Goal: Information Seeking & Learning: Find specific fact

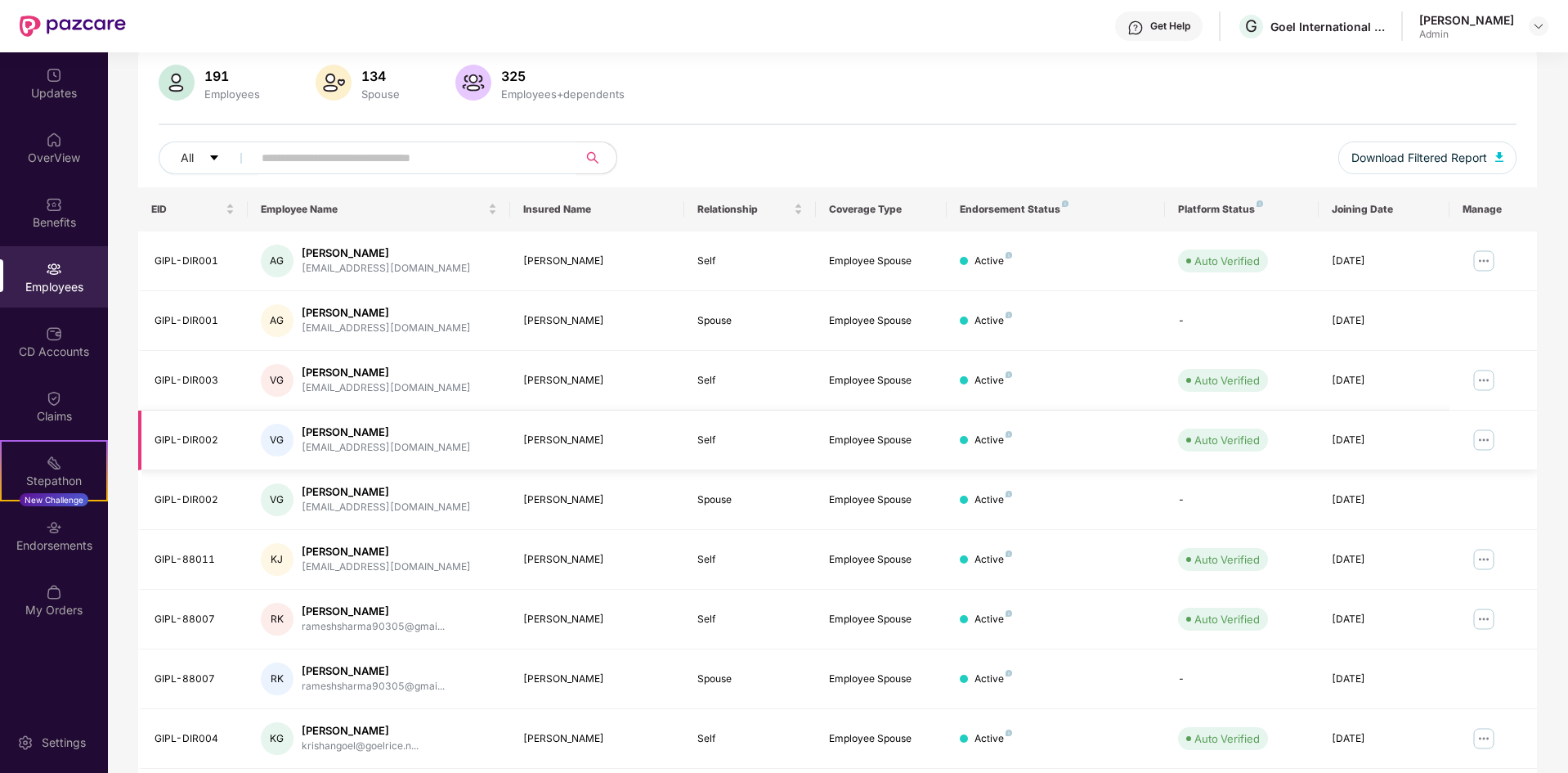
scroll to position [232, 0]
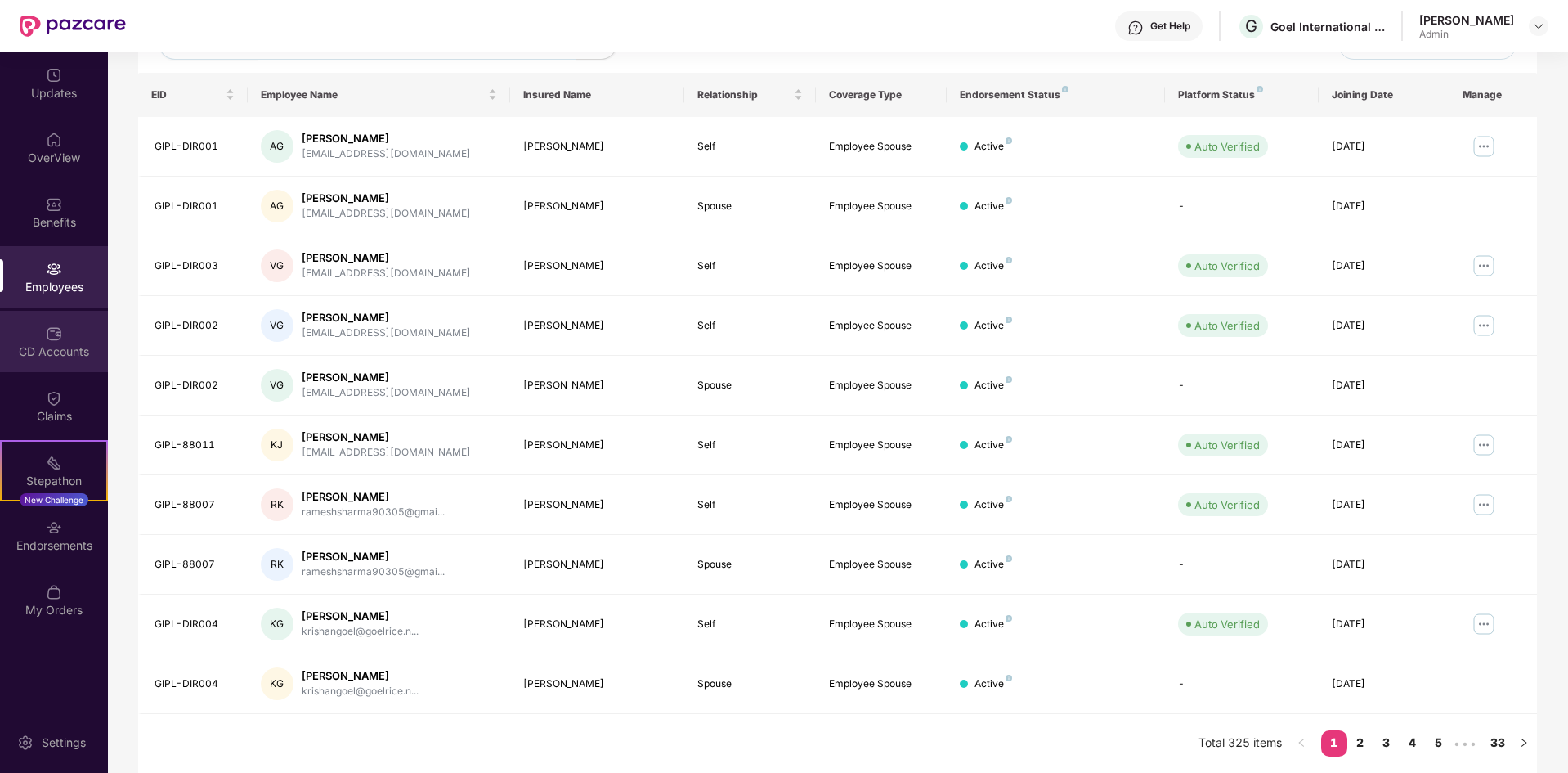
click at [47, 332] on img at bounding box center [54, 334] width 17 height 17
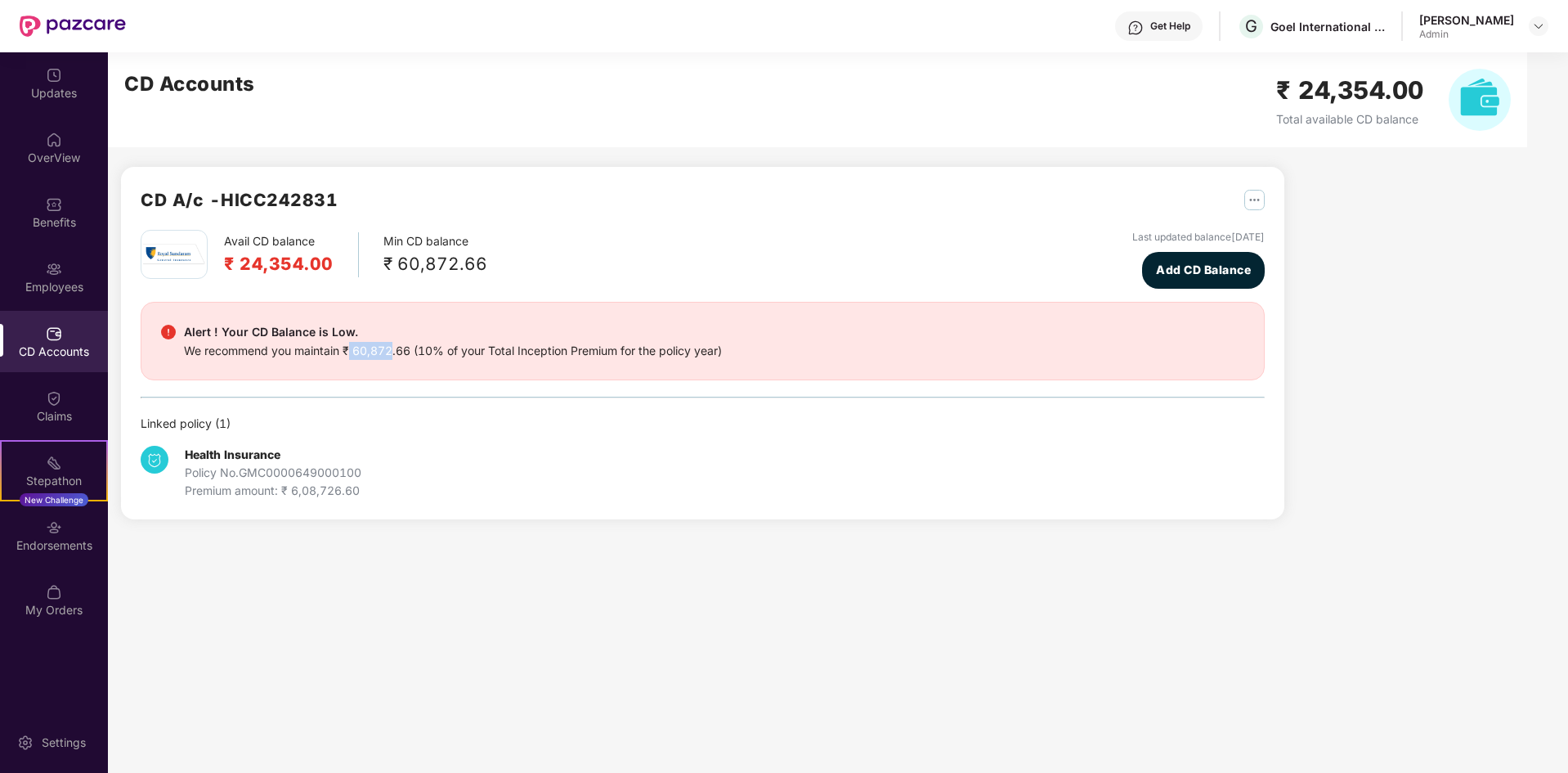
drag, startPoint x: 395, startPoint y: 355, endPoint x: 349, endPoint y: 374, distance: 49.8
click at [350, 371] on div "Alert ! Your CD Balance is Low. We recommend you maintain ₹ 60,872.66 (10% of y…" at bounding box center [703, 341] width 1124 height 79
click at [241, 547] on main "CD Accounts ₹ 24,354.00 Total available CD balance CD A/c - HICC242831 Avail CD…" at bounding box center [838, 413] width 1461 height 721
click at [81, 554] on div "Endorsements" at bounding box center [54, 535] width 108 height 61
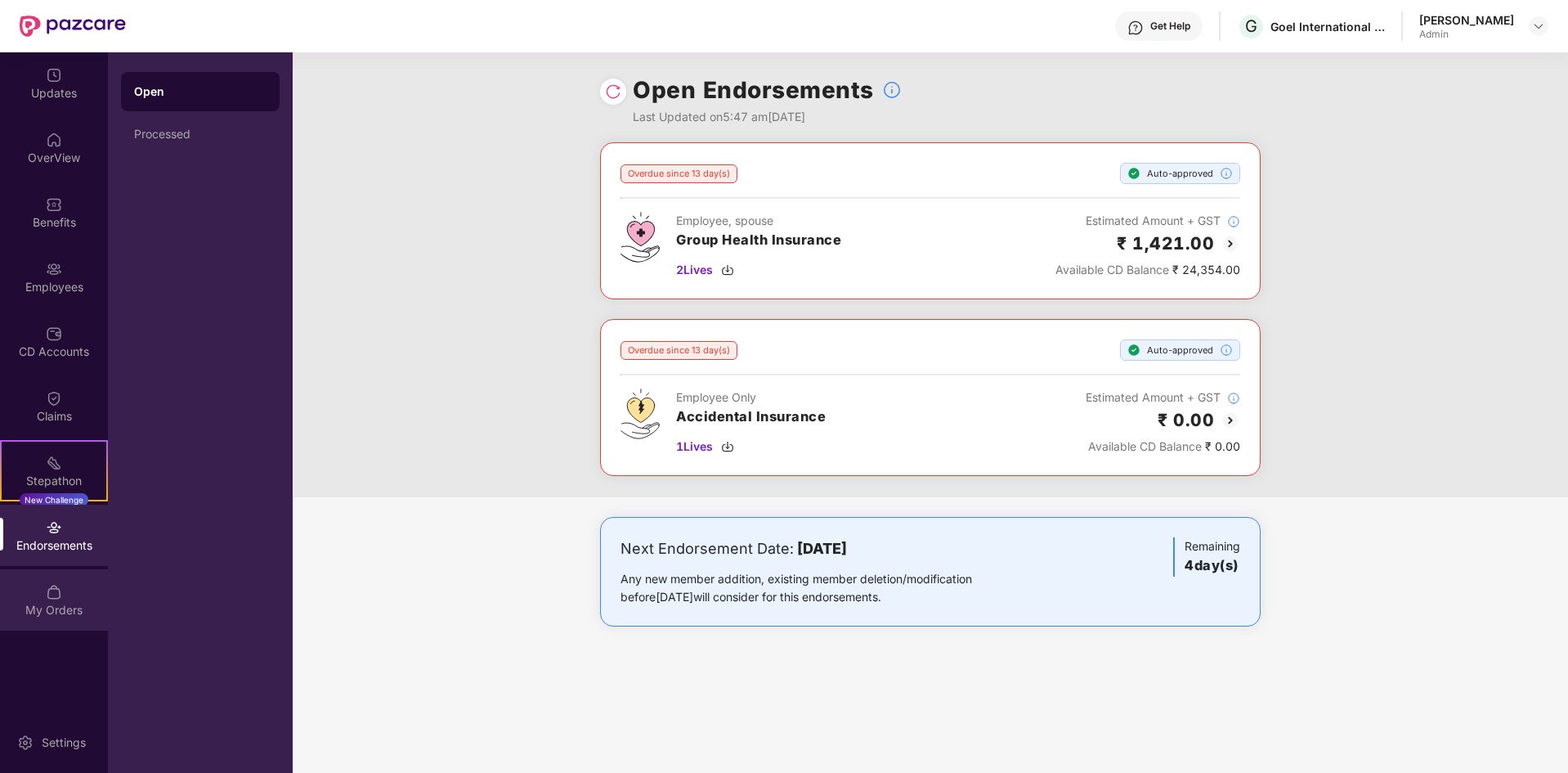
click at [64, 599] on div "My Orders" at bounding box center [54, 600] width 108 height 61
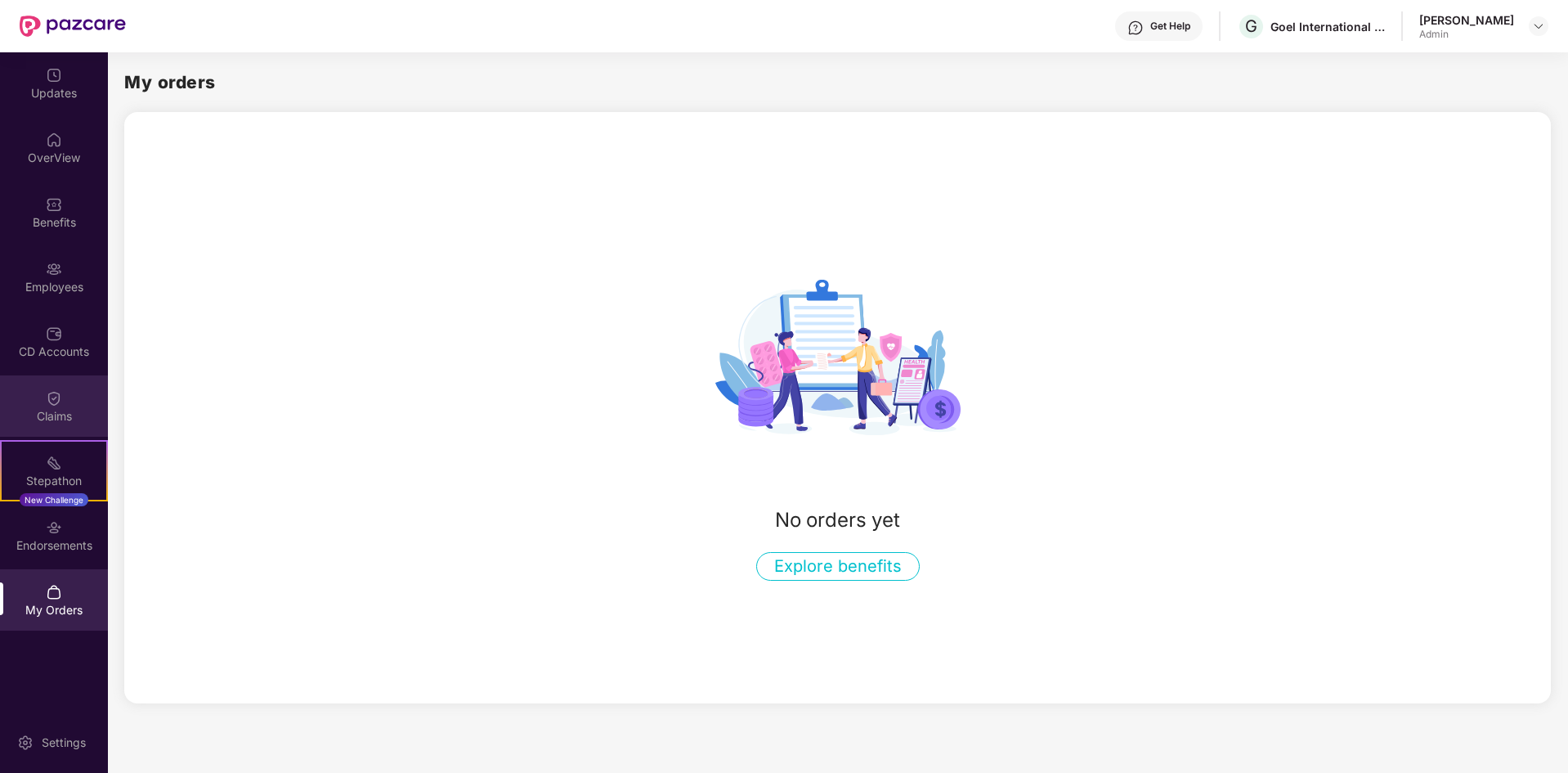
click at [55, 407] on div "Claims" at bounding box center [54, 406] width 108 height 61
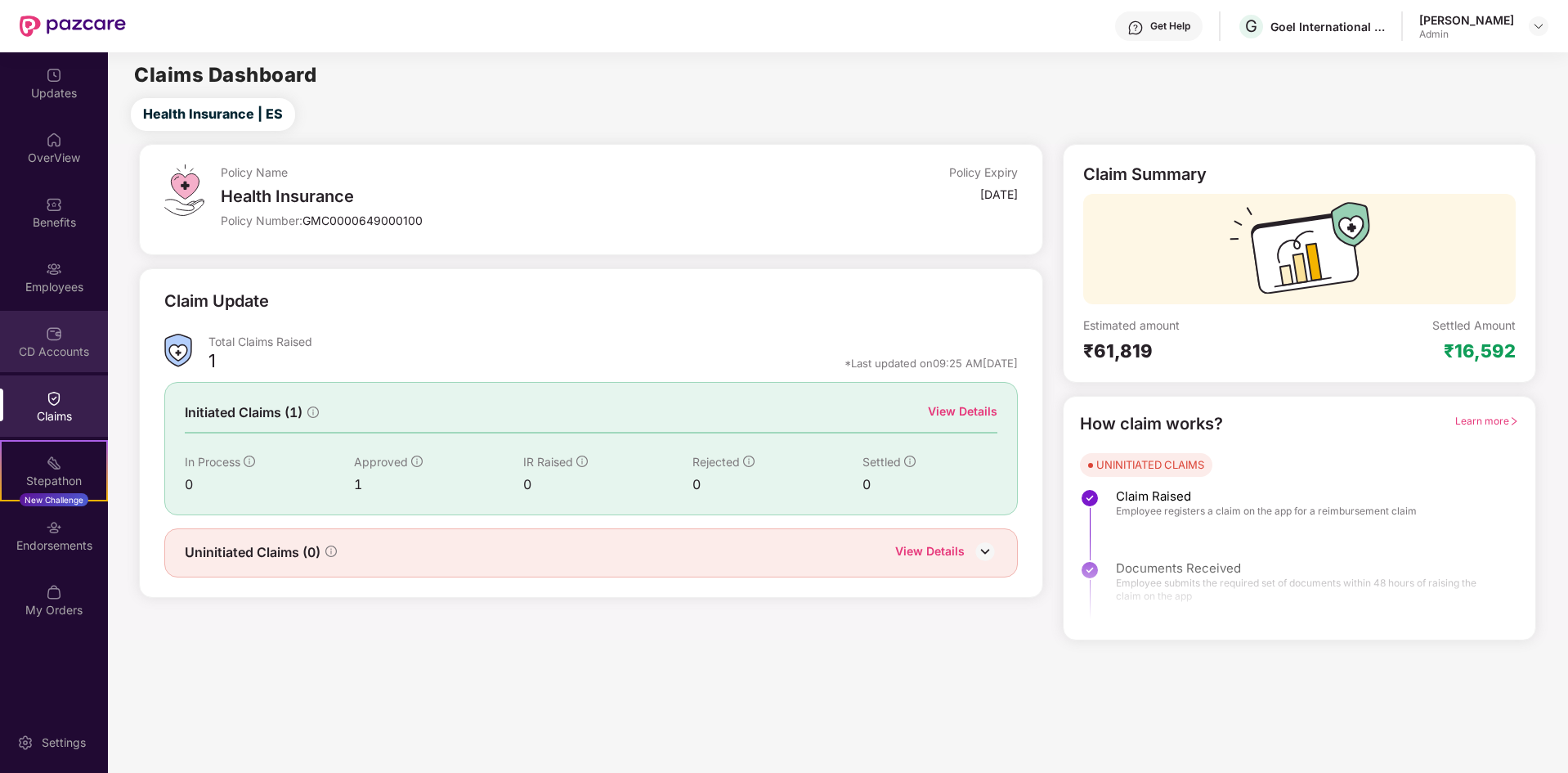
click at [68, 355] on div "CD Accounts" at bounding box center [54, 352] width 108 height 17
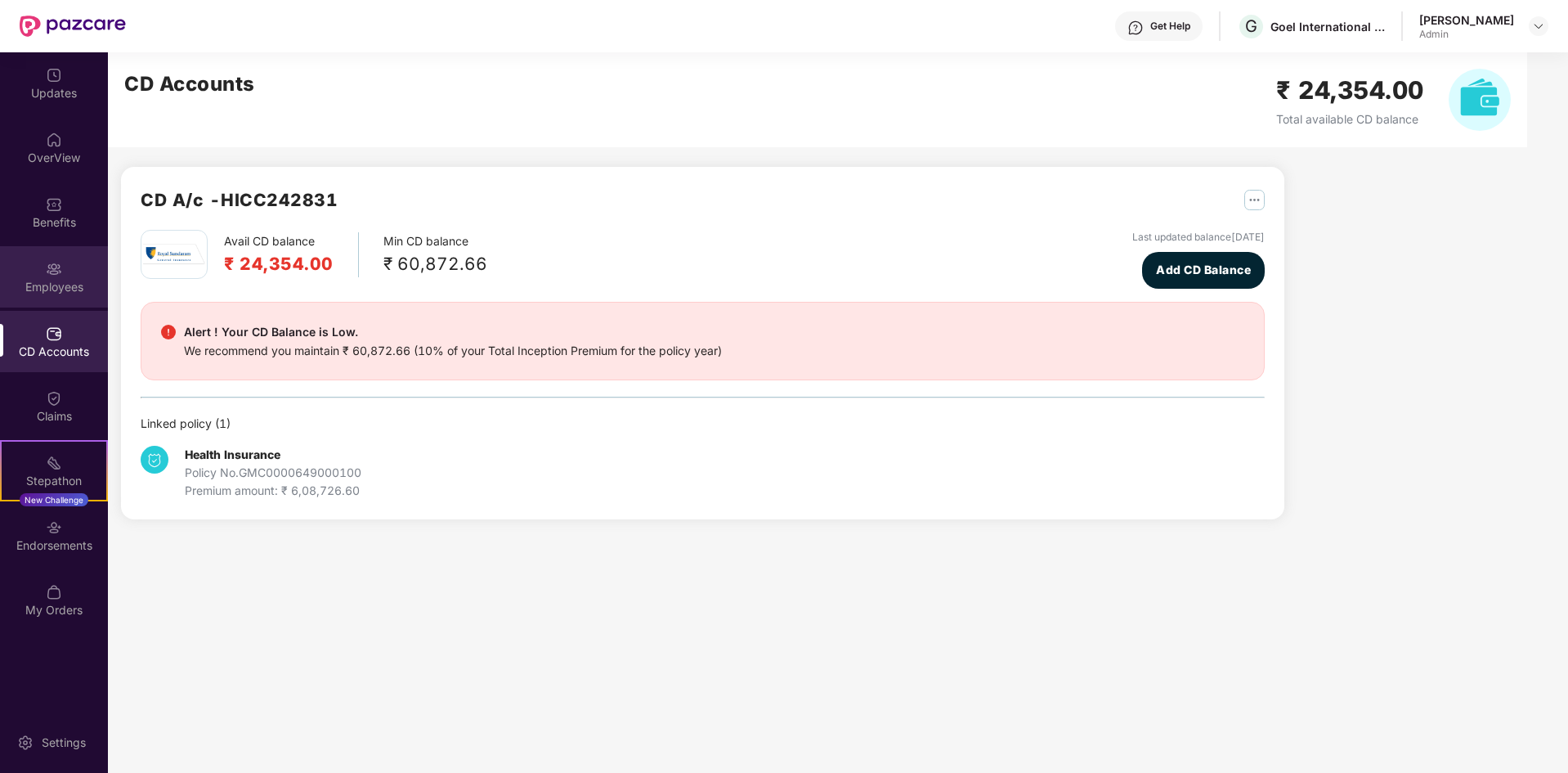
click at [66, 285] on div "Employees" at bounding box center [54, 287] width 108 height 17
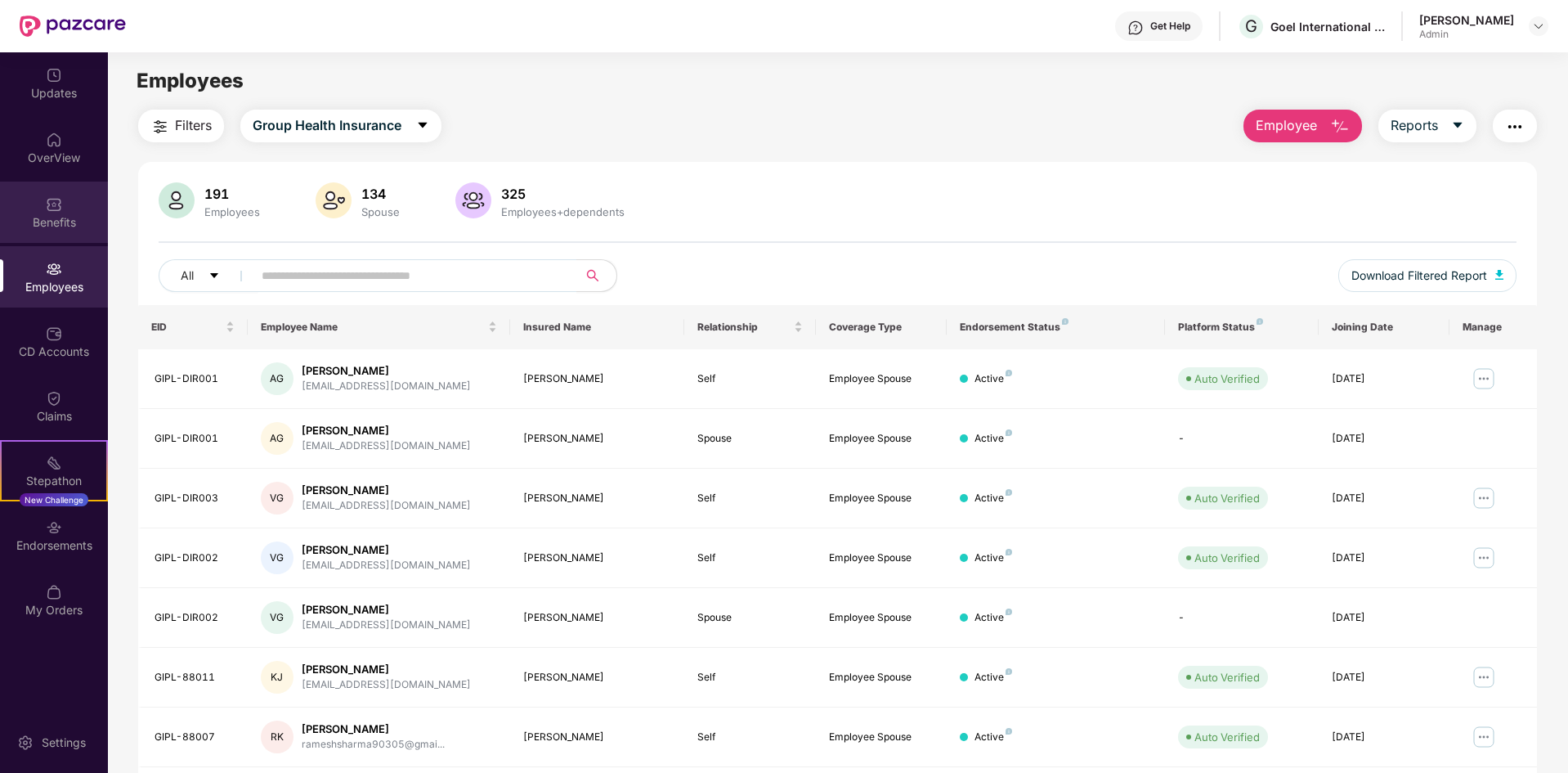
click at [60, 219] on div "Benefits" at bounding box center [54, 222] width 108 height 17
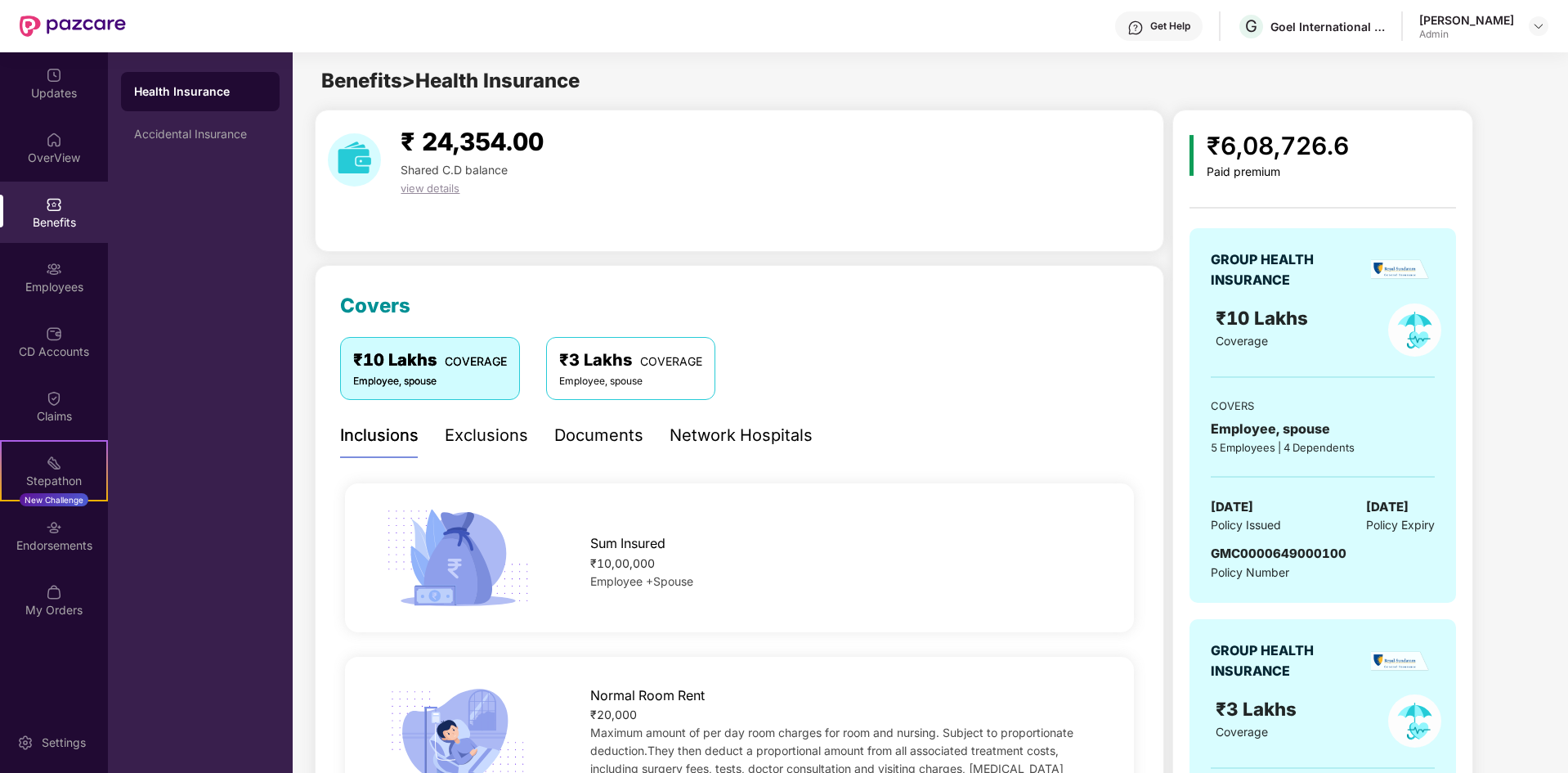
click at [1271, 445] on div "5 Employees | 4 Dependents" at bounding box center [1323, 447] width 224 height 17
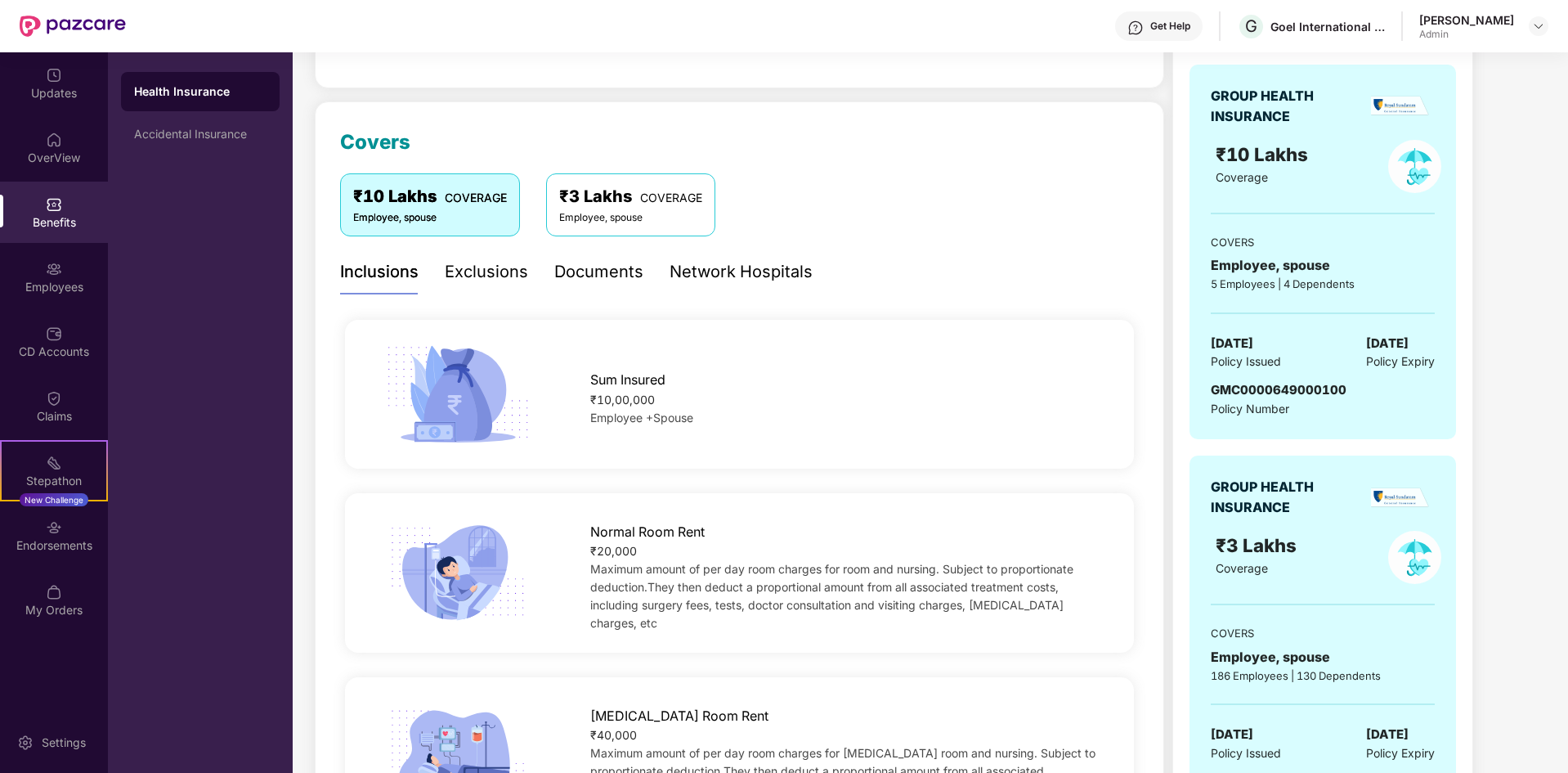
scroll to position [327, 0]
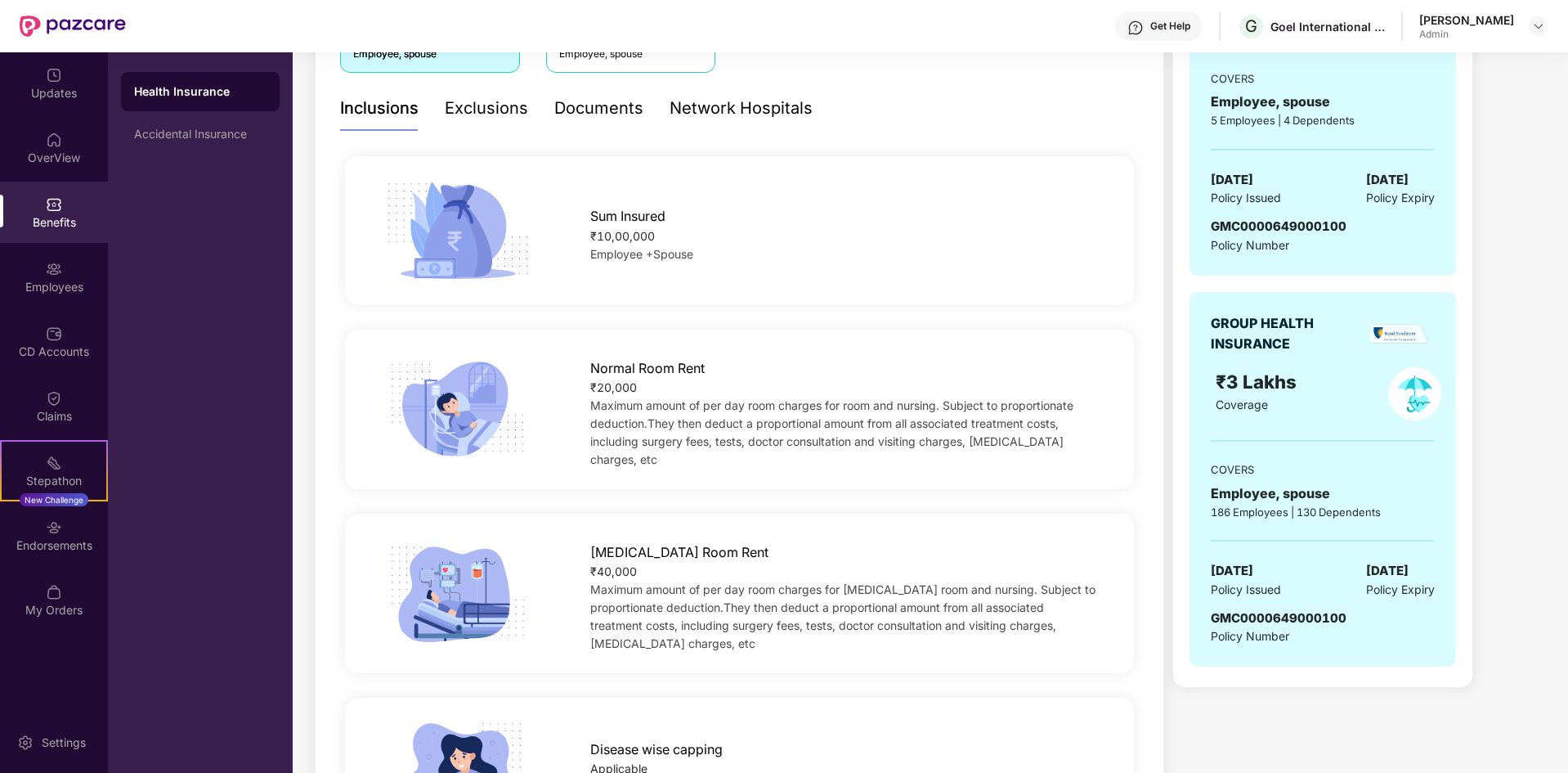
drag, startPoint x: 1301, startPoint y: 570, endPoint x: 1203, endPoint y: 583, distance: 98.9
click at [1200, 579] on div "GROUP HEALTH INSURANCE ₹3 Lakhs Coverage COVERS Employee, spouse 186 Employees …" at bounding box center [1323, 479] width 267 height 375
click at [1220, 586] on span "Policy Issued" at bounding box center [1246, 589] width 70 height 18
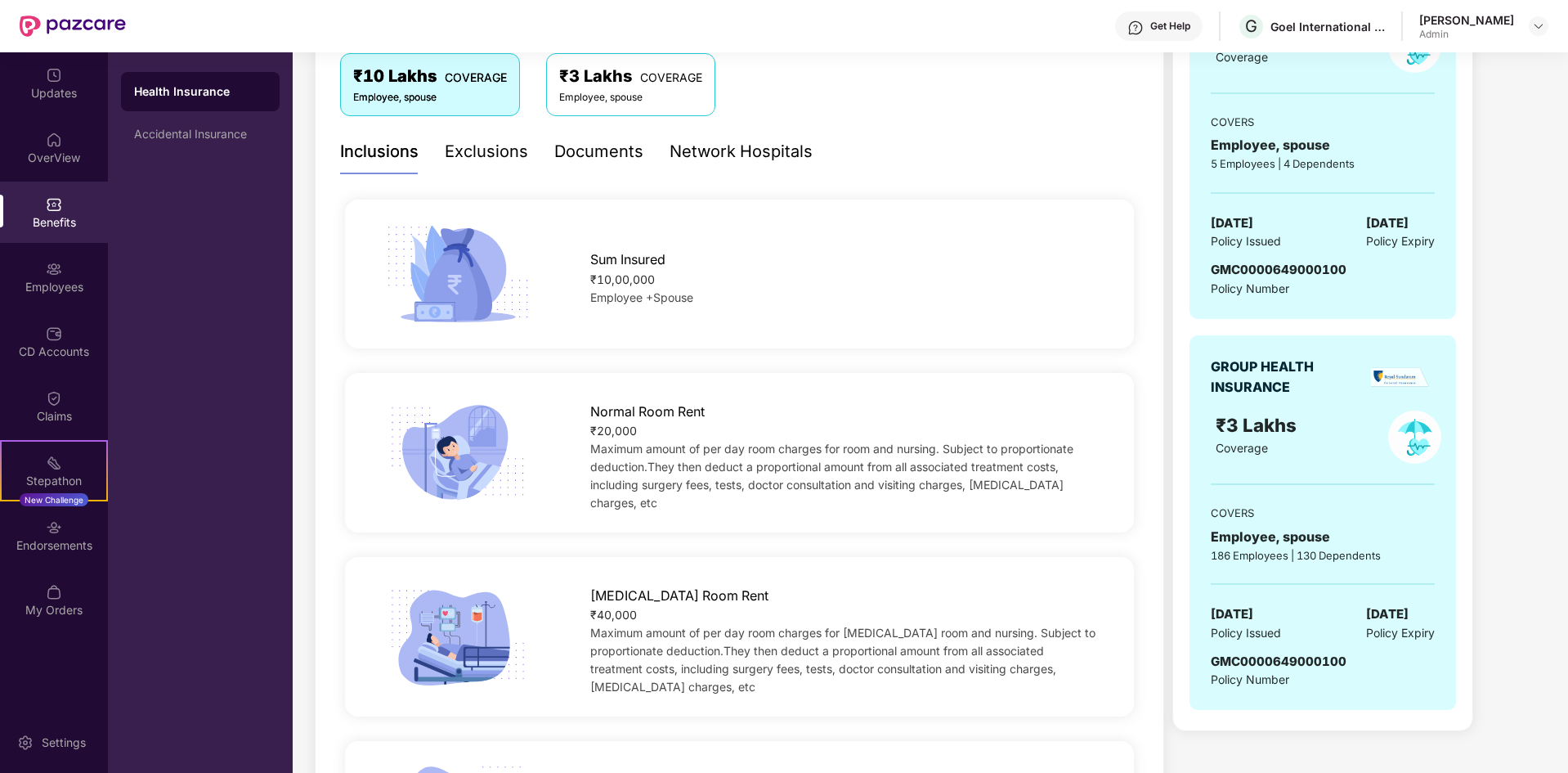
scroll to position [246, 0]
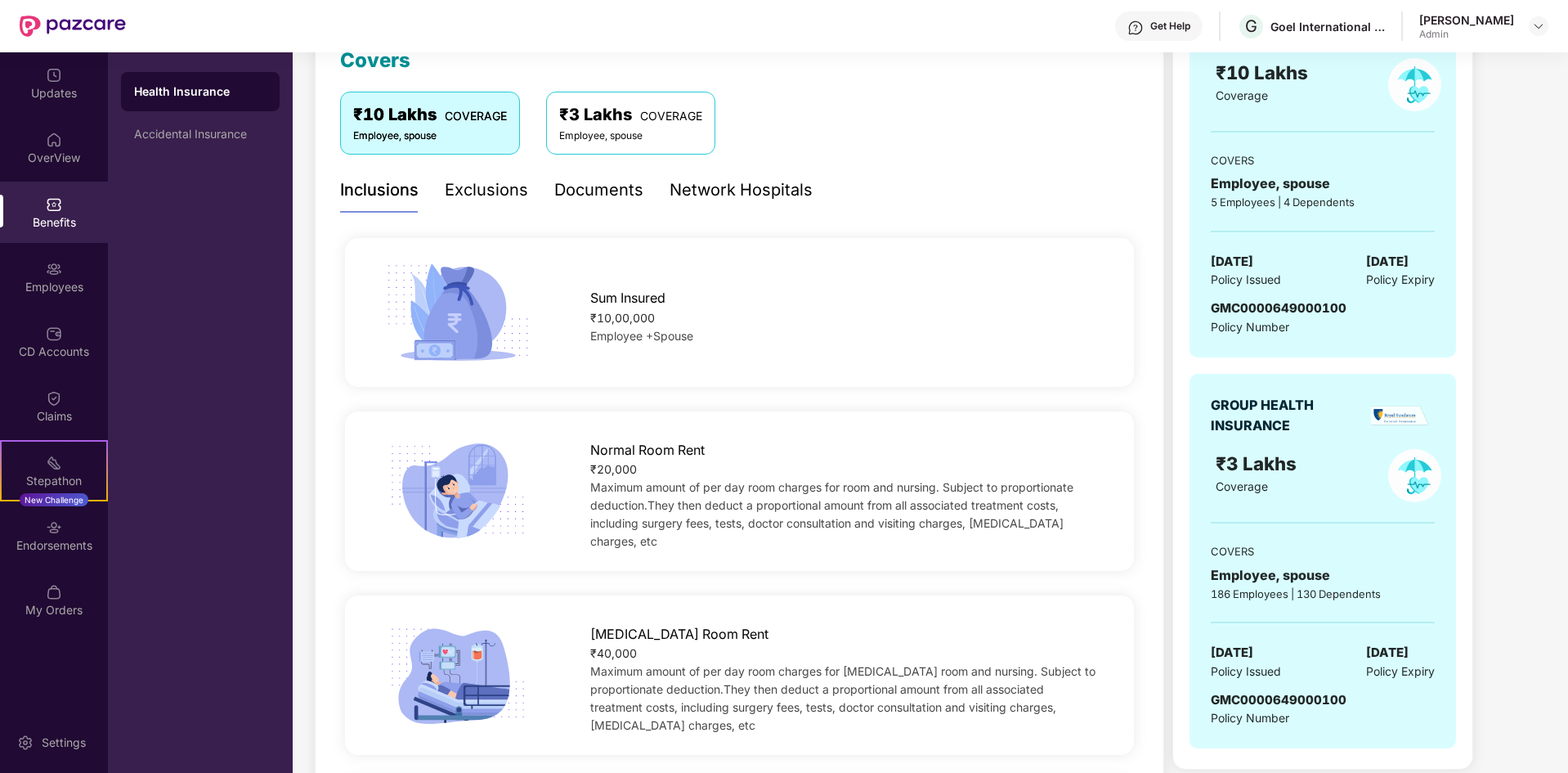
click at [677, 134] on div "Employee, spouse" at bounding box center [631, 136] width 143 height 16
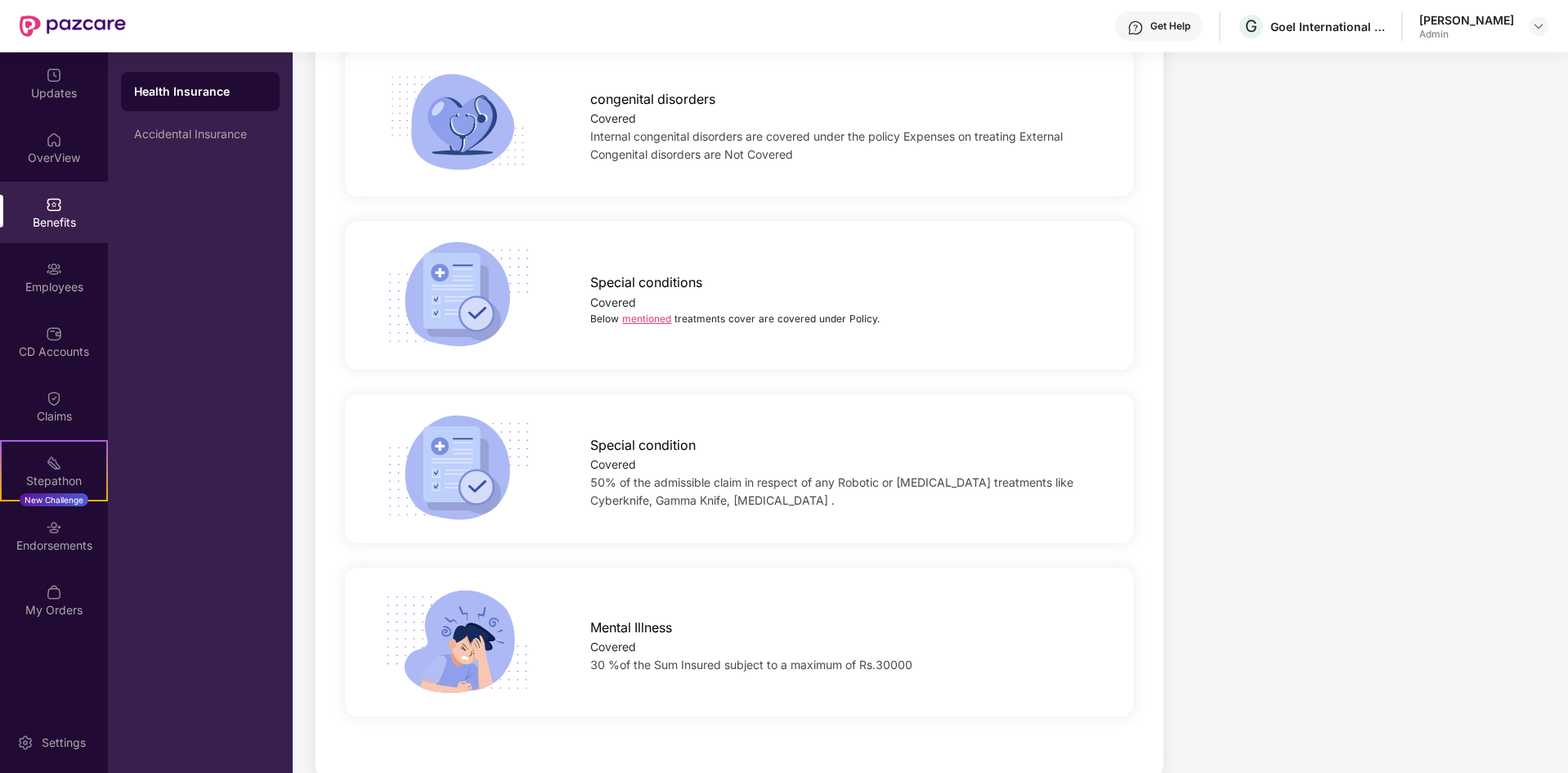
scroll to position [2403, 0]
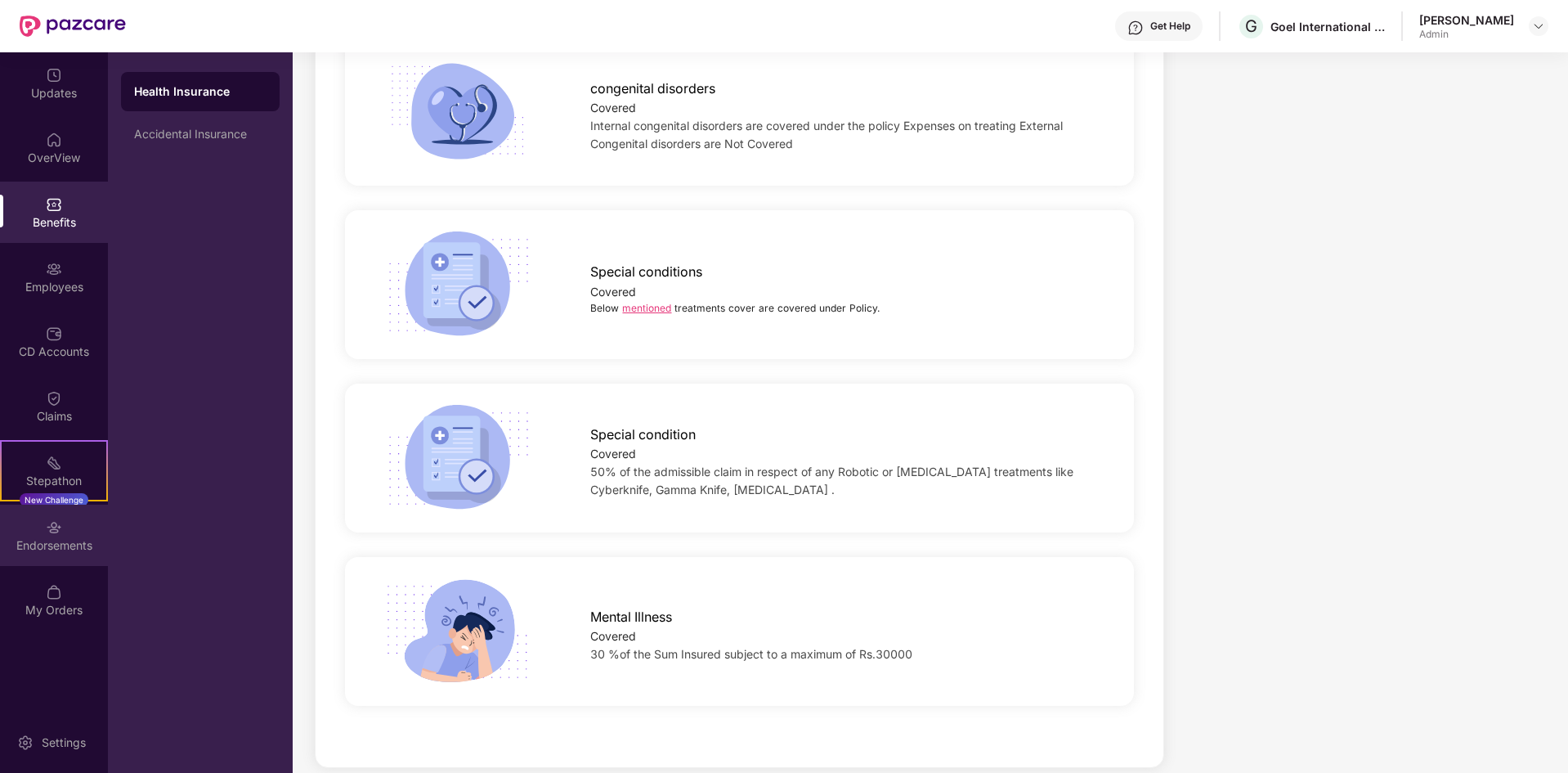
click at [31, 545] on div "Endorsements" at bounding box center [54, 546] width 108 height 17
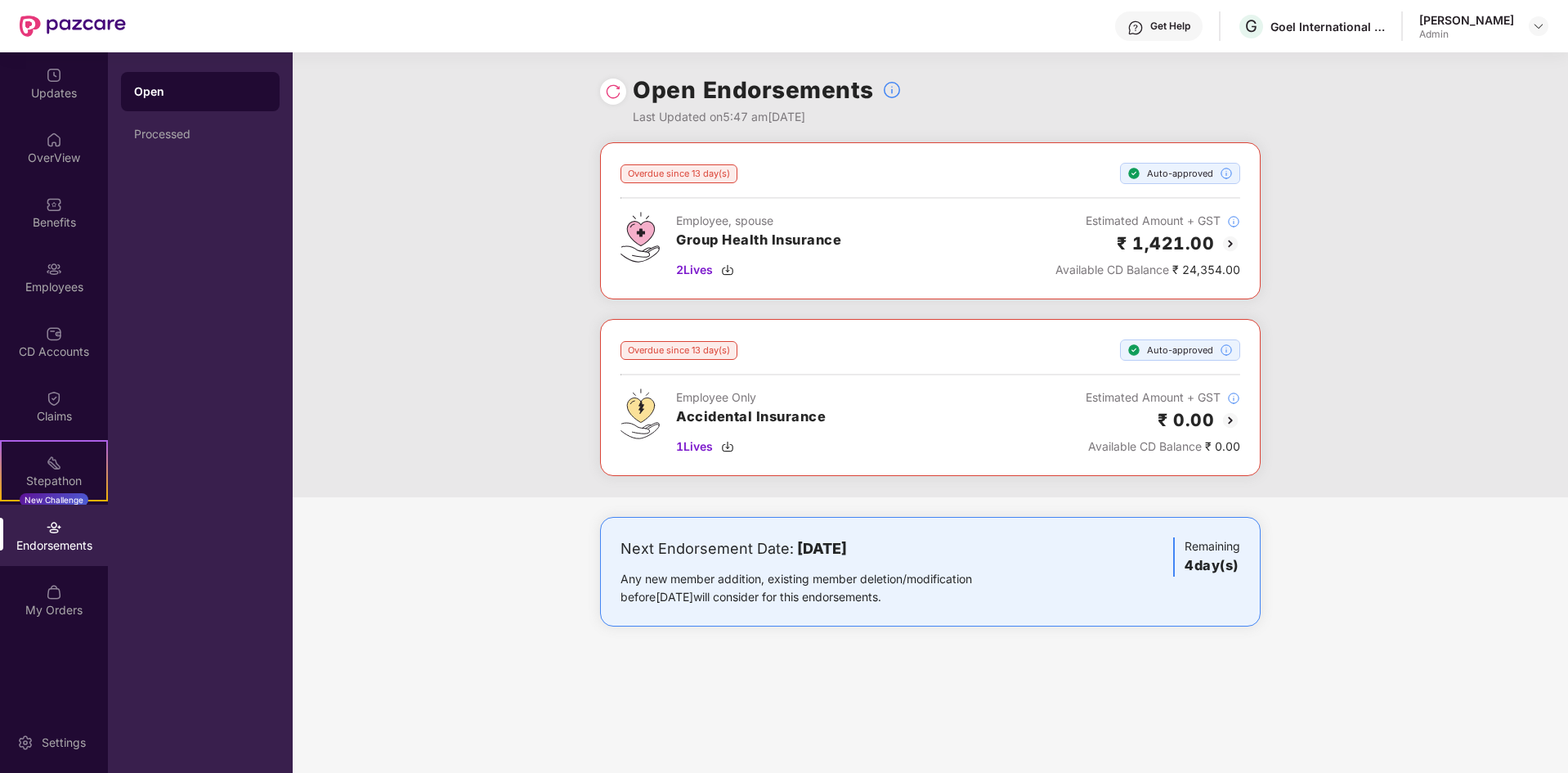
click at [438, 686] on div "Open Endorsements Last Updated on 5:47 am[DATE] Overdue since 13 day(s) Auto-ap…" at bounding box center [930, 413] width 1275 height 721
click at [62, 150] on div "OverView" at bounding box center [54, 158] width 108 height 17
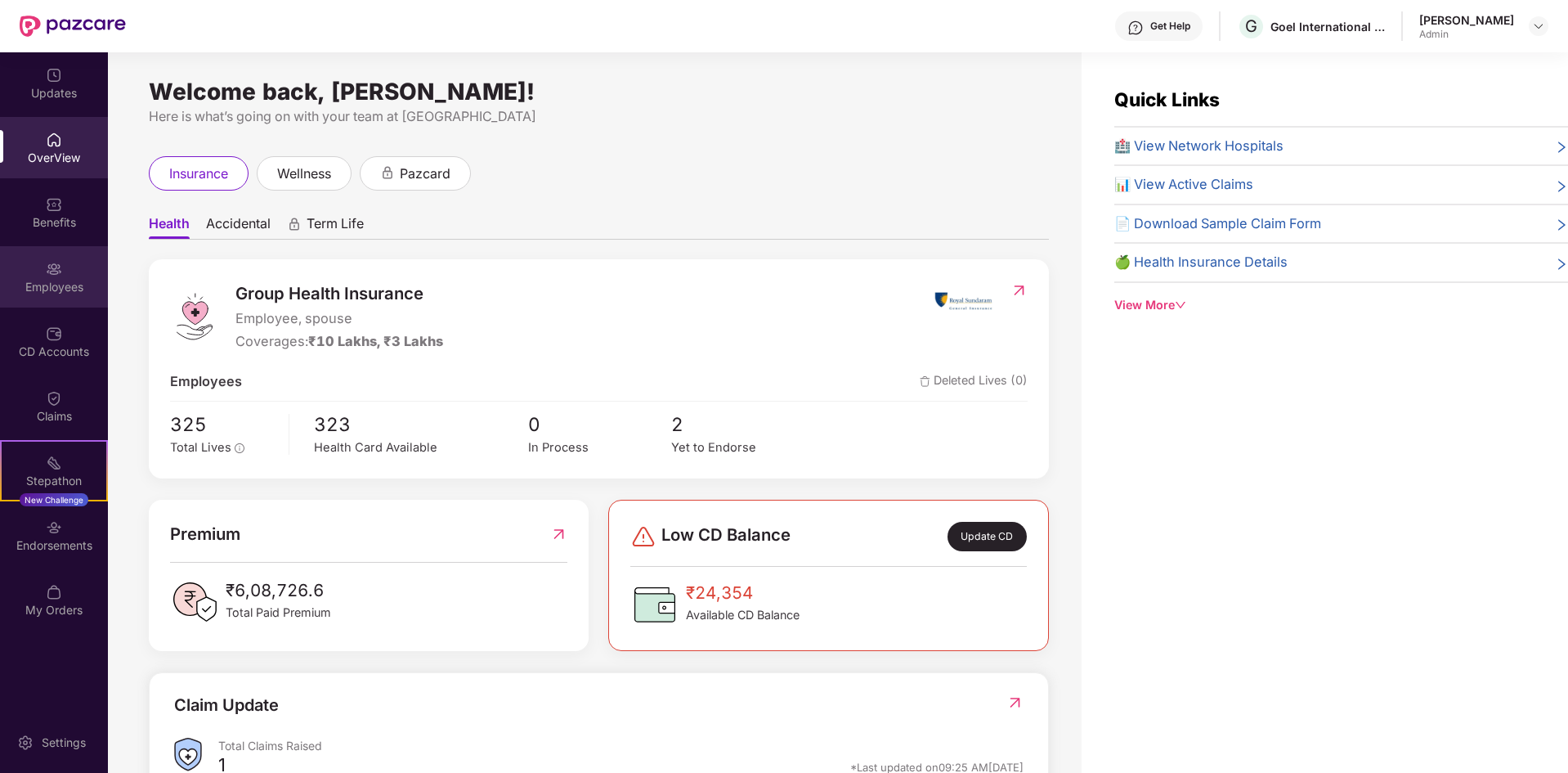
click at [54, 270] on img at bounding box center [54, 270] width 17 height 17
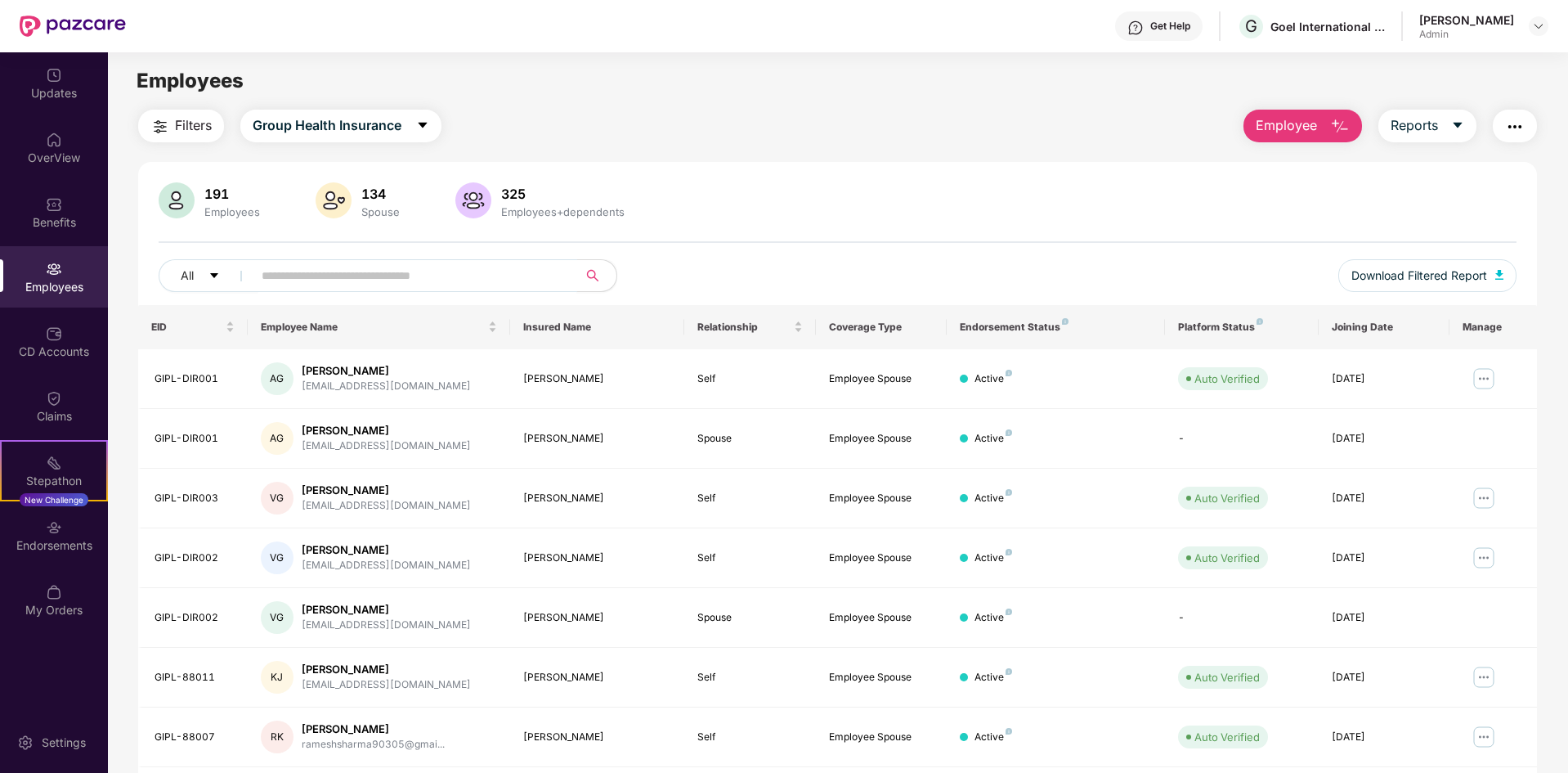
click at [521, 268] on input "text" at bounding box center [408, 276] width 293 height 25
type input "****"
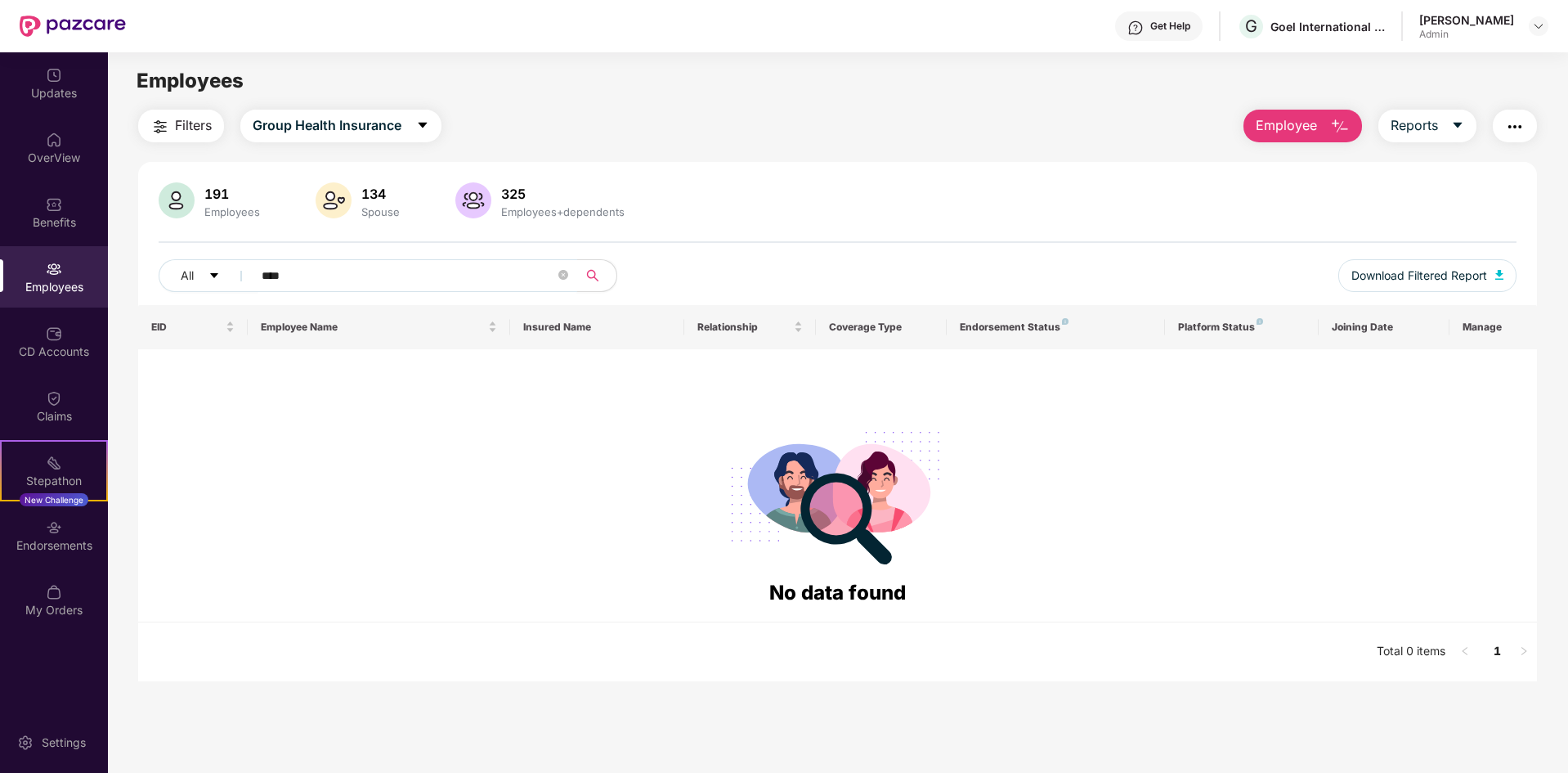
click at [361, 270] on input "****" at bounding box center [408, 276] width 293 height 25
click at [59, 282] on div "Employees" at bounding box center [54, 287] width 108 height 17
click at [49, 203] on img at bounding box center [54, 204] width 17 height 17
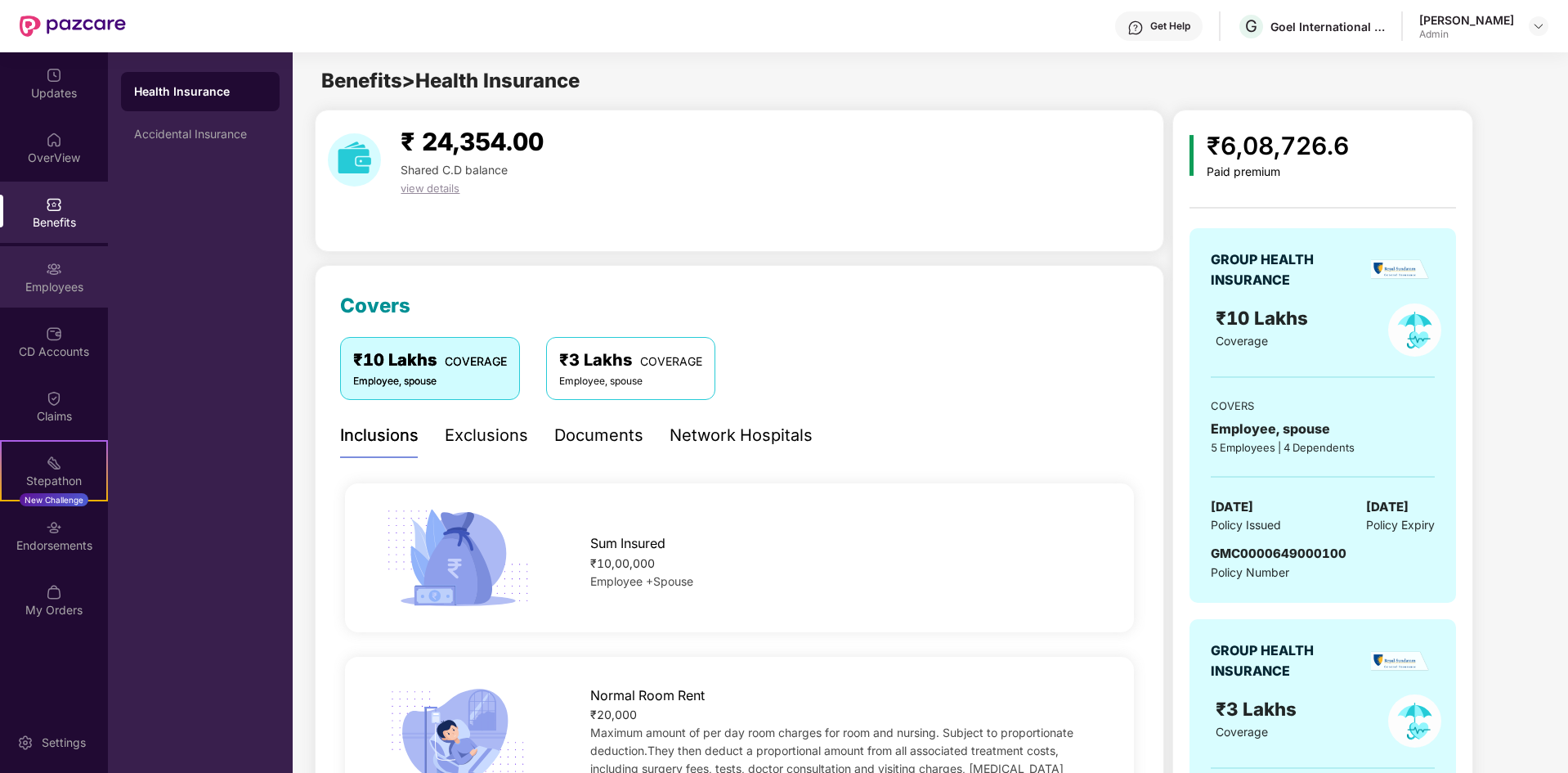
click at [50, 302] on div "Employees" at bounding box center [54, 277] width 108 height 61
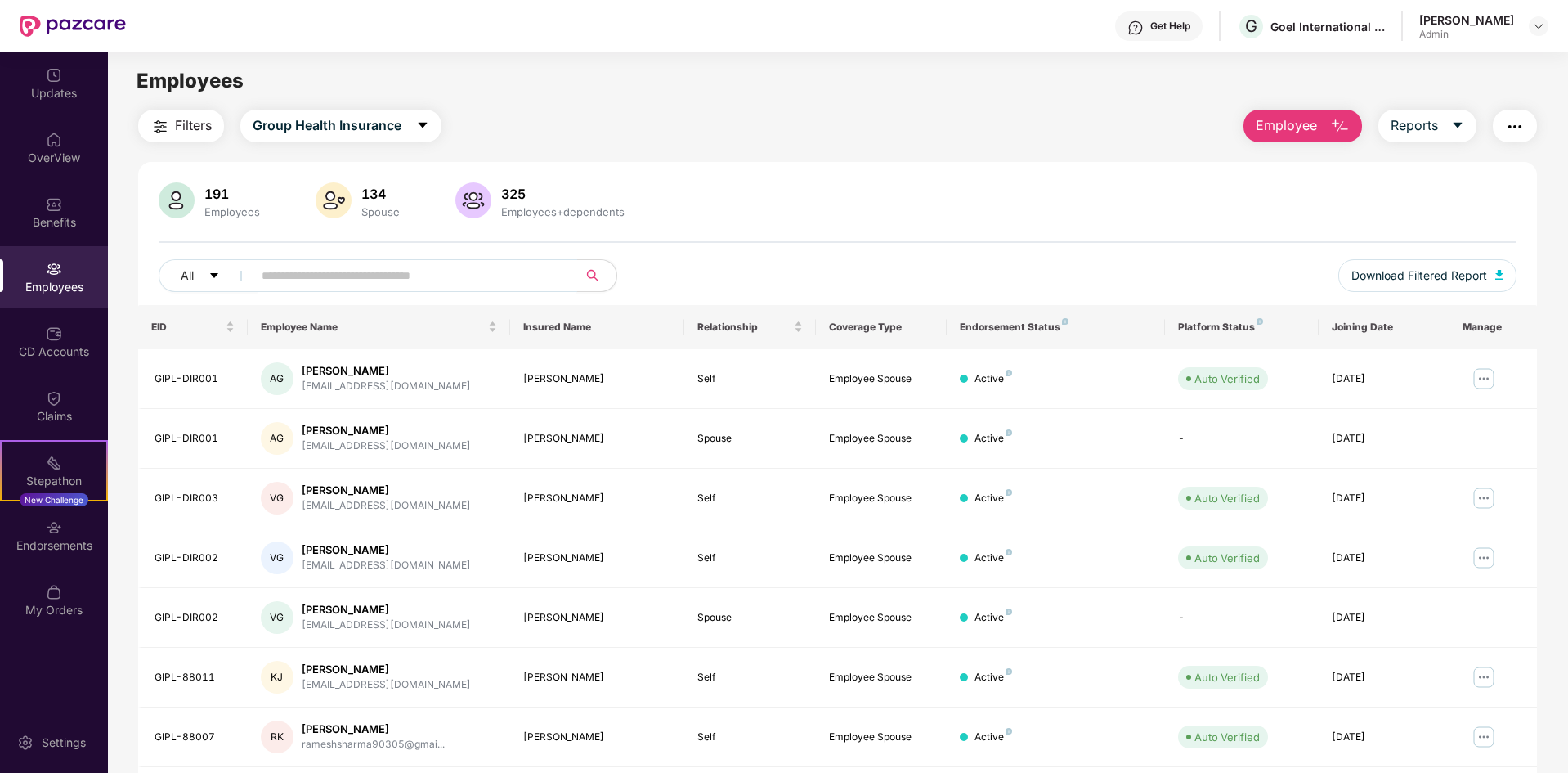
click at [360, 285] on input "text" at bounding box center [408, 276] width 293 height 25
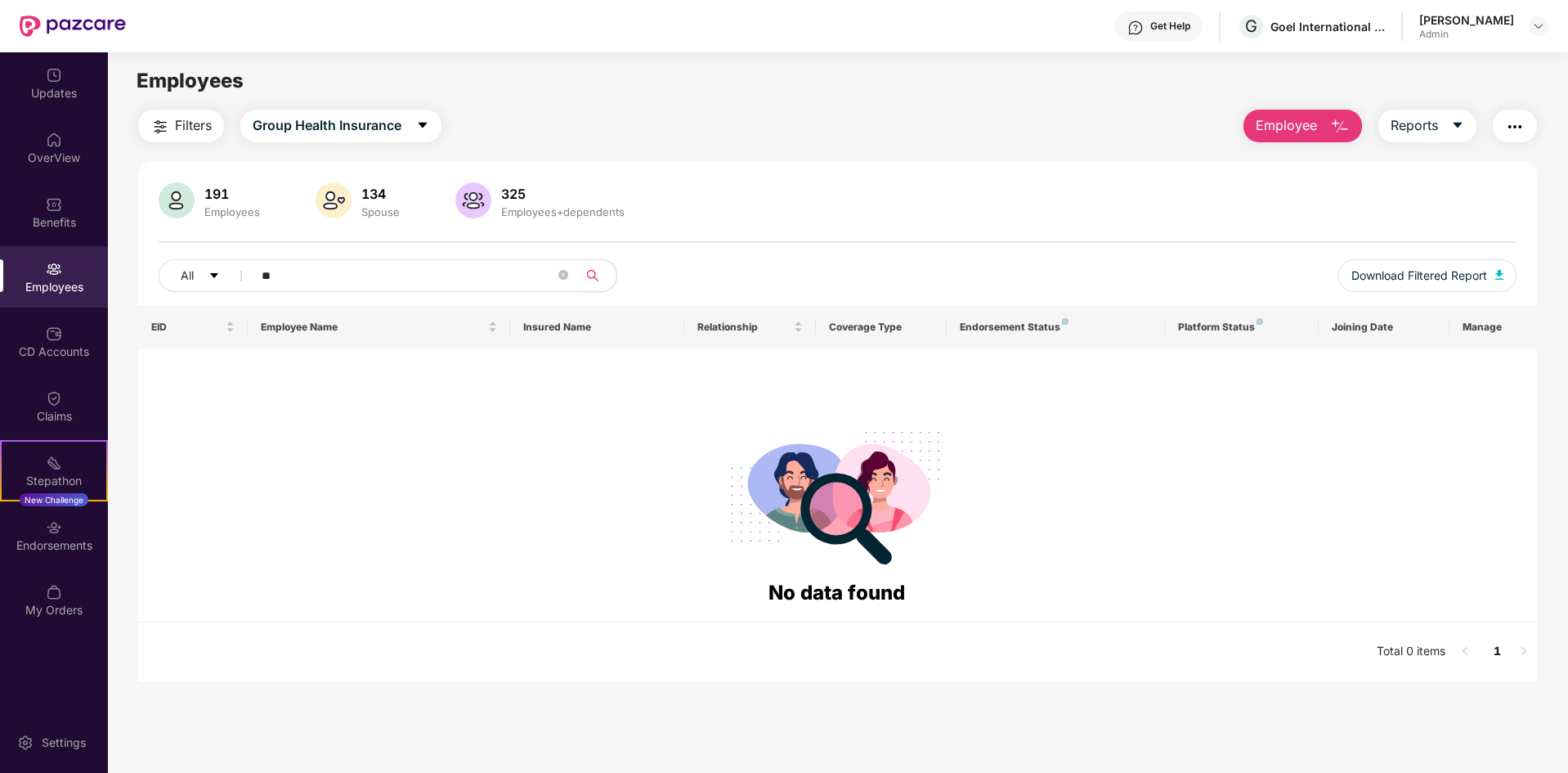
type input "*"
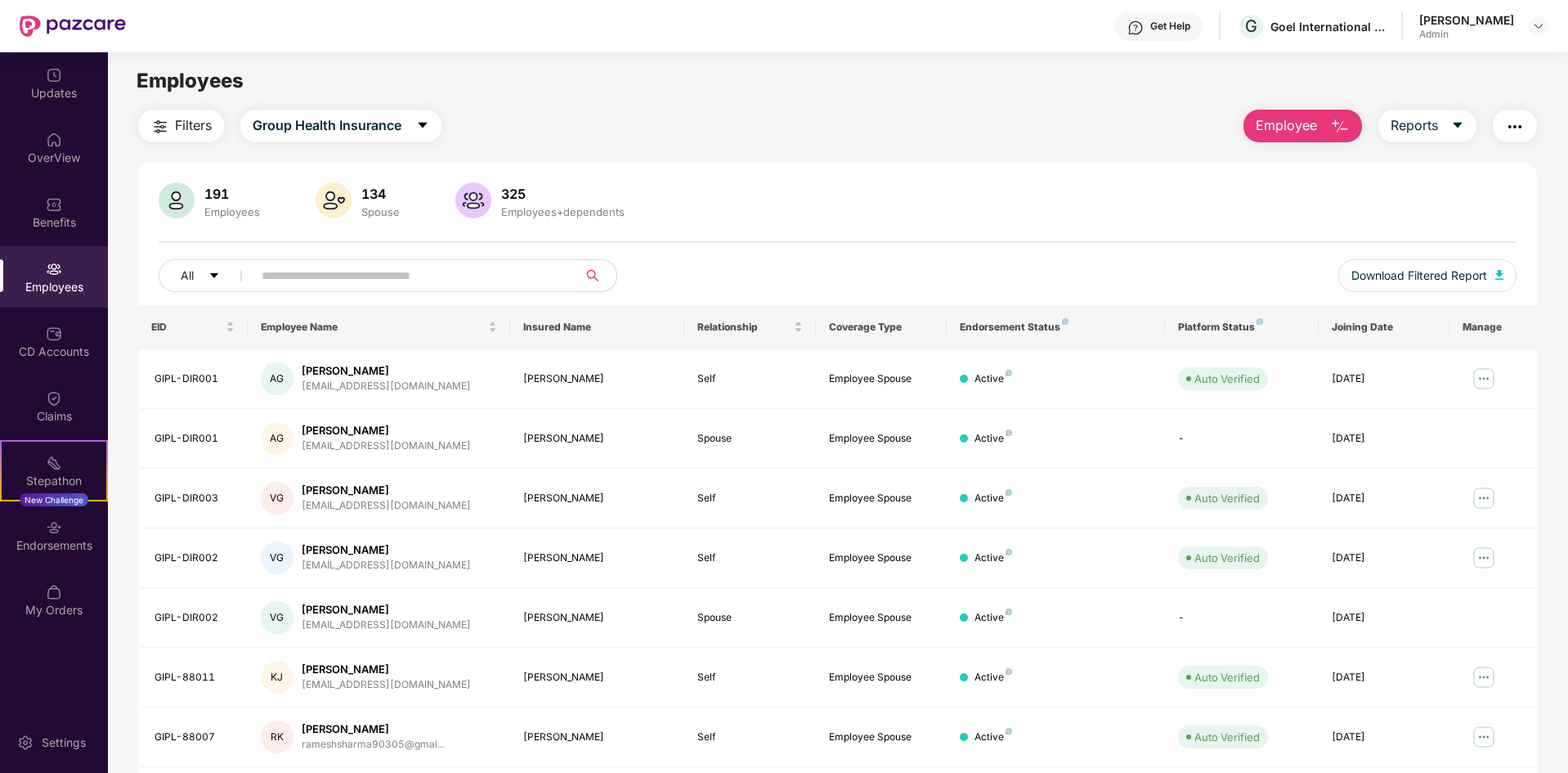
click at [1512, 24] on div "[PERSON_NAME]" at bounding box center [1466, 20] width 95 height 16
click at [1534, 21] on img at bounding box center [1539, 26] width 13 height 13
click at [1459, 97] on div "Switch Company" at bounding box center [1461, 97] width 212 height 32
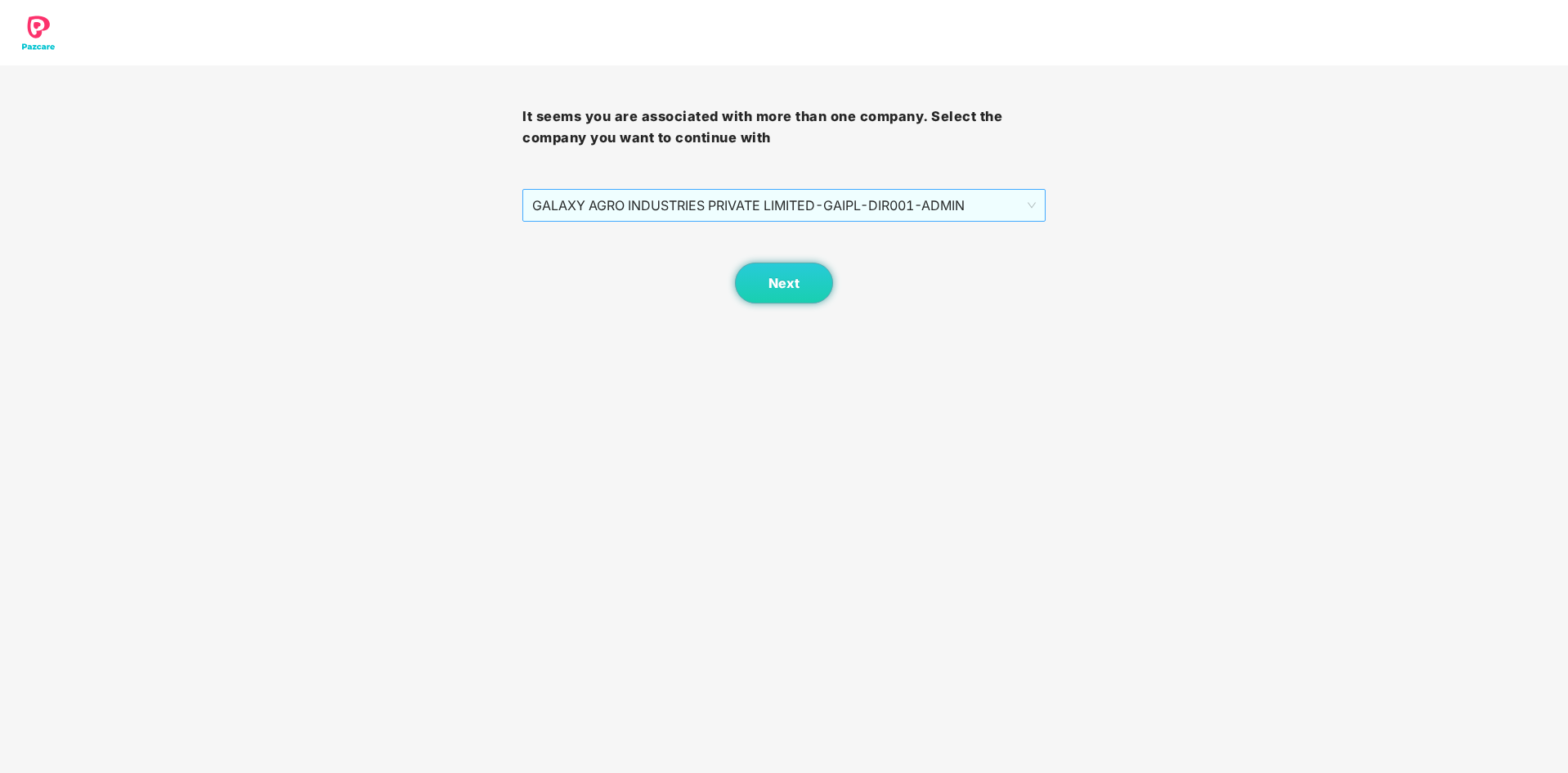
click at [892, 197] on span "GALAXY AGRO INDUSTRIES PRIVATE LIMITED - GAIPL-DIR001 - ADMIN" at bounding box center [784, 206] width 503 height 31
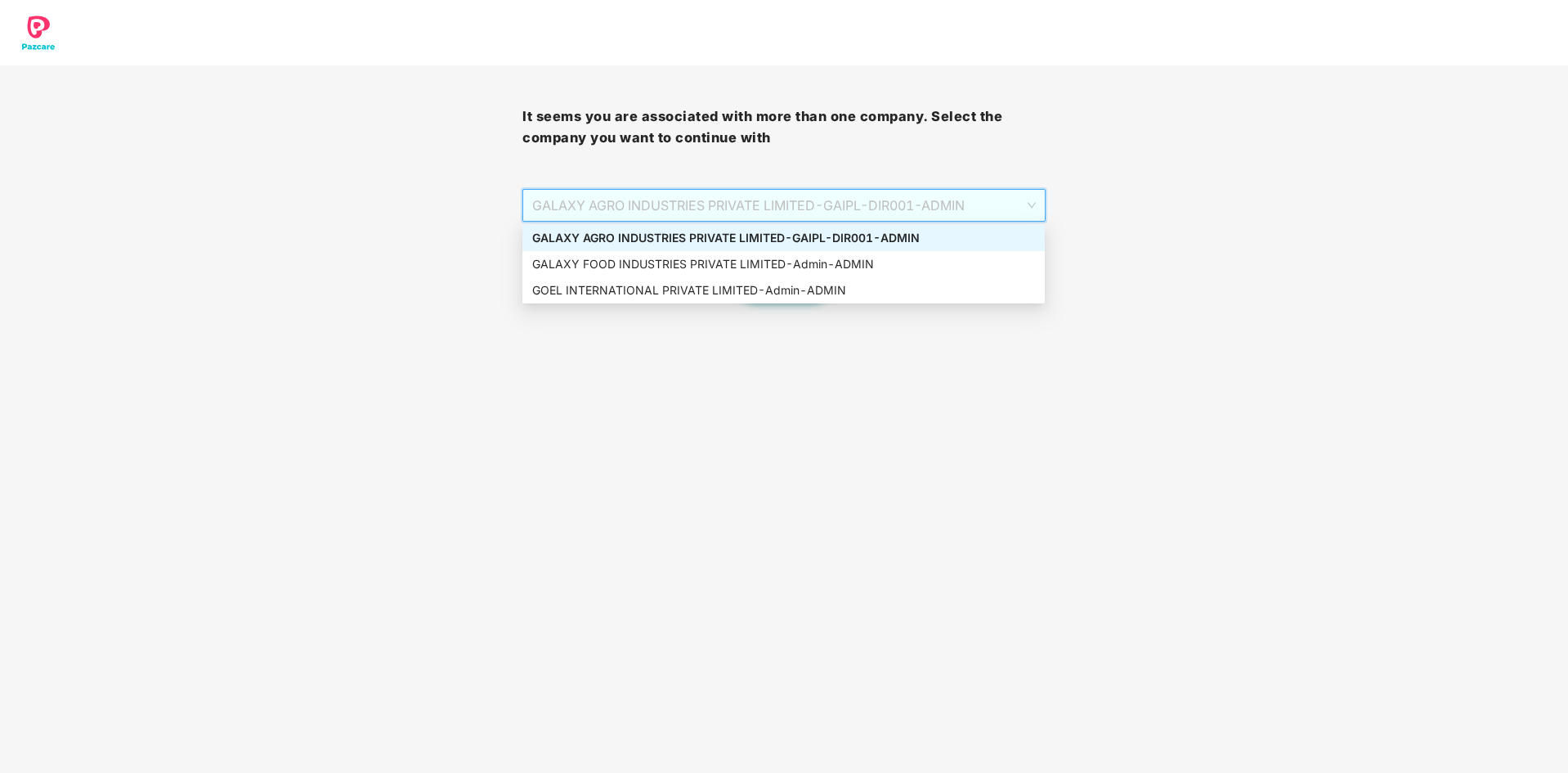
click at [841, 229] on div "GALAXY AGRO INDUSTRIES PRIVATE LIMITED - GAIPL-DIR001 - ADMIN" at bounding box center [784, 238] width 503 height 18
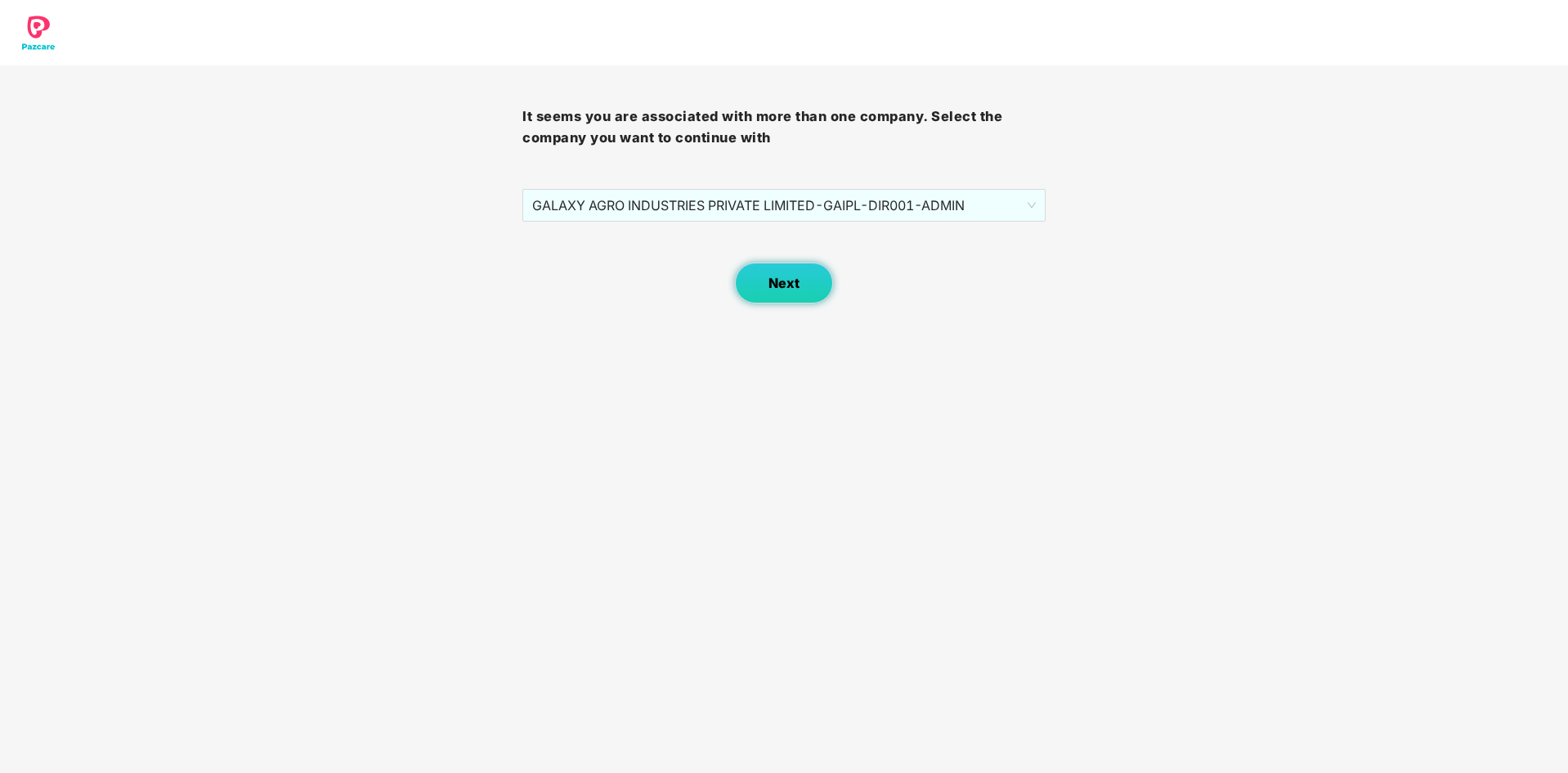
click at [791, 291] on span "Next" at bounding box center [784, 283] width 31 height 16
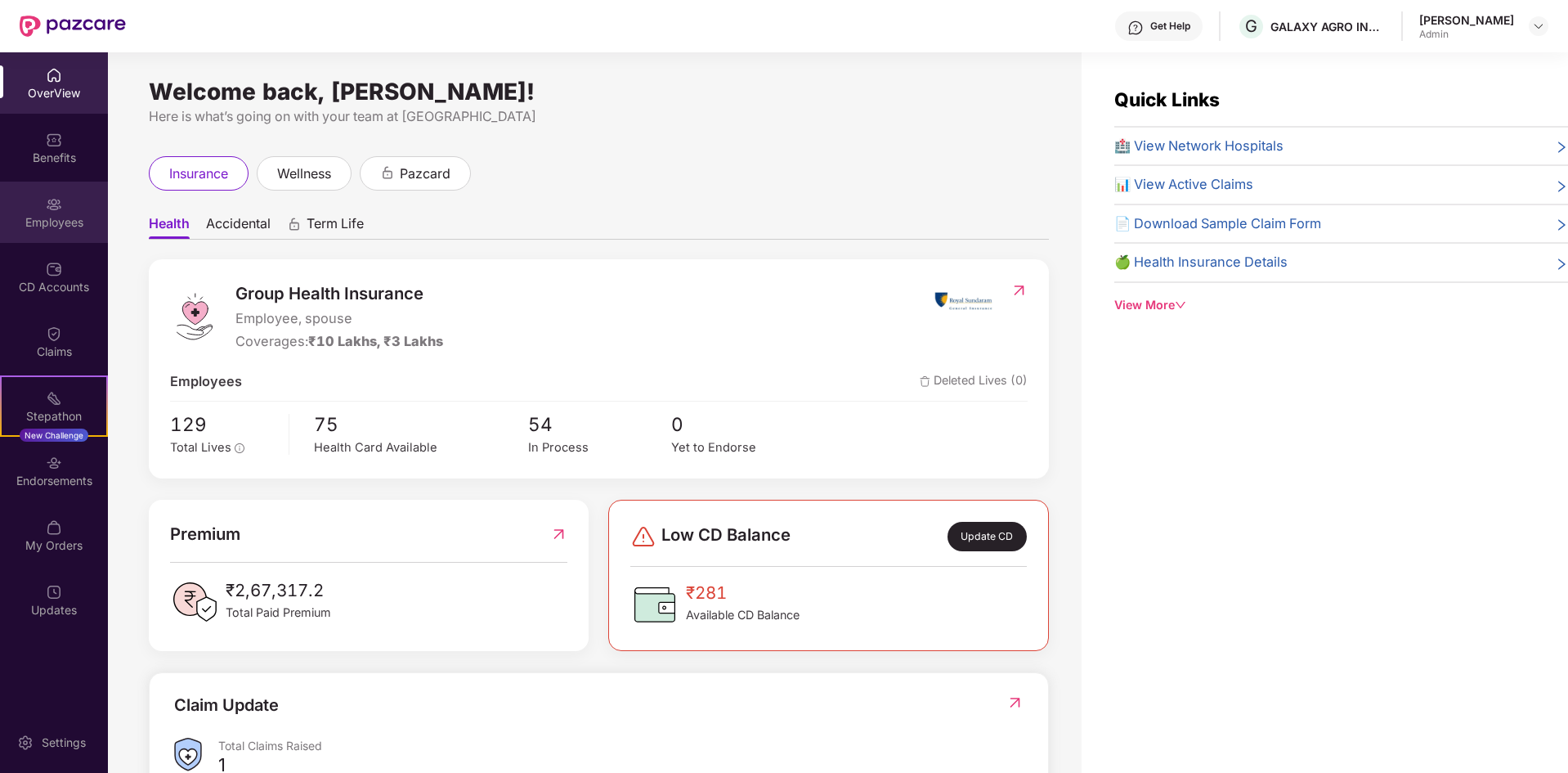
click at [75, 216] on div "Employees" at bounding box center [54, 222] width 108 height 17
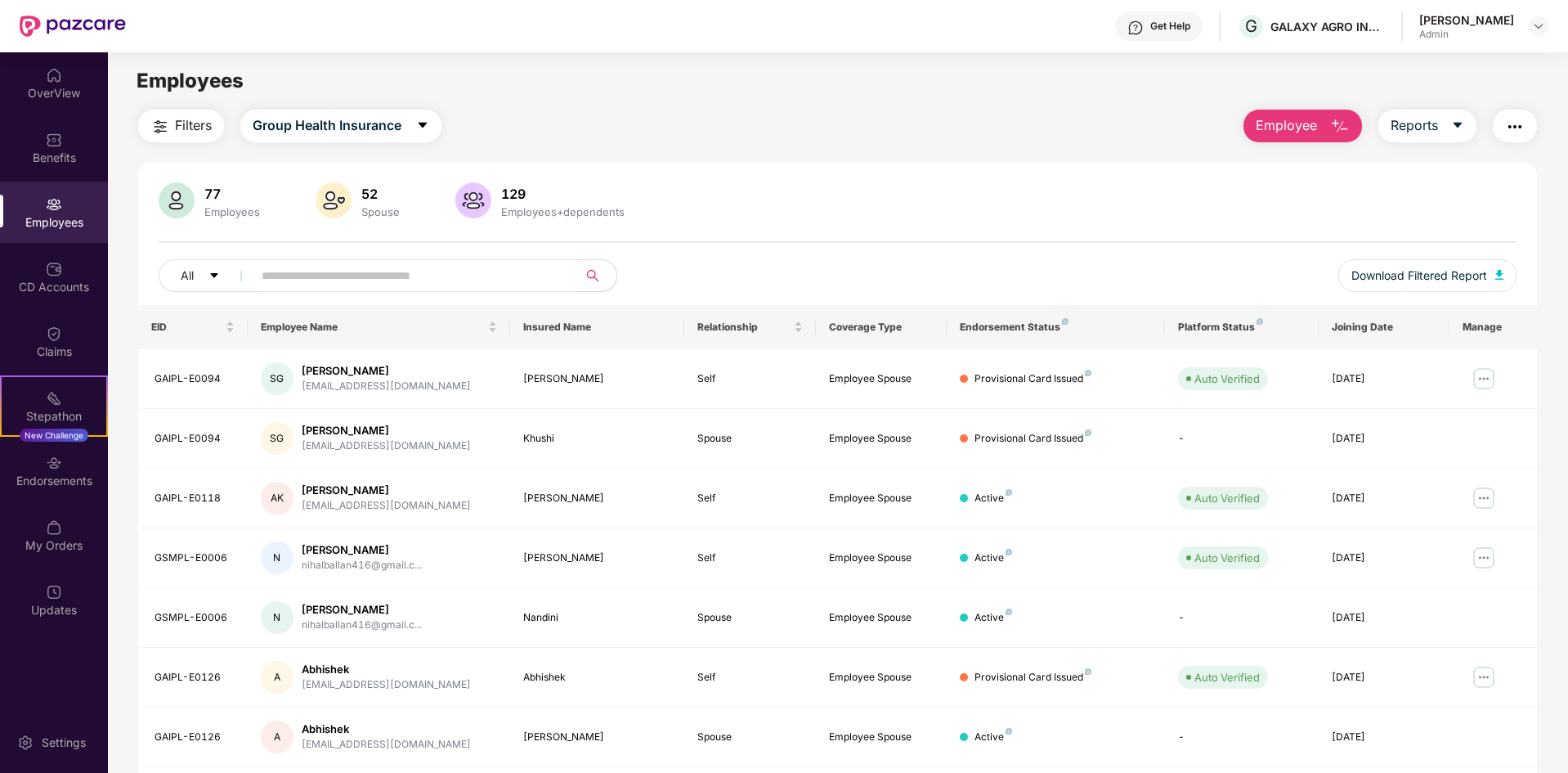
click at [532, 281] on input "text" at bounding box center [408, 276] width 293 height 25
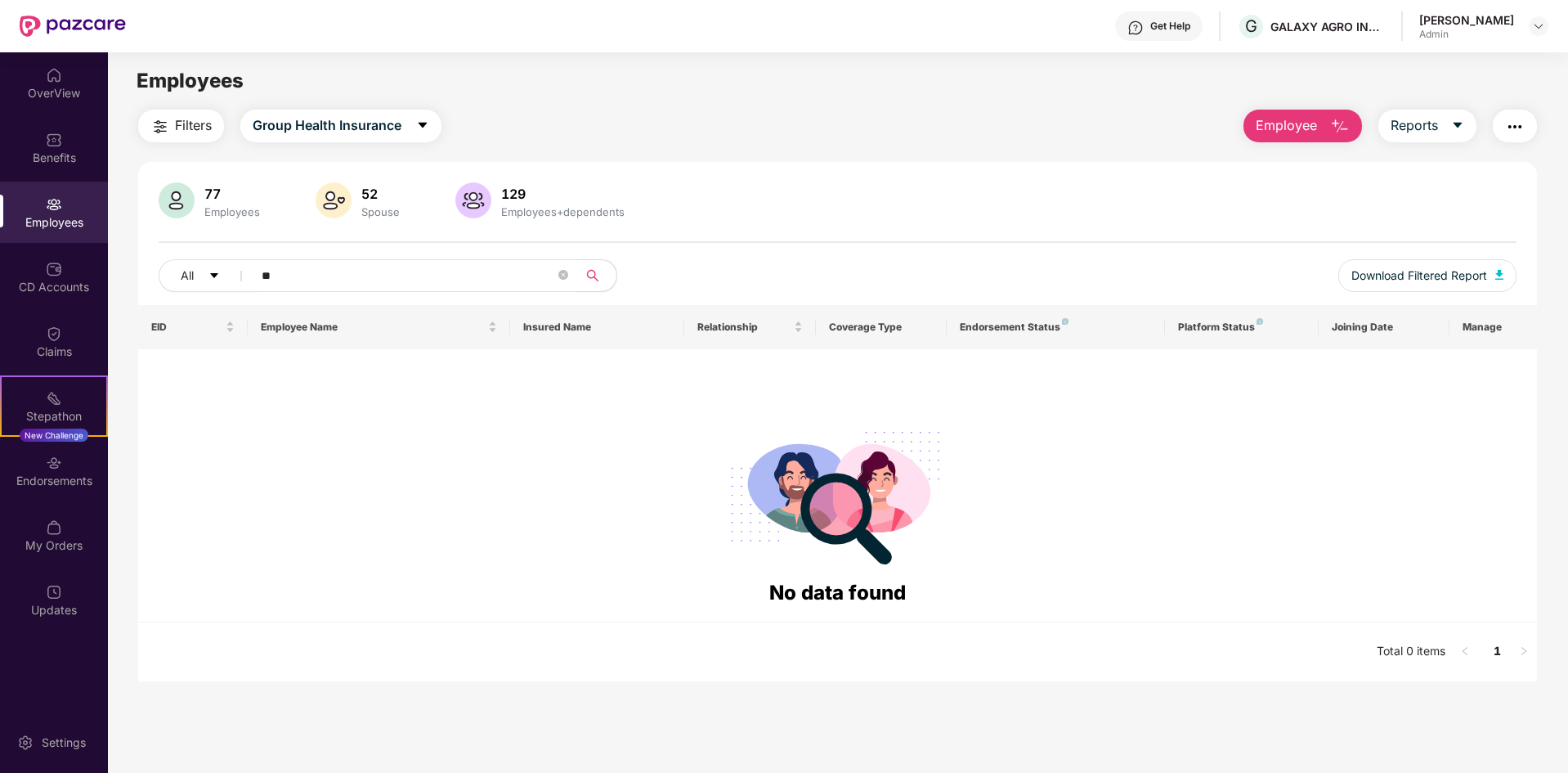
type input "*"
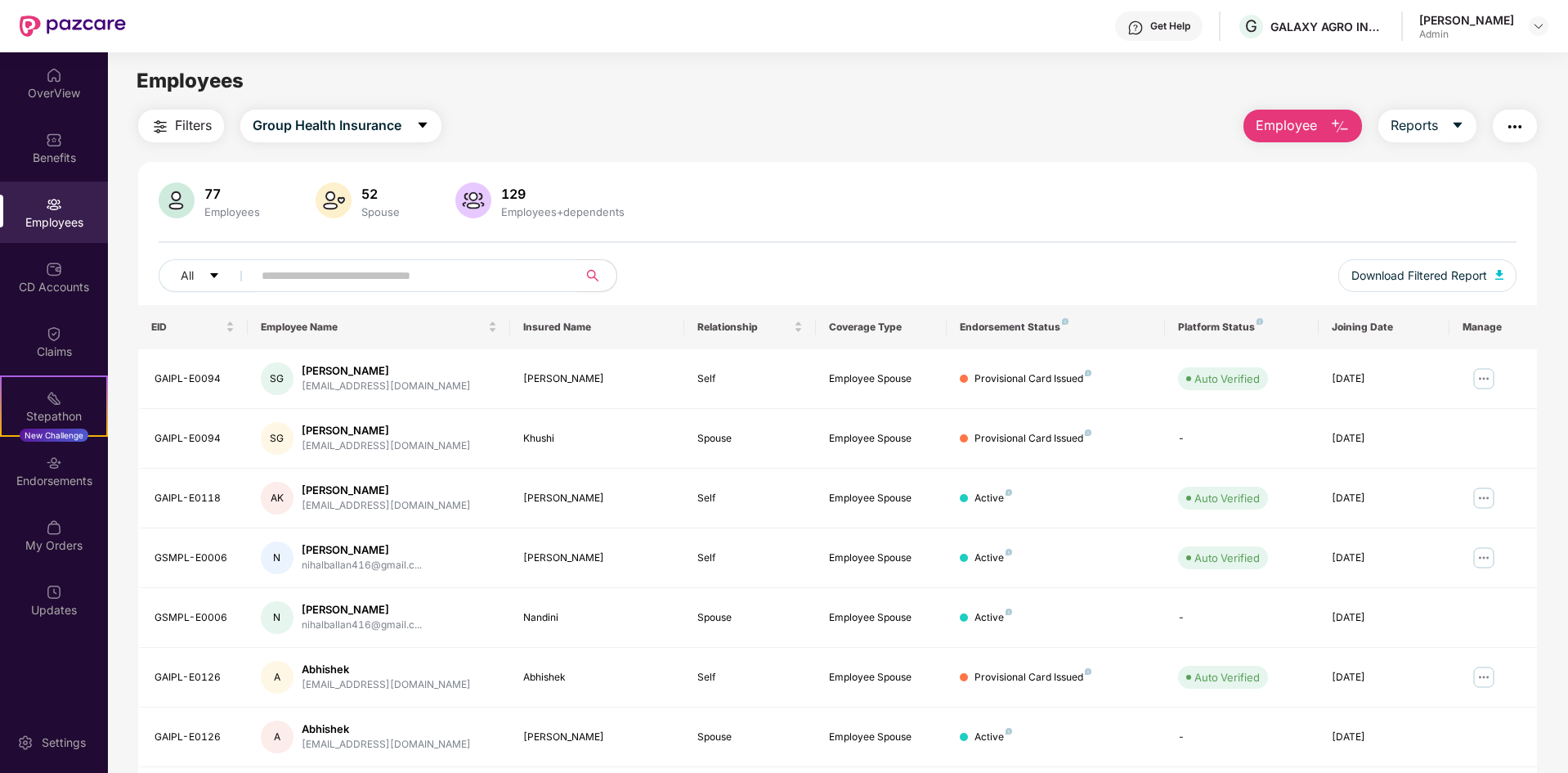
click at [1504, 27] on div "[PERSON_NAME]" at bounding box center [1466, 20] width 95 height 16
click at [1549, 30] on header "Get Help G GALAXY AGRO INDUSTRIES PRIVATE LIMITED [PERSON_NAME] Admin" at bounding box center [784, 26] width 1568 height 52
click at [1538, 30] on img at bounding box center [1539, 26] width 13 height 13
click at [1431, 100] on div "Switch Company" at bounding box center [1461, 97] width 212 height 32
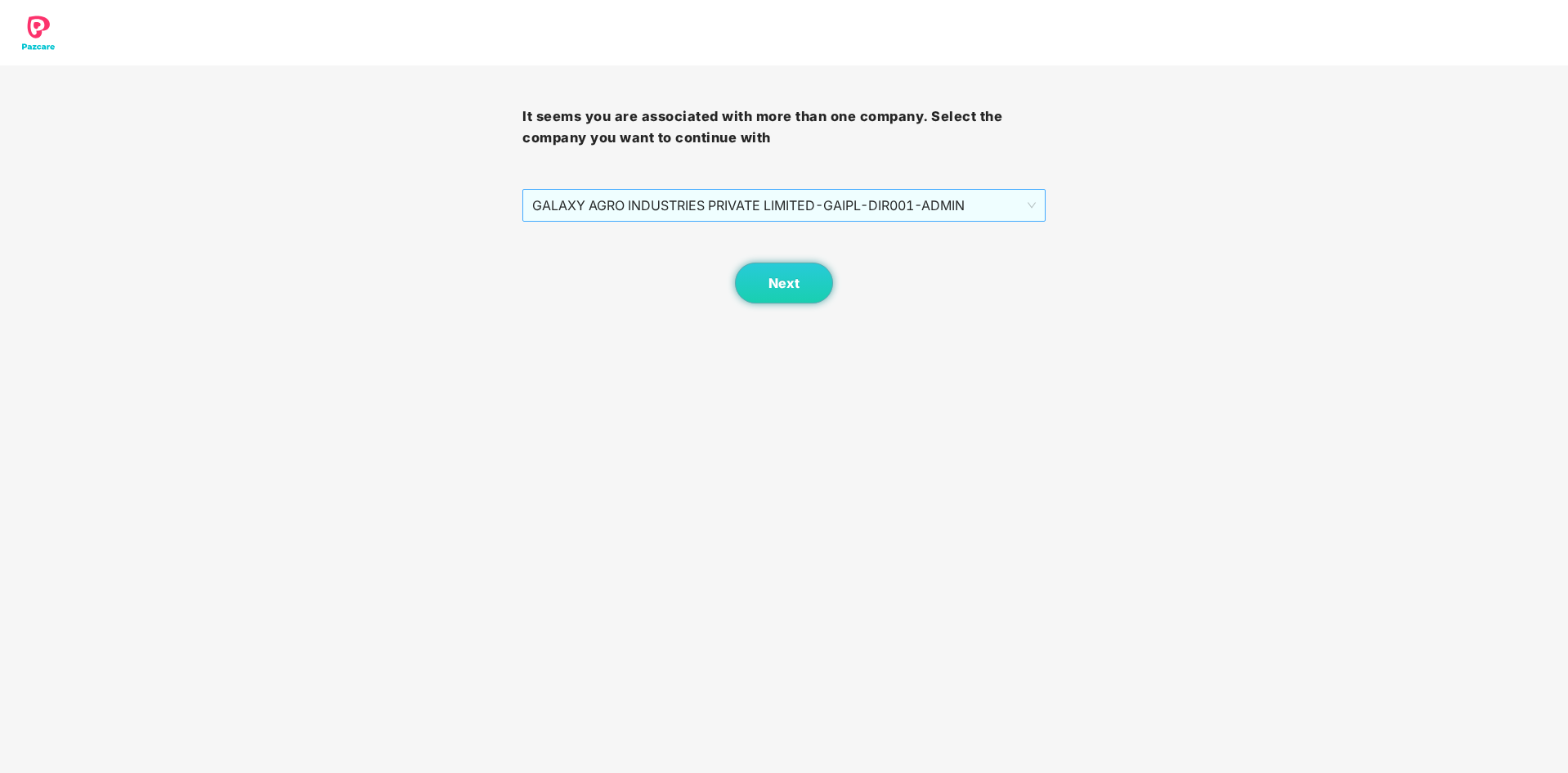
click at [899, 189] on div "GALAXY AGRO INDUSTRIES PRIVATE LIMITED - GAIPL-DIR001 - ADMIN" at bounding box center [784, 206] width 522 height 33
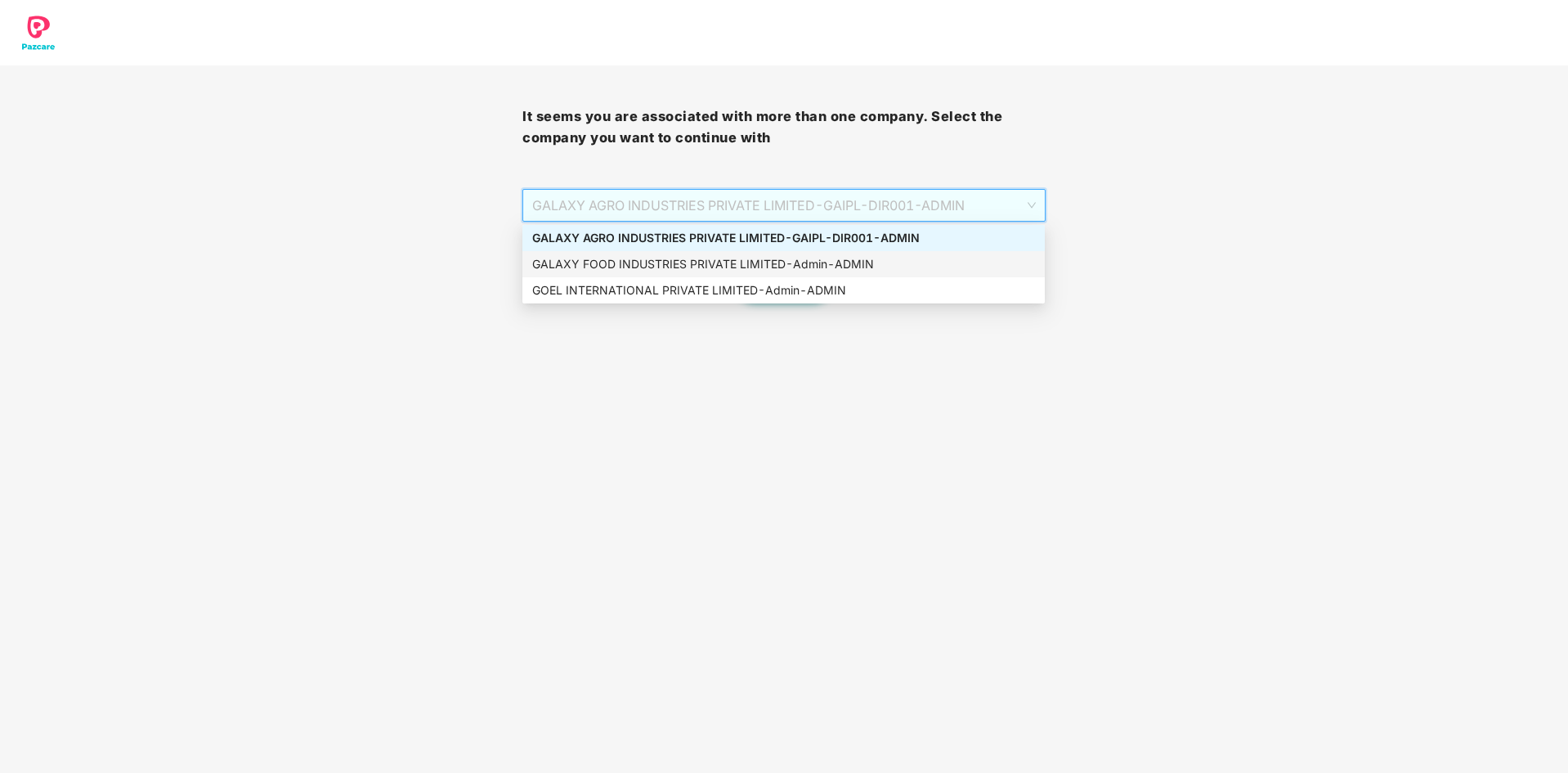
click at [851, 259] on div "GALAXY FOOD INDUSTRIES PRIVATE LIMITED - Admin - ADMIN" at bounding box center [784, 265] width 503 height 18
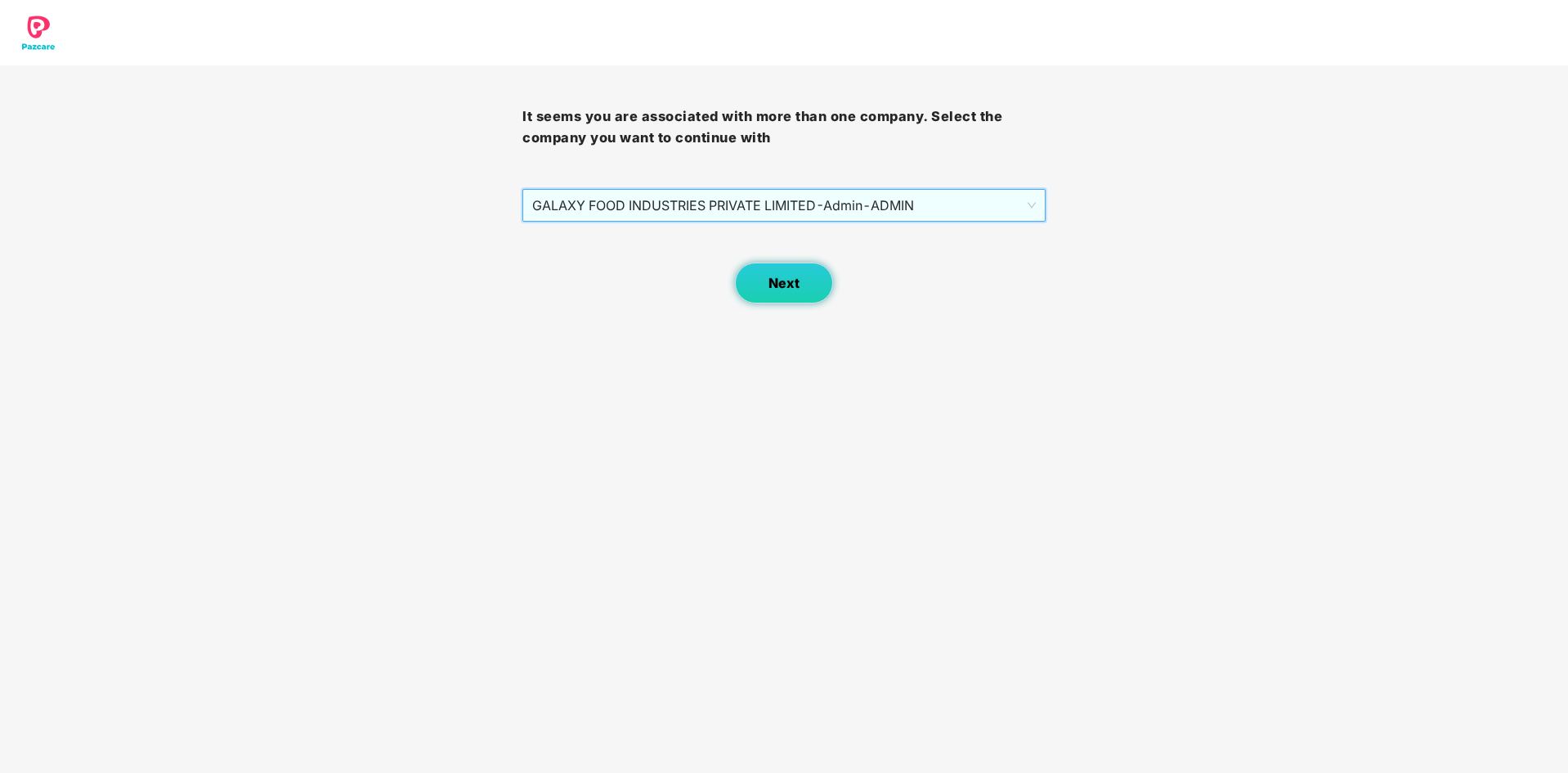
click at [806, 295] on button "Next" at bounding box center [784, 283] width 98 height 41
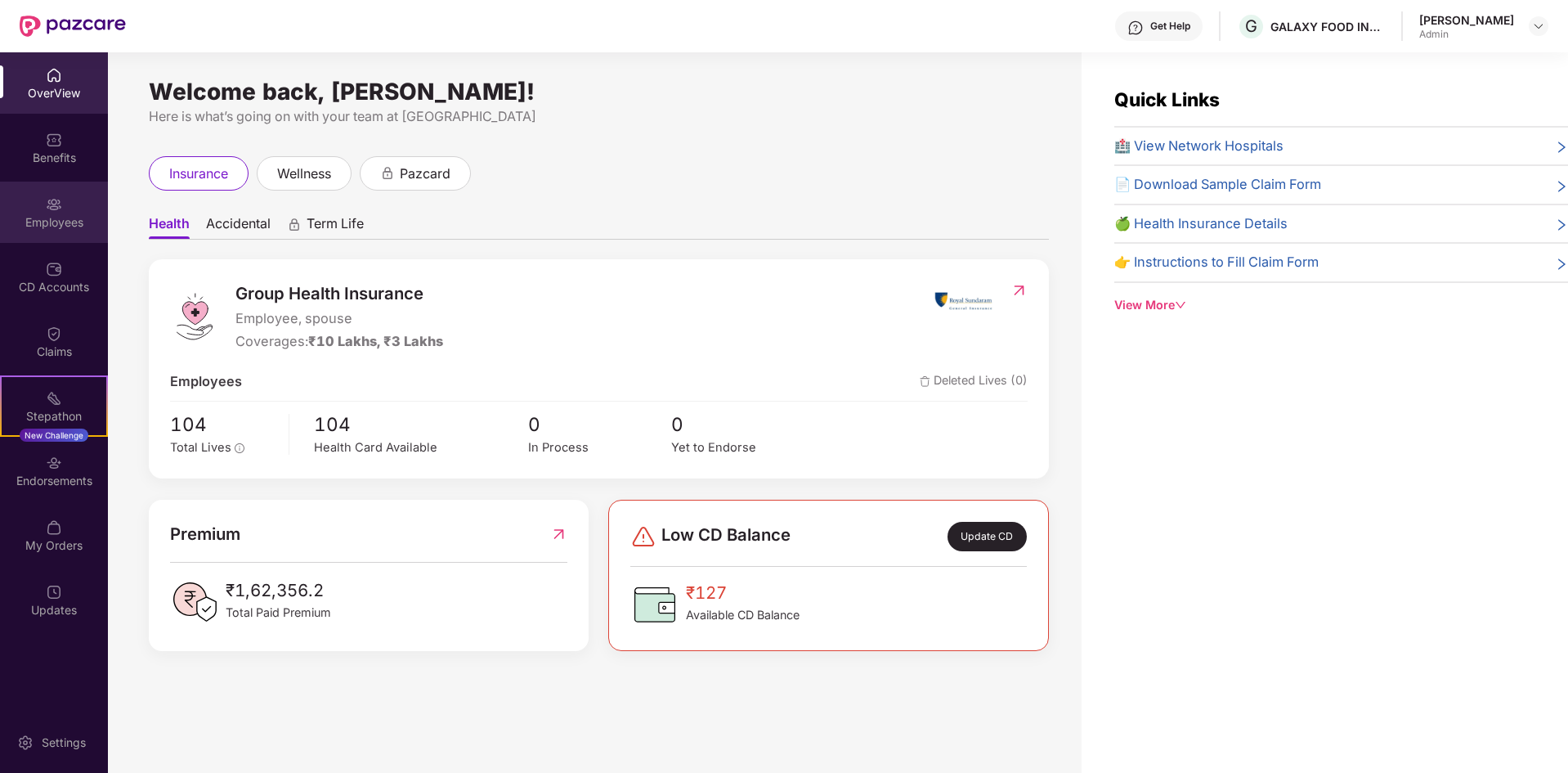
click at [70, 201] on div "Employees" at bounding box center [54, 212] width 108 height 61
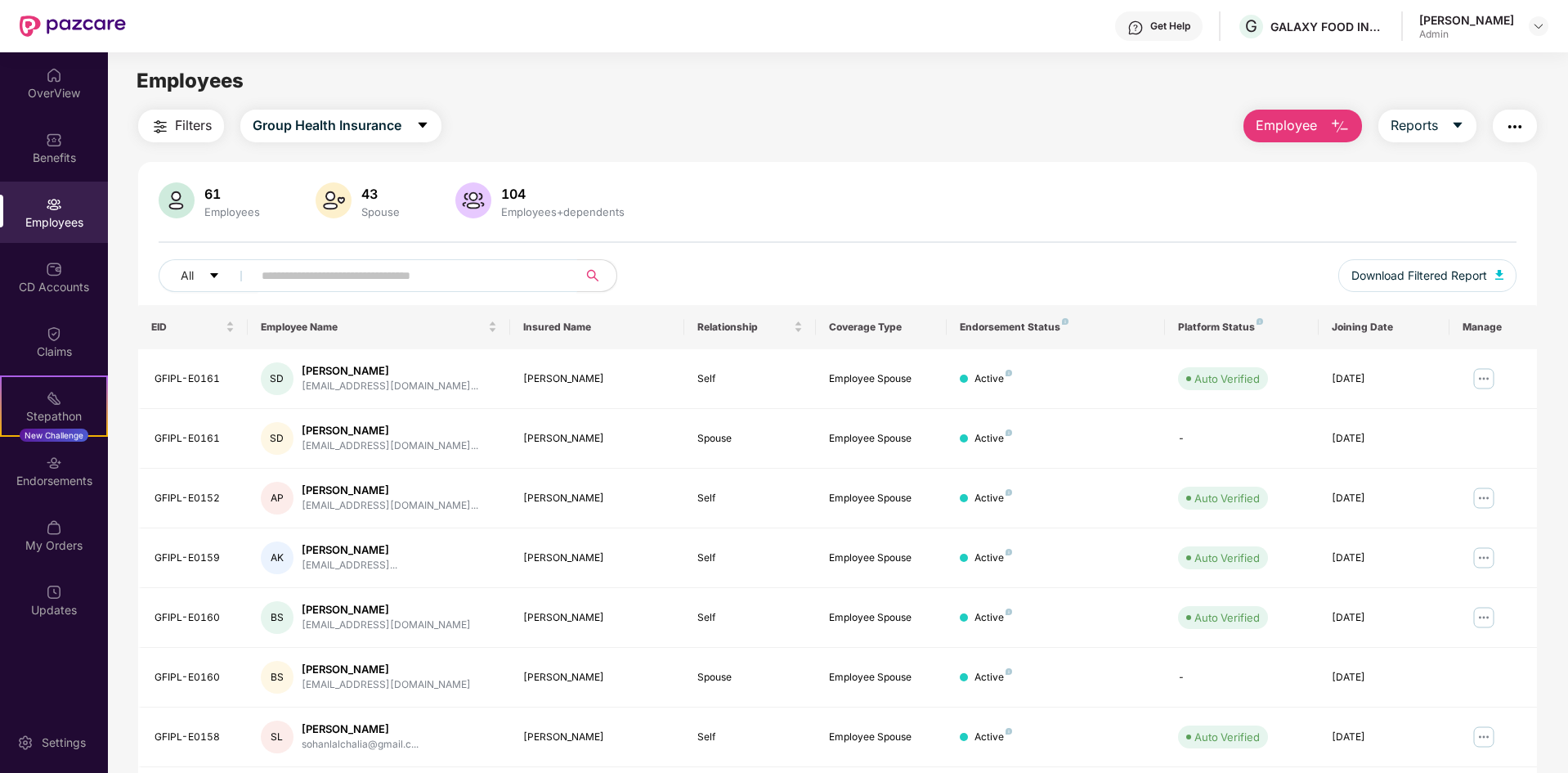
click at [381, 284] on input "text" at bounding box center [408, 276] width 293 height 25
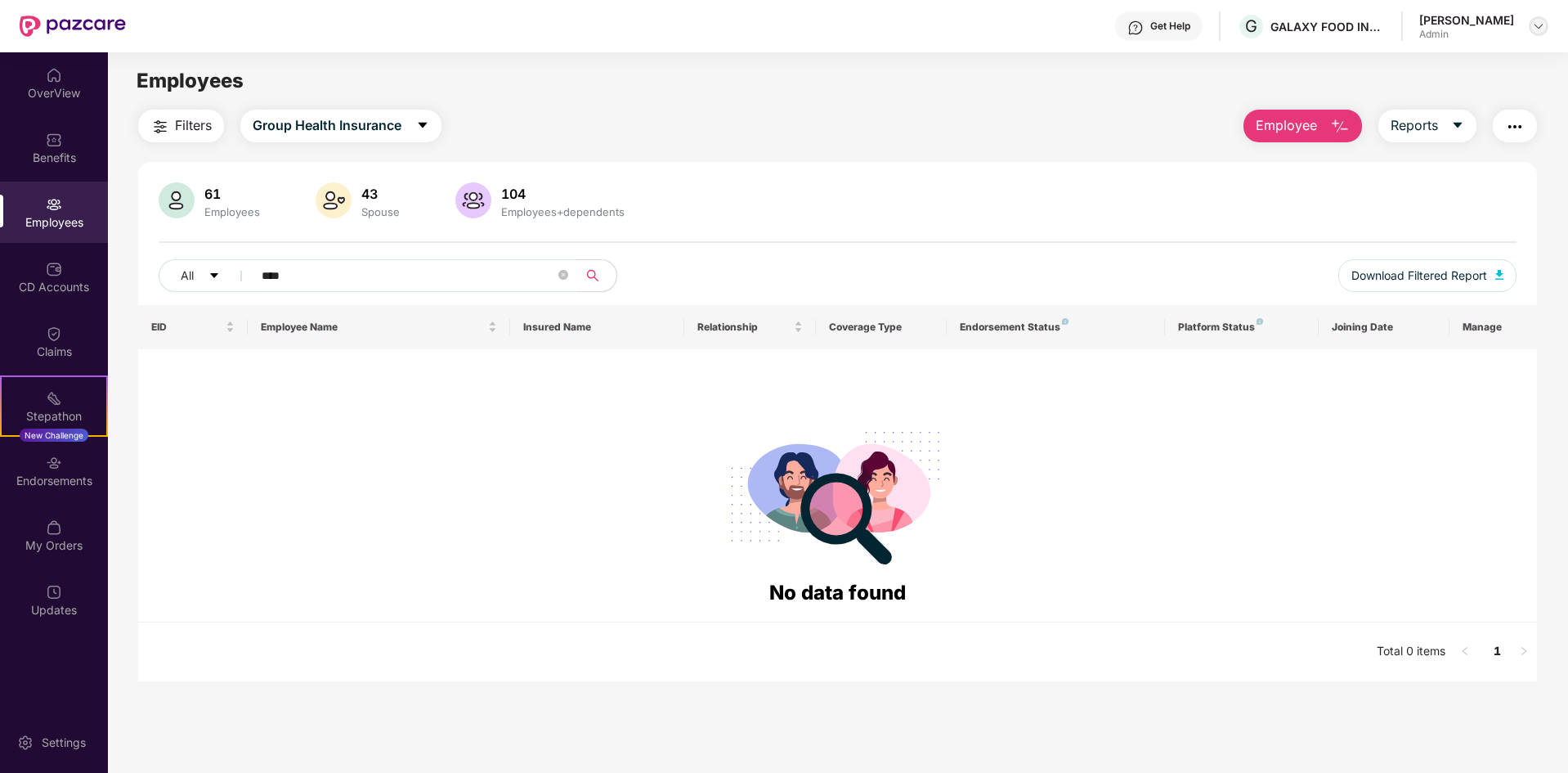
type input "****"
click at [1540, 26] on img at bounding box center [1539, 26] width 13 height 13
click at [1450, 93] on div "Switch Company" at bounding box center [1461, 97] width 212 height 32
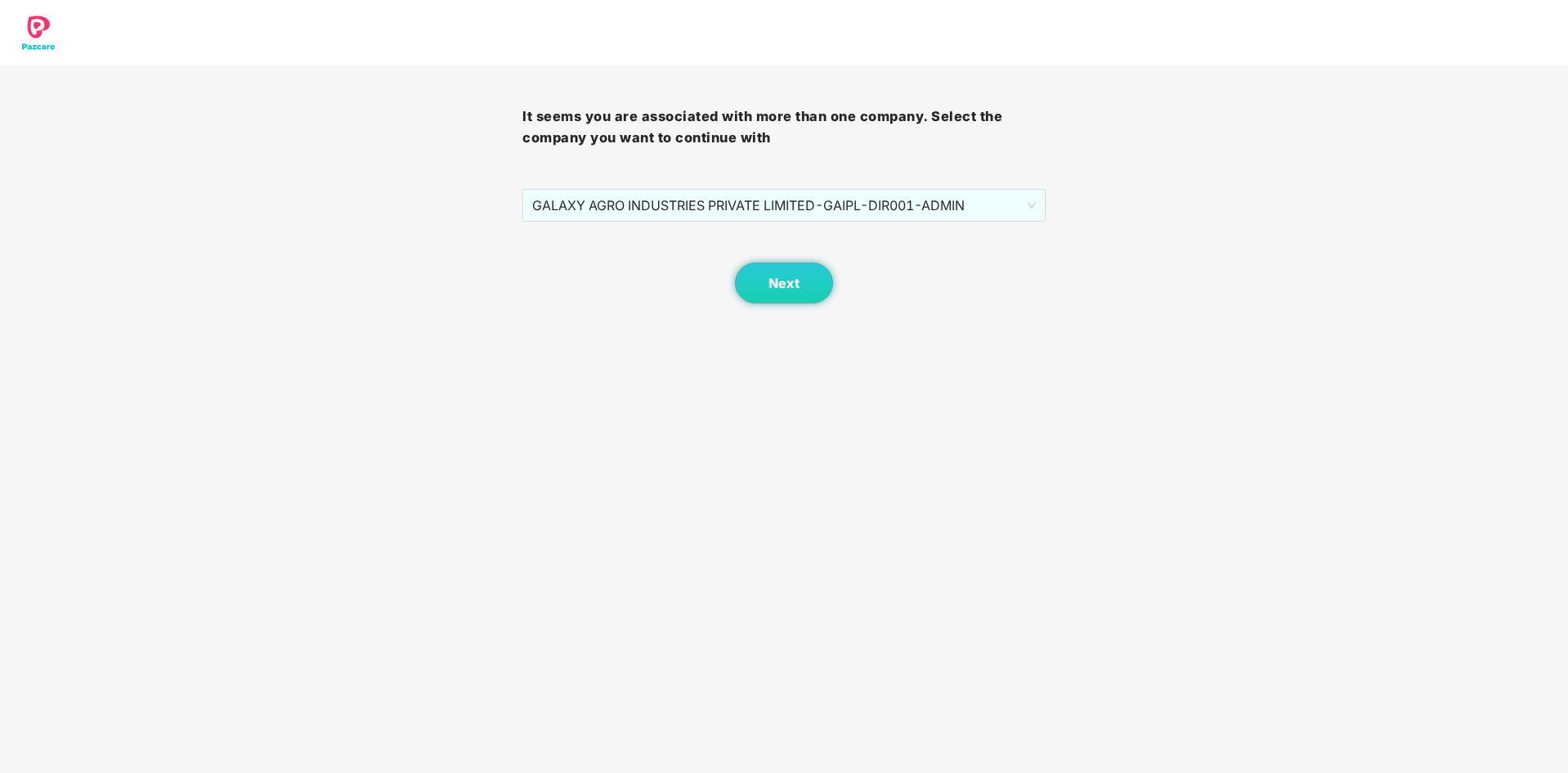
click at [899, 225] on div "Next" at bounding box center [784, 262] width 522 height 82
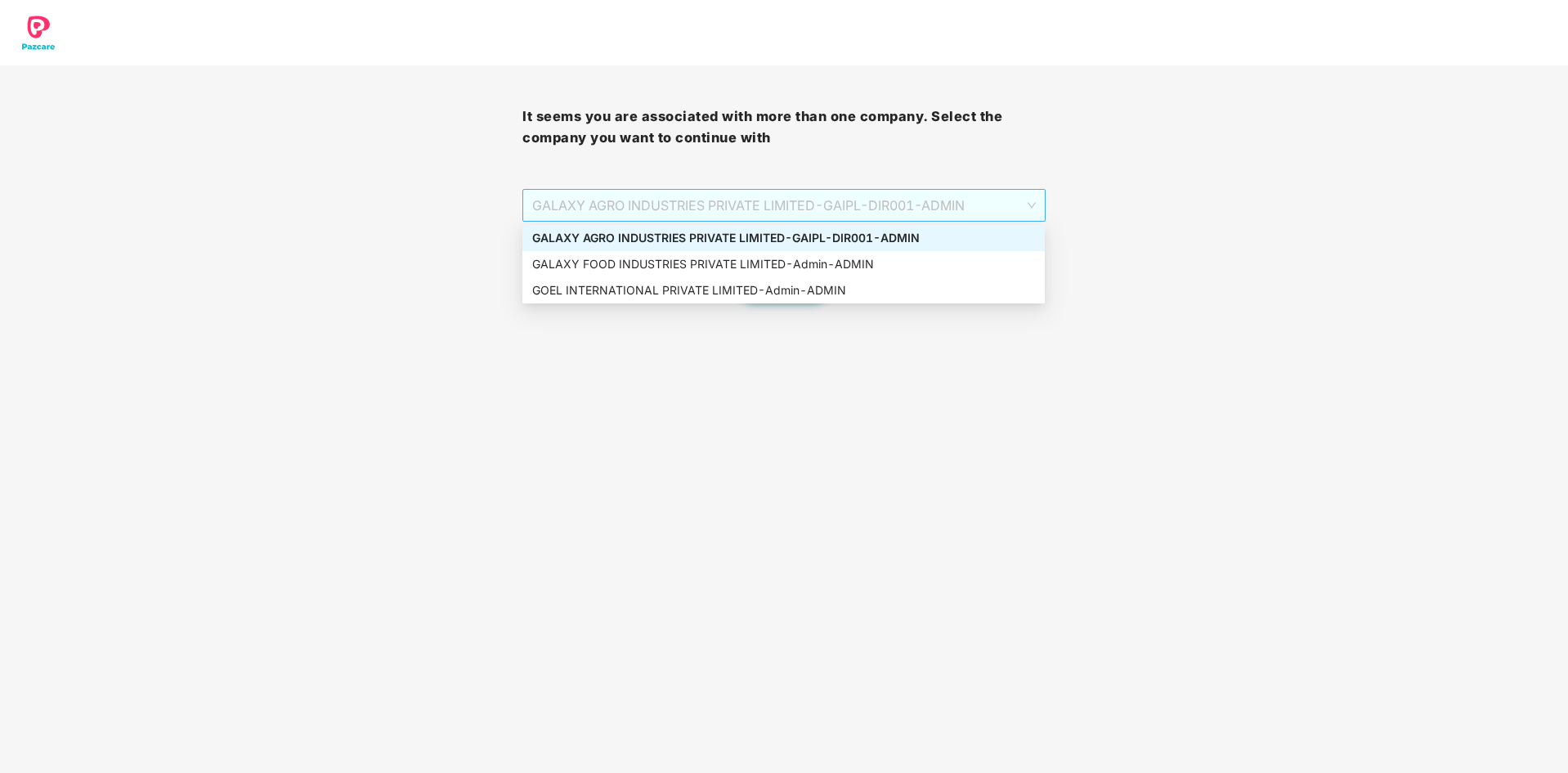
click at [918, 203] on span "GALAXY AGRO INDUSTRIES PRIVATE LIMITED - GAIPL-DIR001 - ADMIN" at bounding box center [784, 206] width 503 height 31
click at [770, 289] on div "GOEL INTERNATIONAL PRIVATE LIMITED - Admin - ADMIN" at bounding box center [784, 290] width 503 height 18
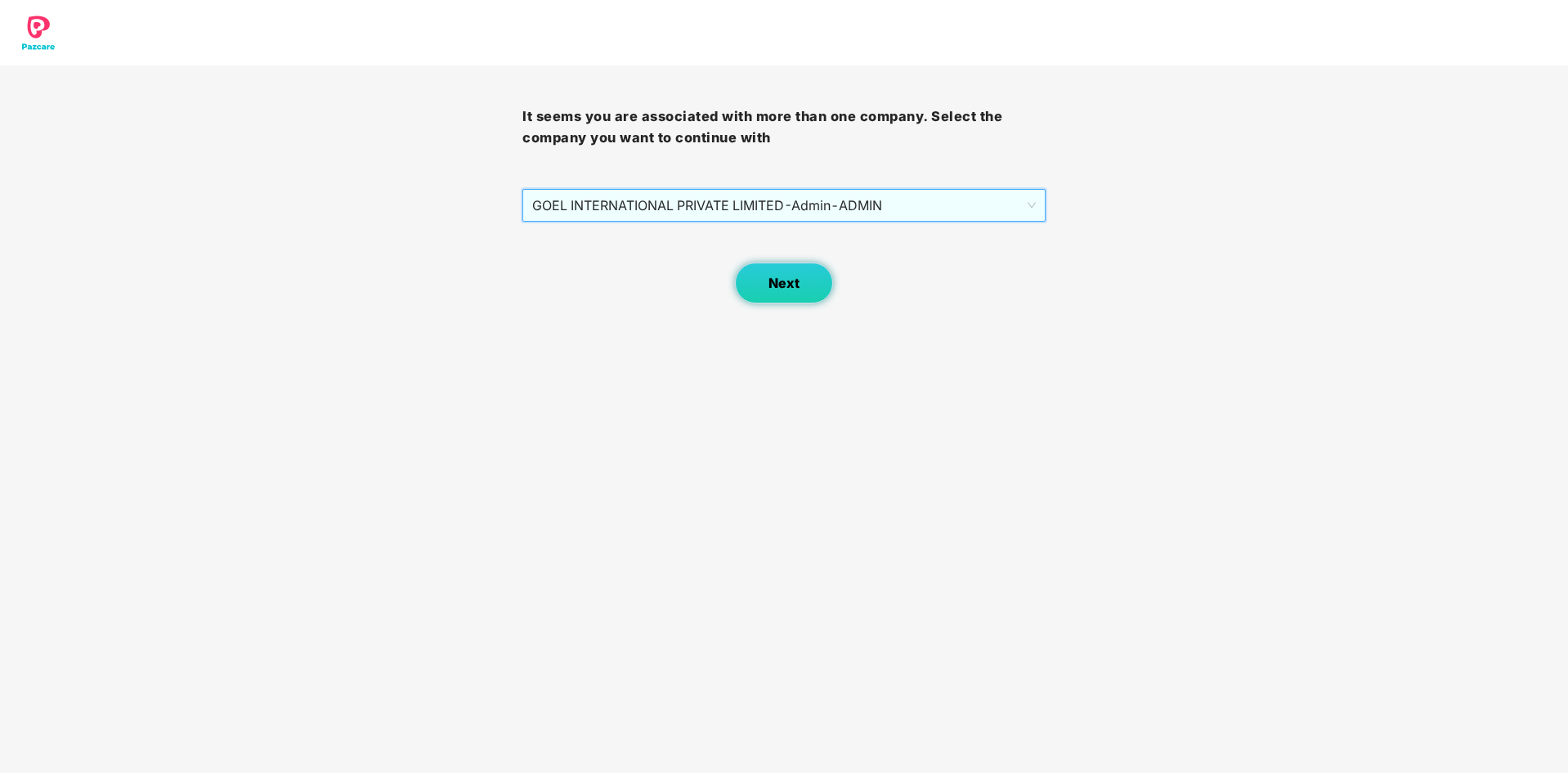
click at [787, 290] on span "Next" at bounding box center [784, 283] width 31 height 16
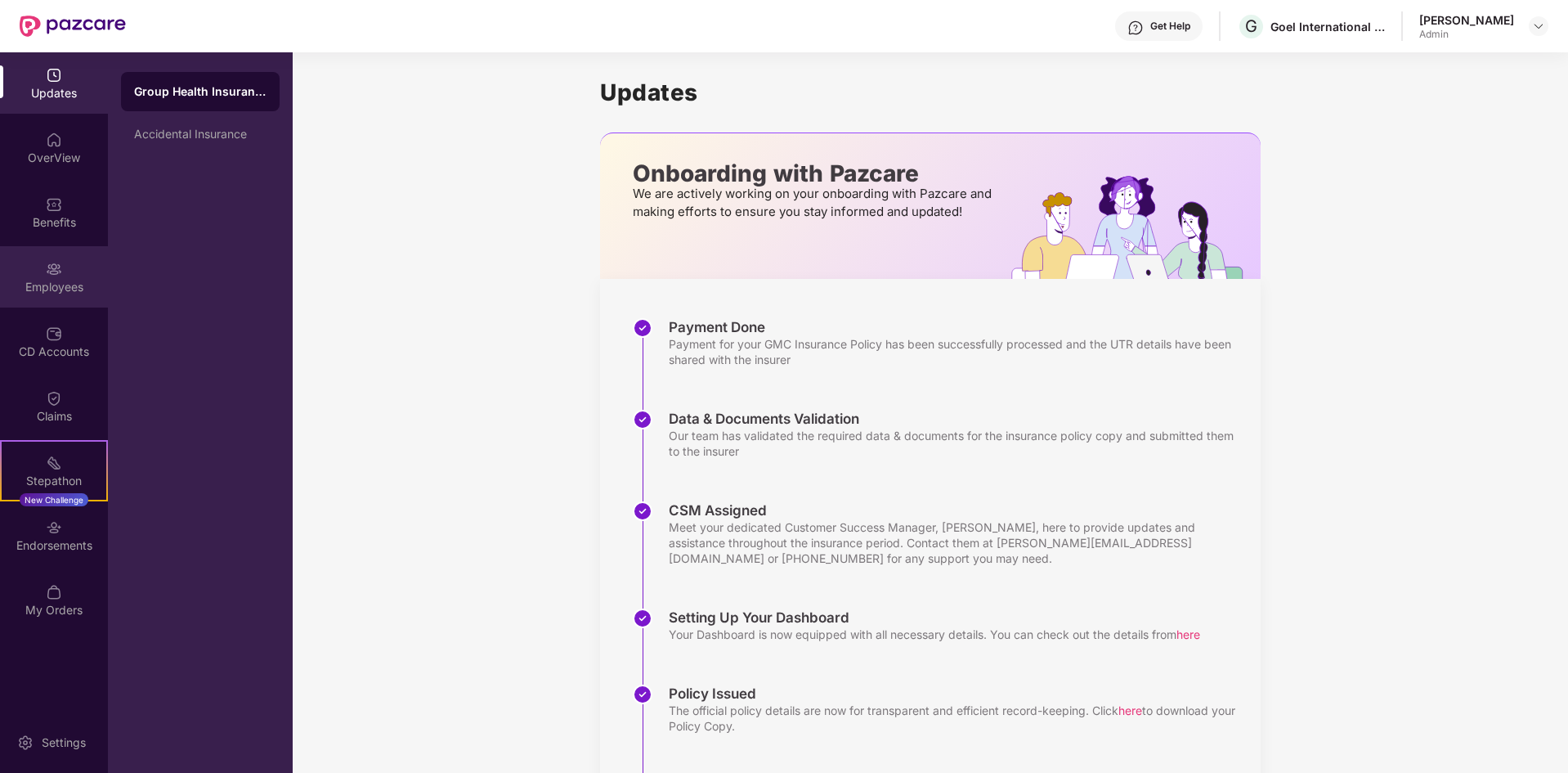
click at [69, 270] on div "Employees" at bounding box center [54, 277] width 108 height 61
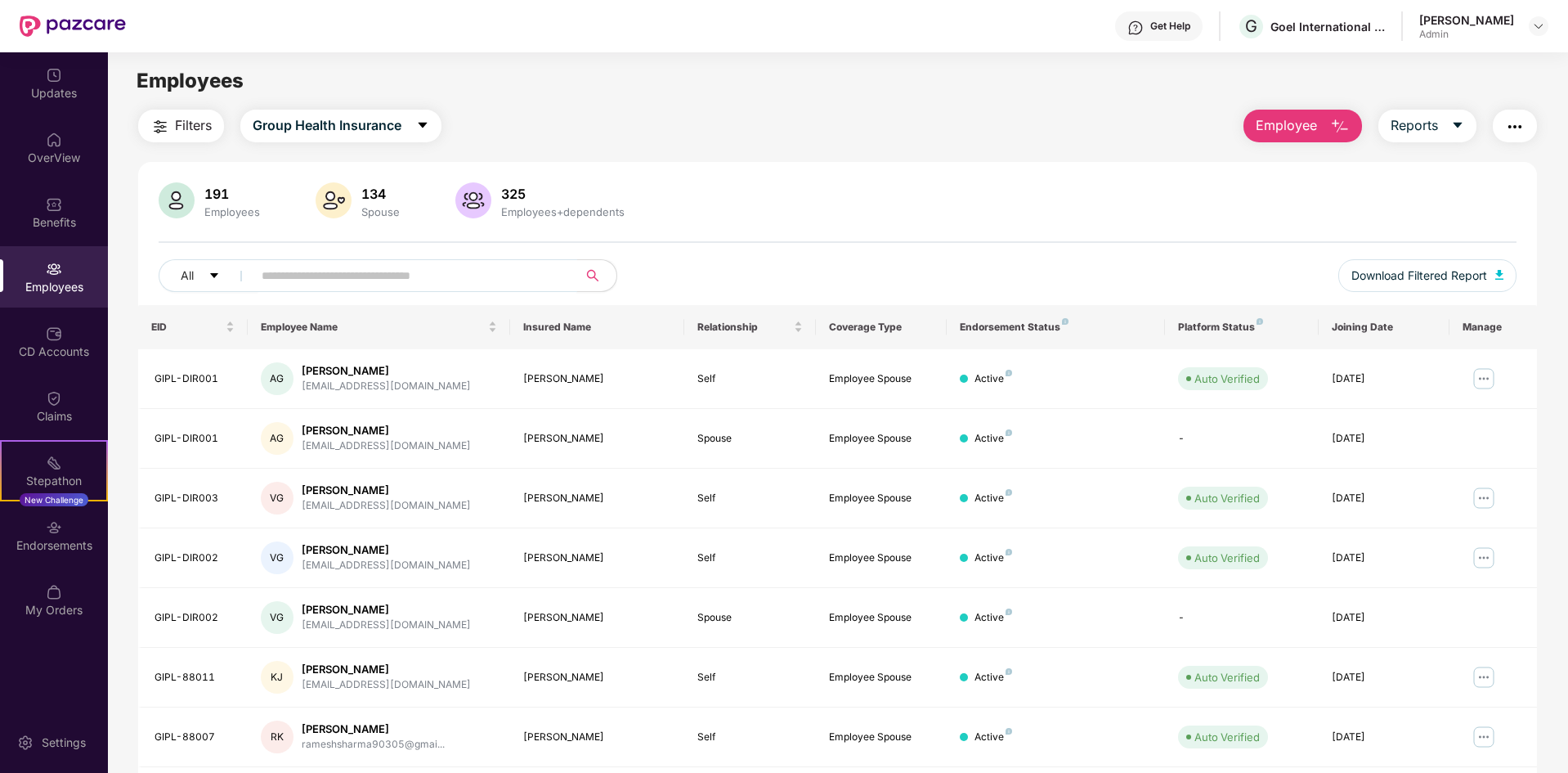
click at [449, 277] on input "text" at bounding box center [408, 276] width 293 height 25
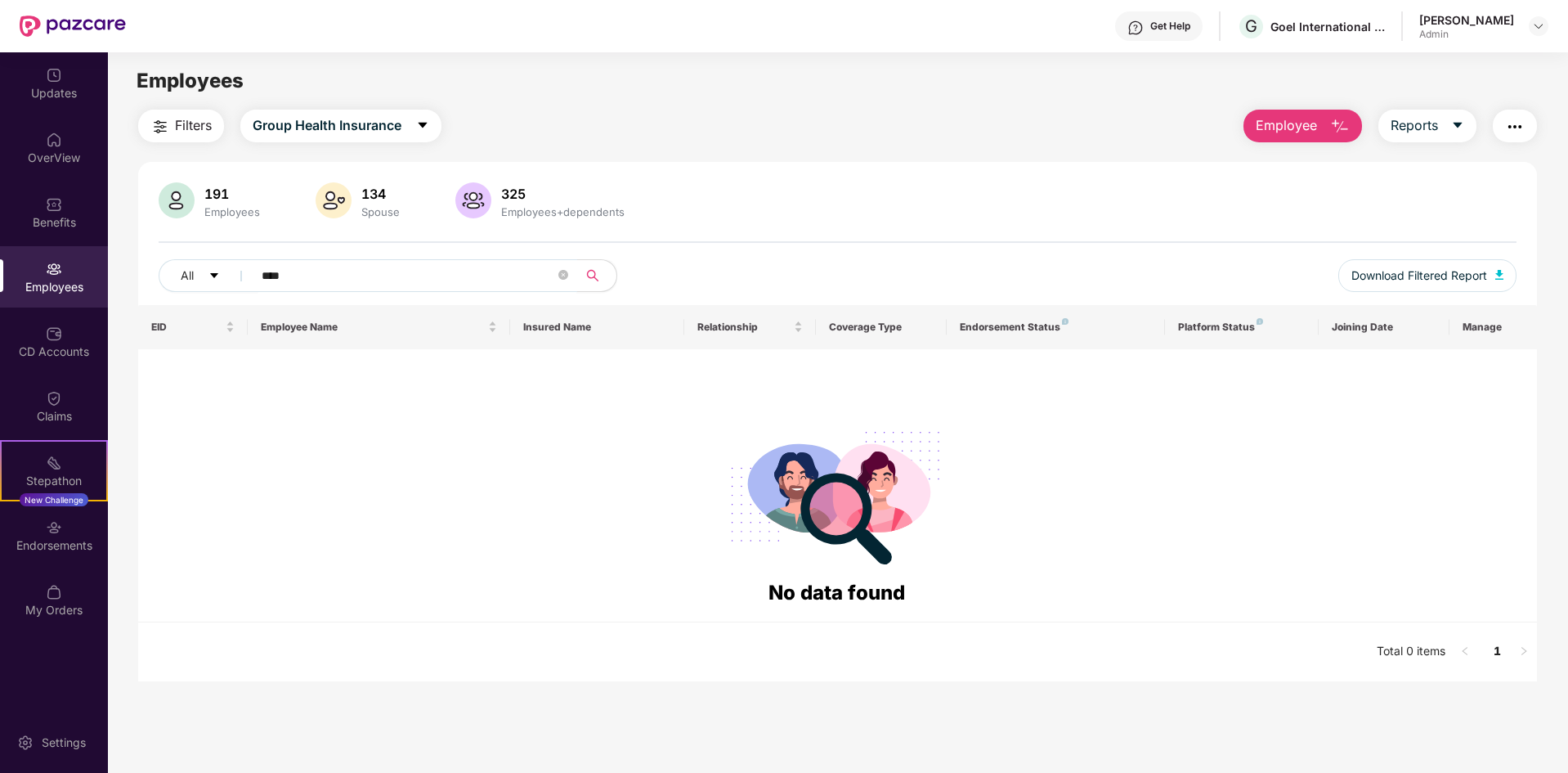
click at [573, 471] on div at bounding box center [836, 494] width 1371 height 166
click at [327, 269] on input "****" at bounding box center [408, 276] width 293 height 25
type input "*"
click at [268, 274] on input "**********" at bounding box center [408, 276] width 293 height 25
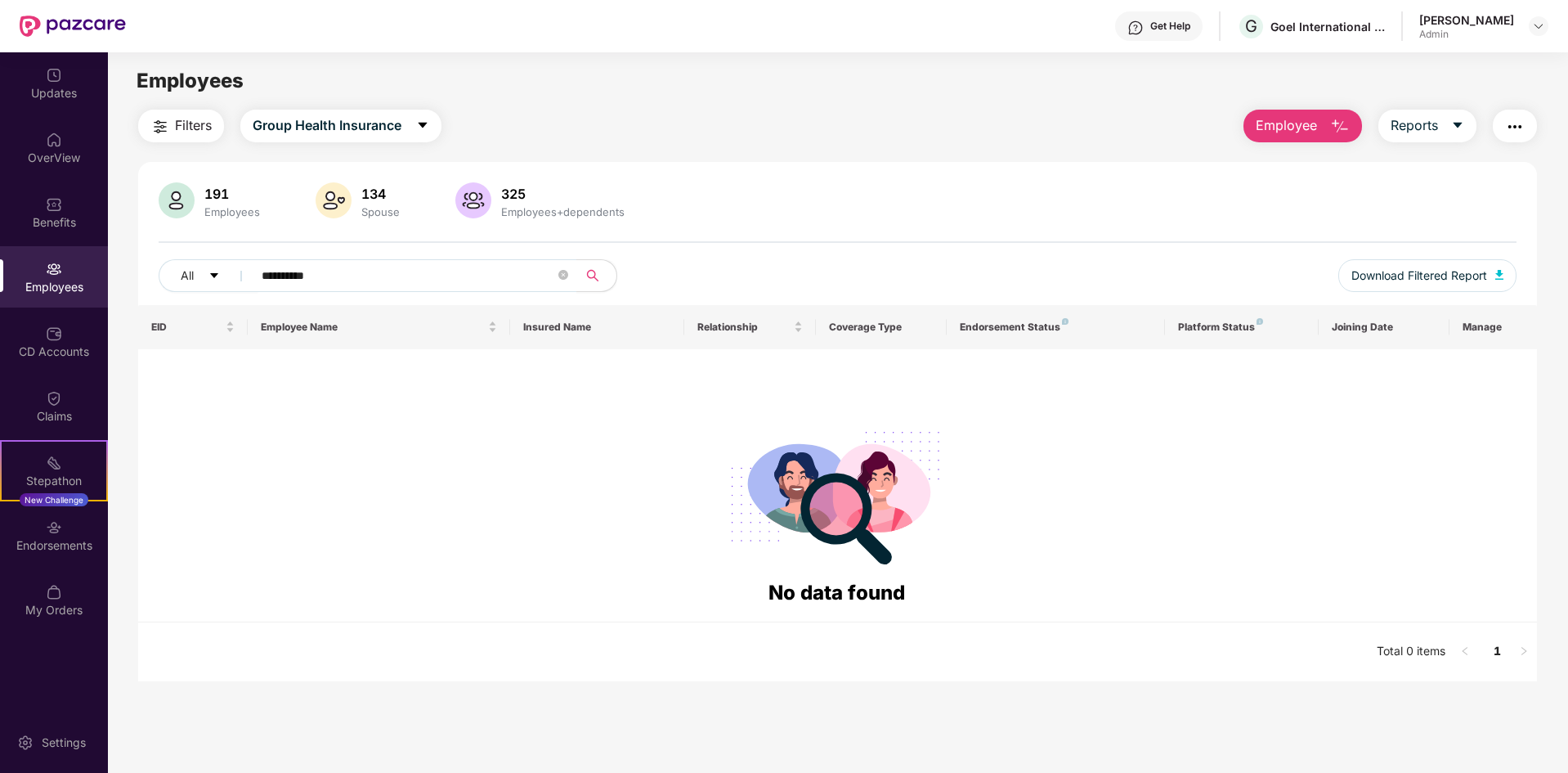
click at [474, 430] on div at bounding box center [836, 494] width 1371 height 166
click at [542, 278] on input "**********" at bounding box center [408, 276] width 293 height 25
click at [298, 272] on input "**********" at bounding box center [408, 276] width 293 height 25
click at [480, 198] on img at bounding box center [474, 201] width 36 height 36
click at [324, 124] on span "Group Health Insurance" at bounding box center [327, 125] width 149 height 21
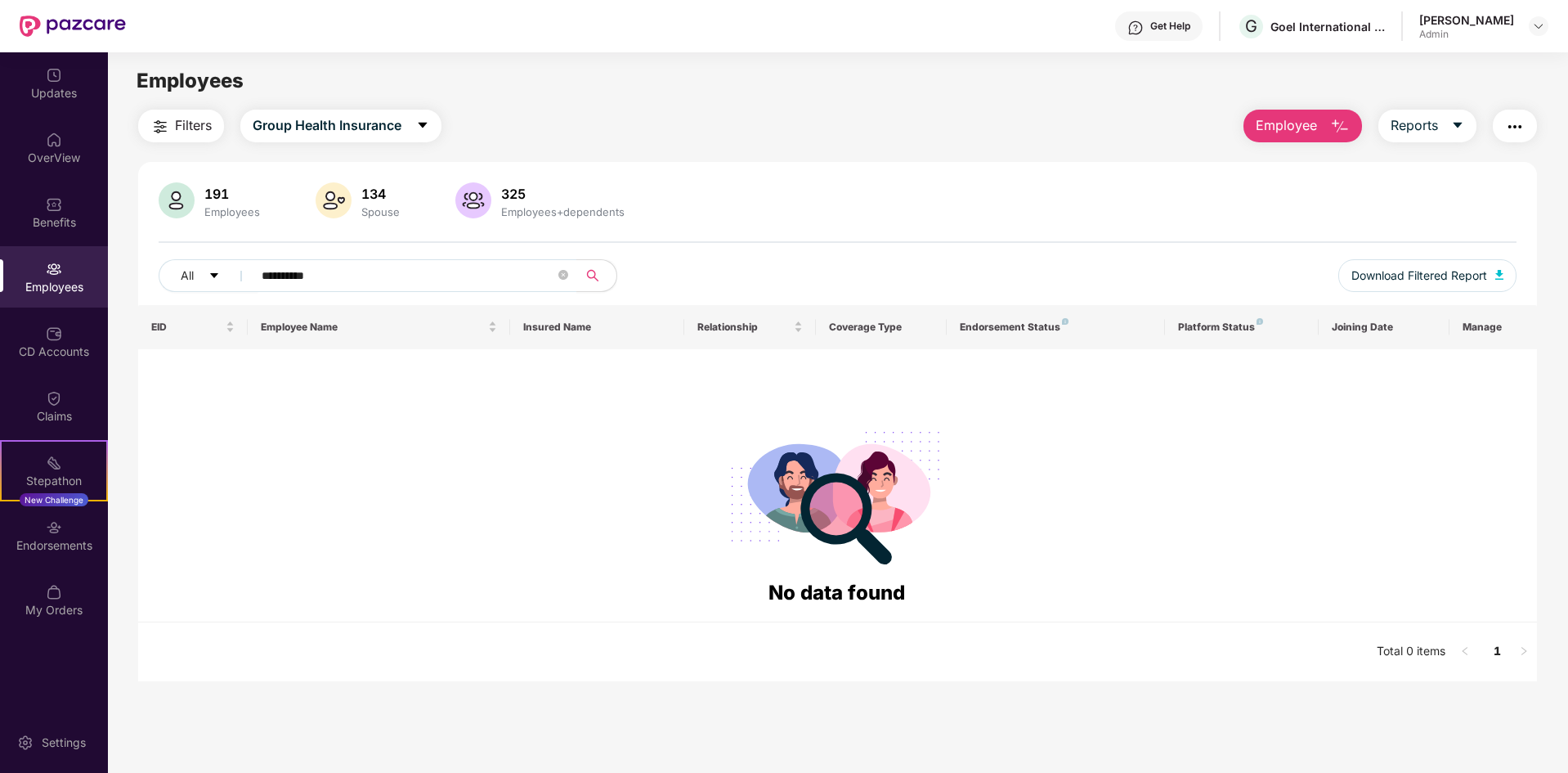
click at [326, 522] on div at bounding box center [836, 494] width 1371 height 166
drag, startPoint x: 338, startPoint y: 279, endPoint x: 262, endPoint y: 282, distance: 76.1
click at [262, 282] on input "**********" at bounding box center [408, 276] width 293 height 25
type input "****"
click at [392, 491] on div at bounding box center [836, 494] width 1371 height 166
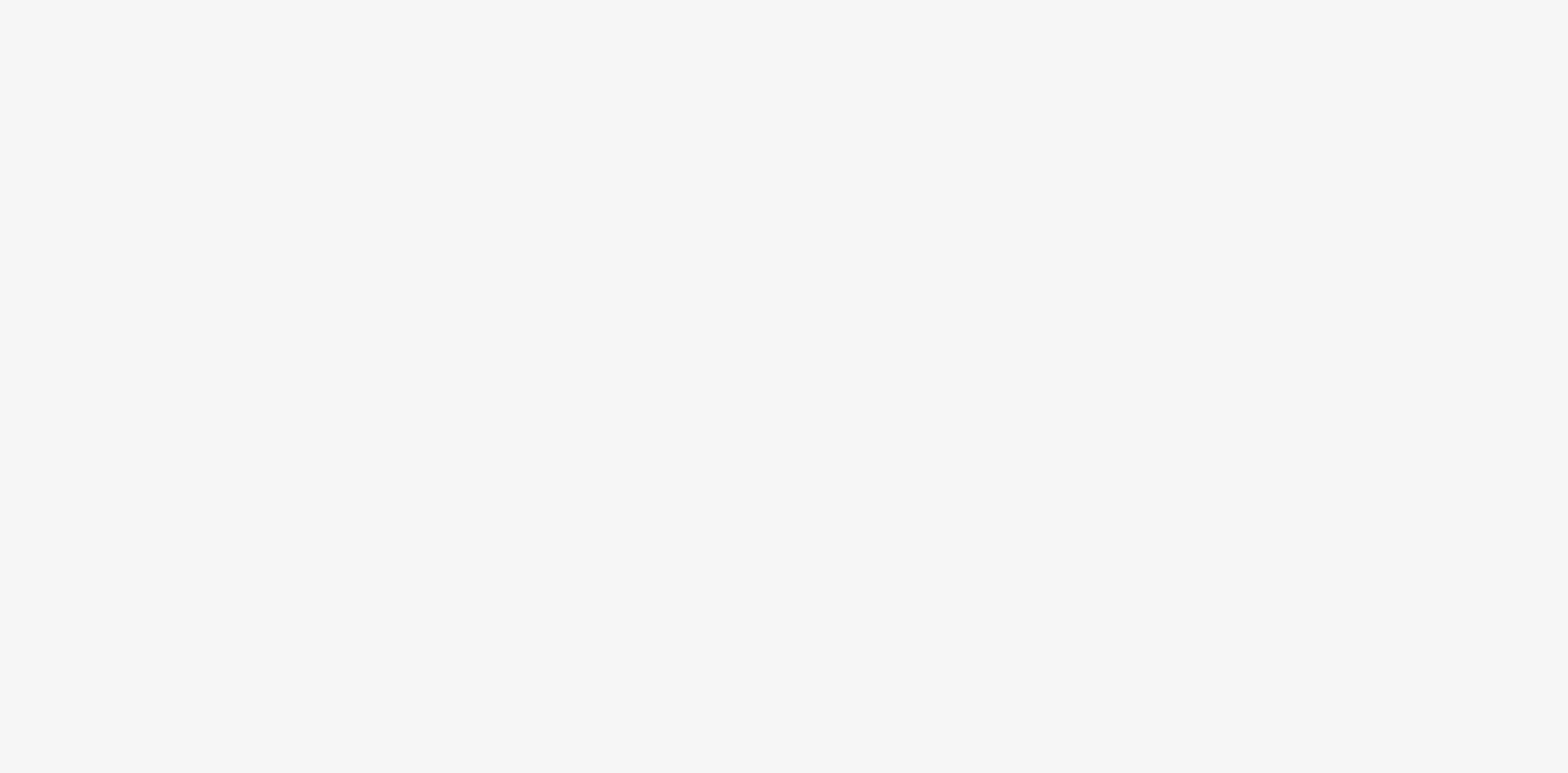
click at [651, 185] on body at bounding box center [784, 386] width 1568 height 773
click at [574, 177] on body at bounding box center [784, 386] width 1568 height 773
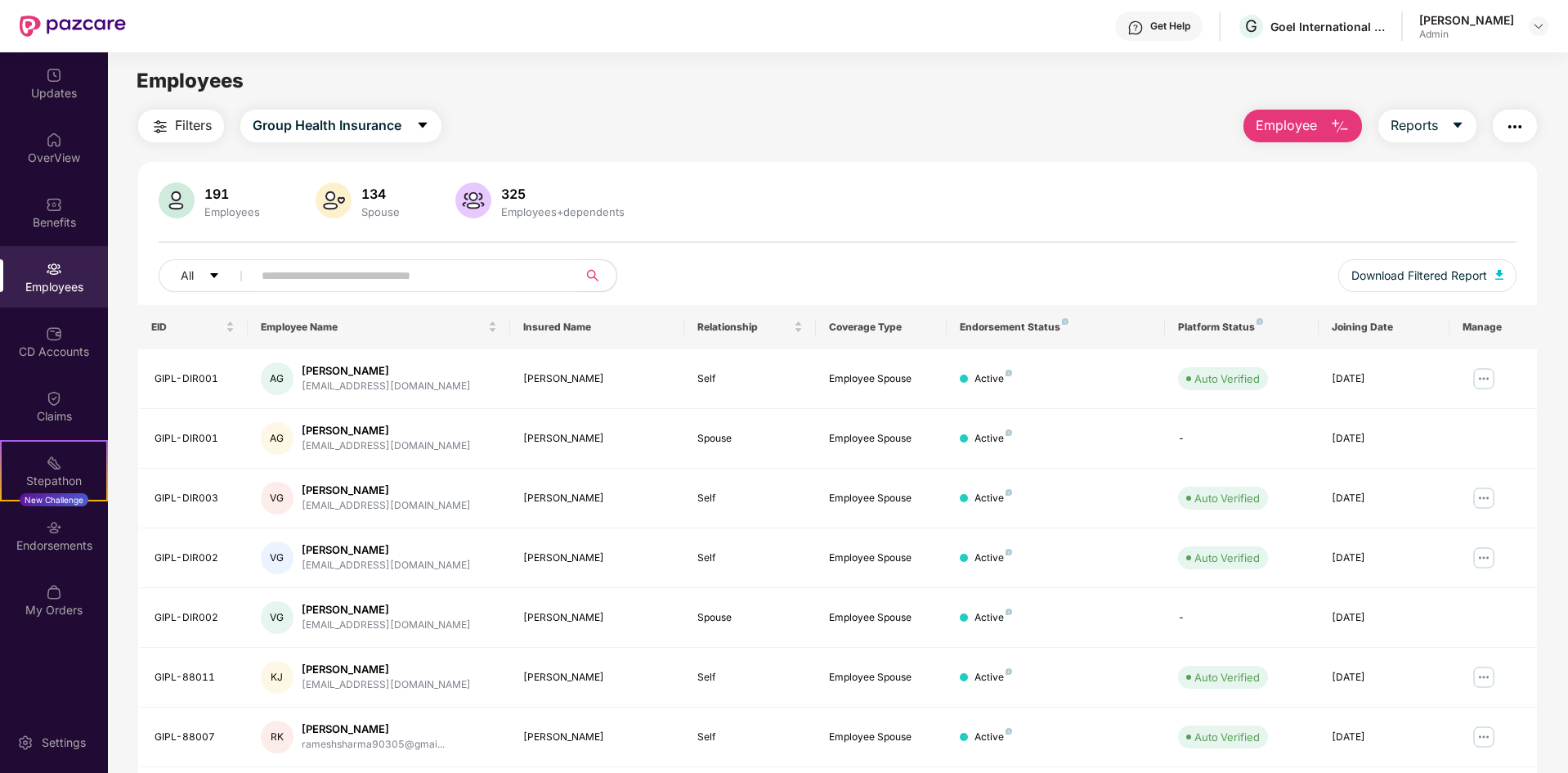
click at [516, 287] on input "text" at bounding box center [408, 276] width 293 height 25
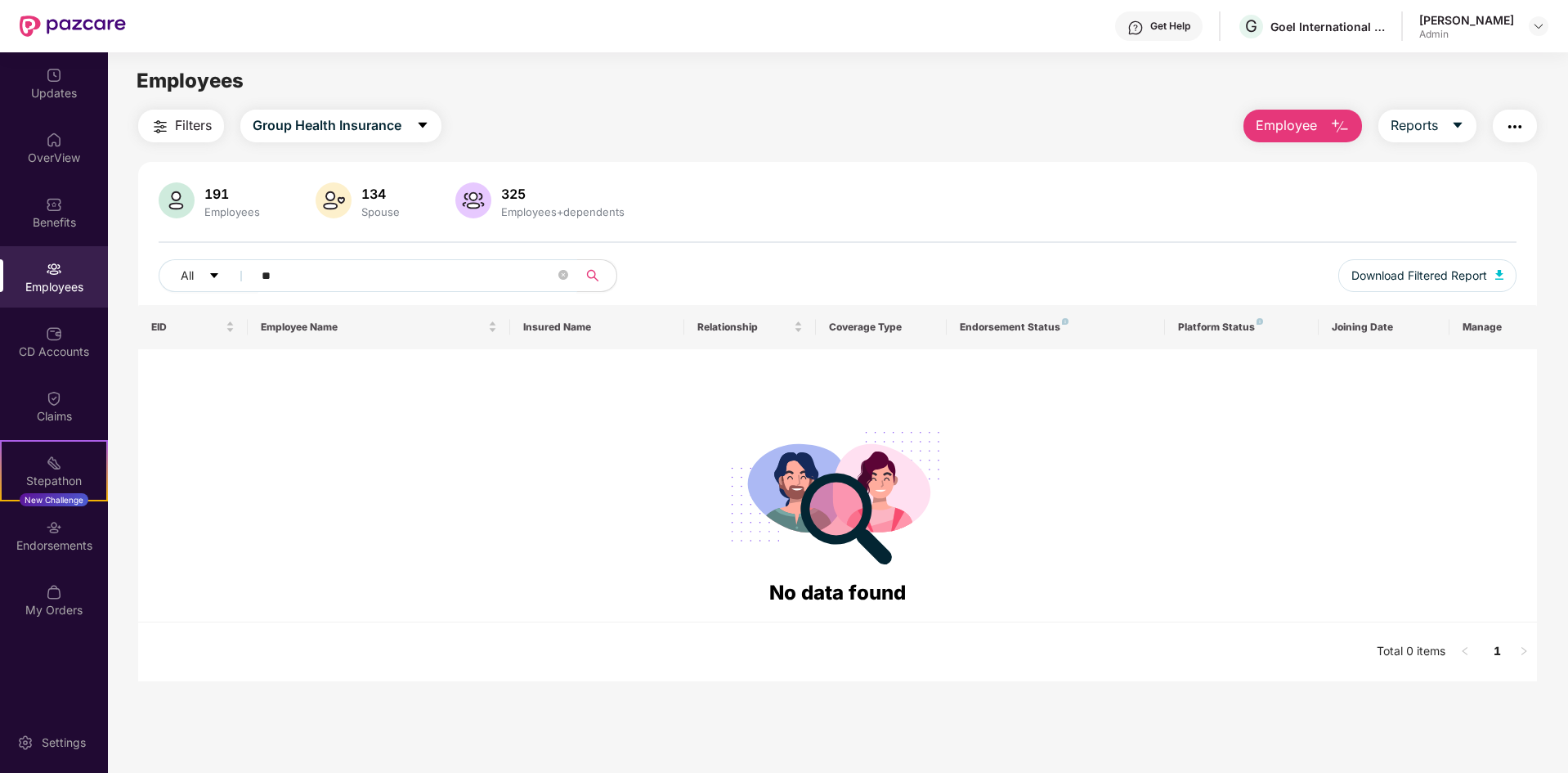
type input "*"
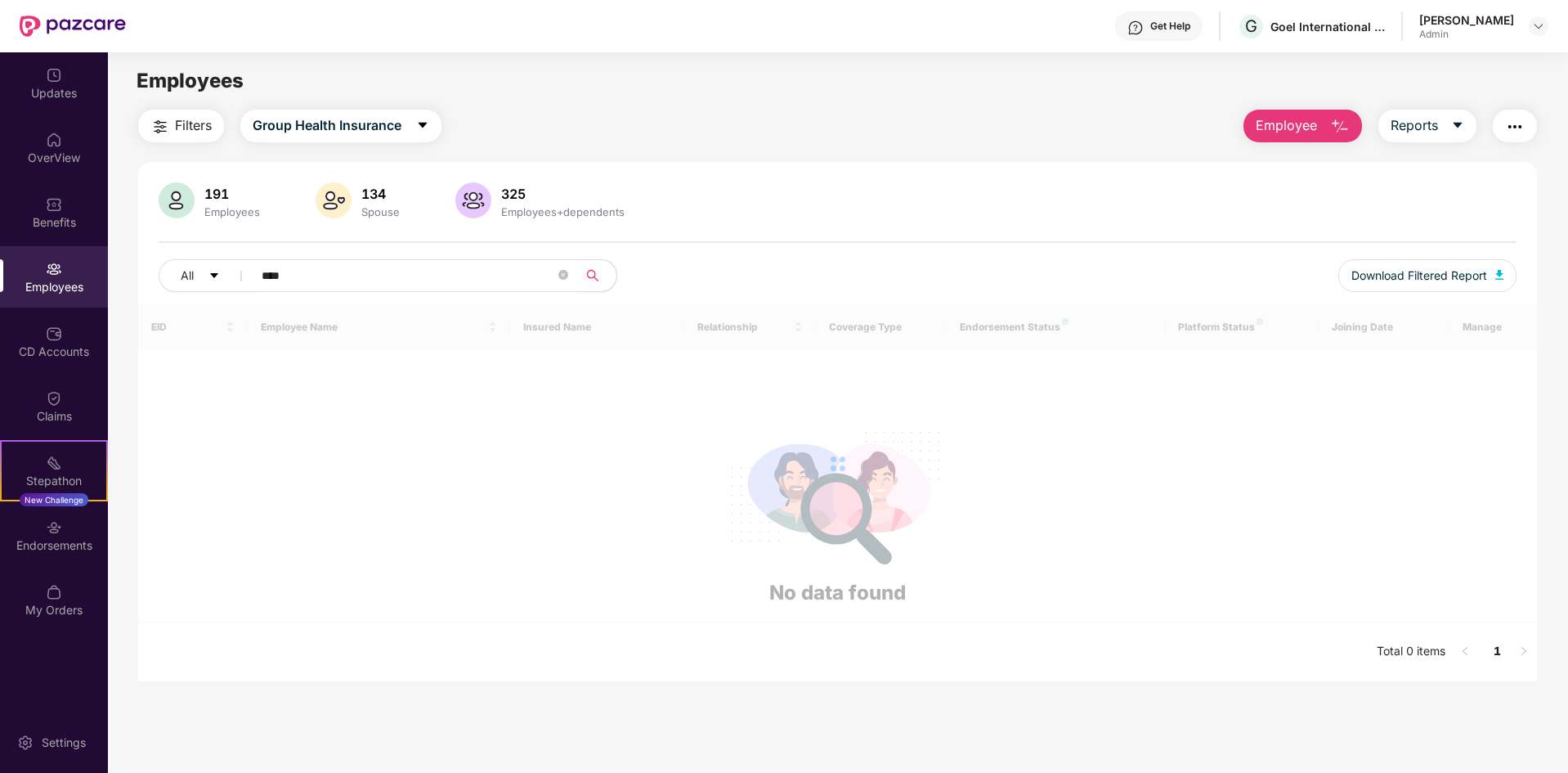
type input "*****"
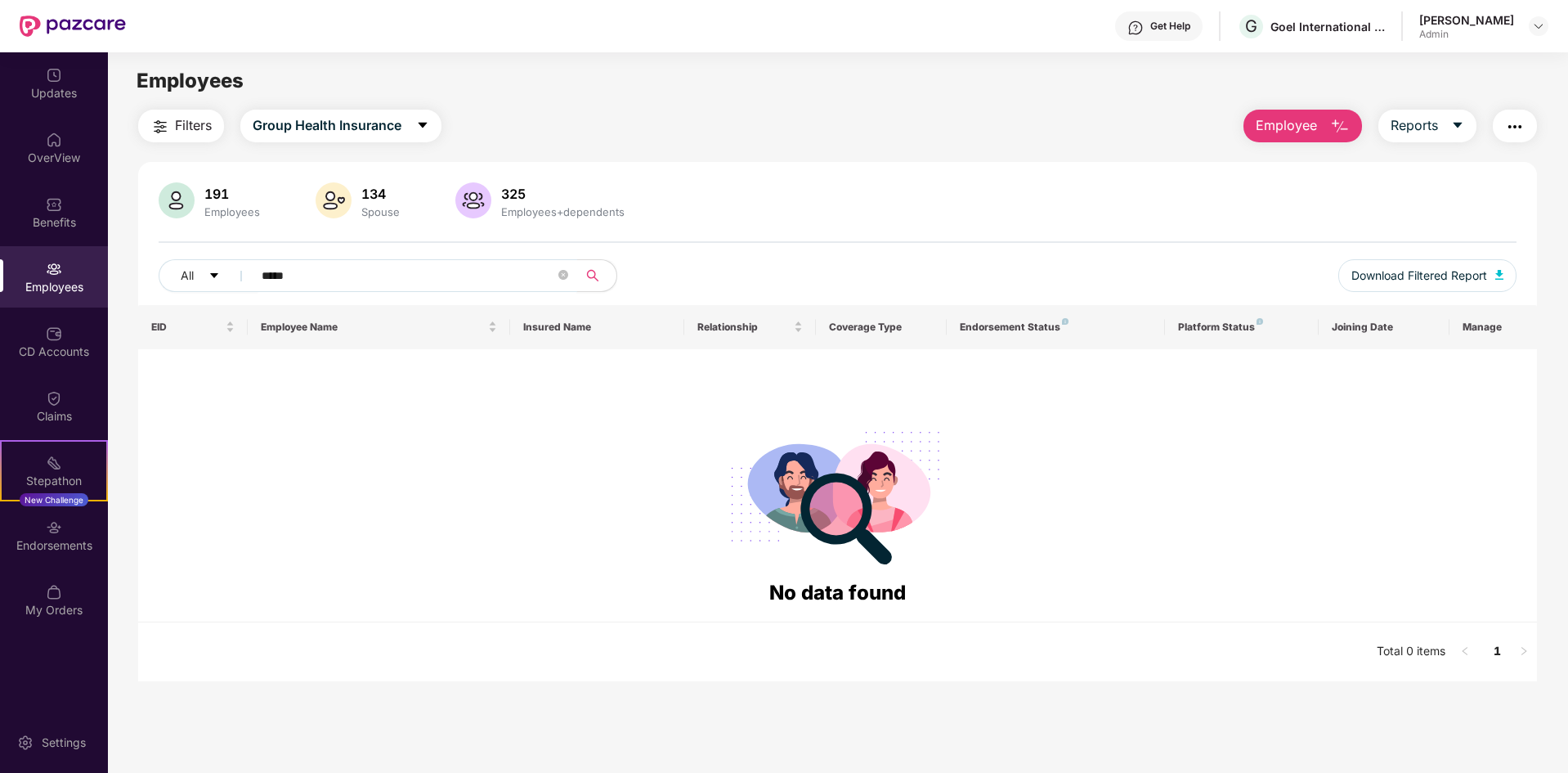
click at [513, 287] on input "*****" at bounding box center [408, 276] width 293 height 25
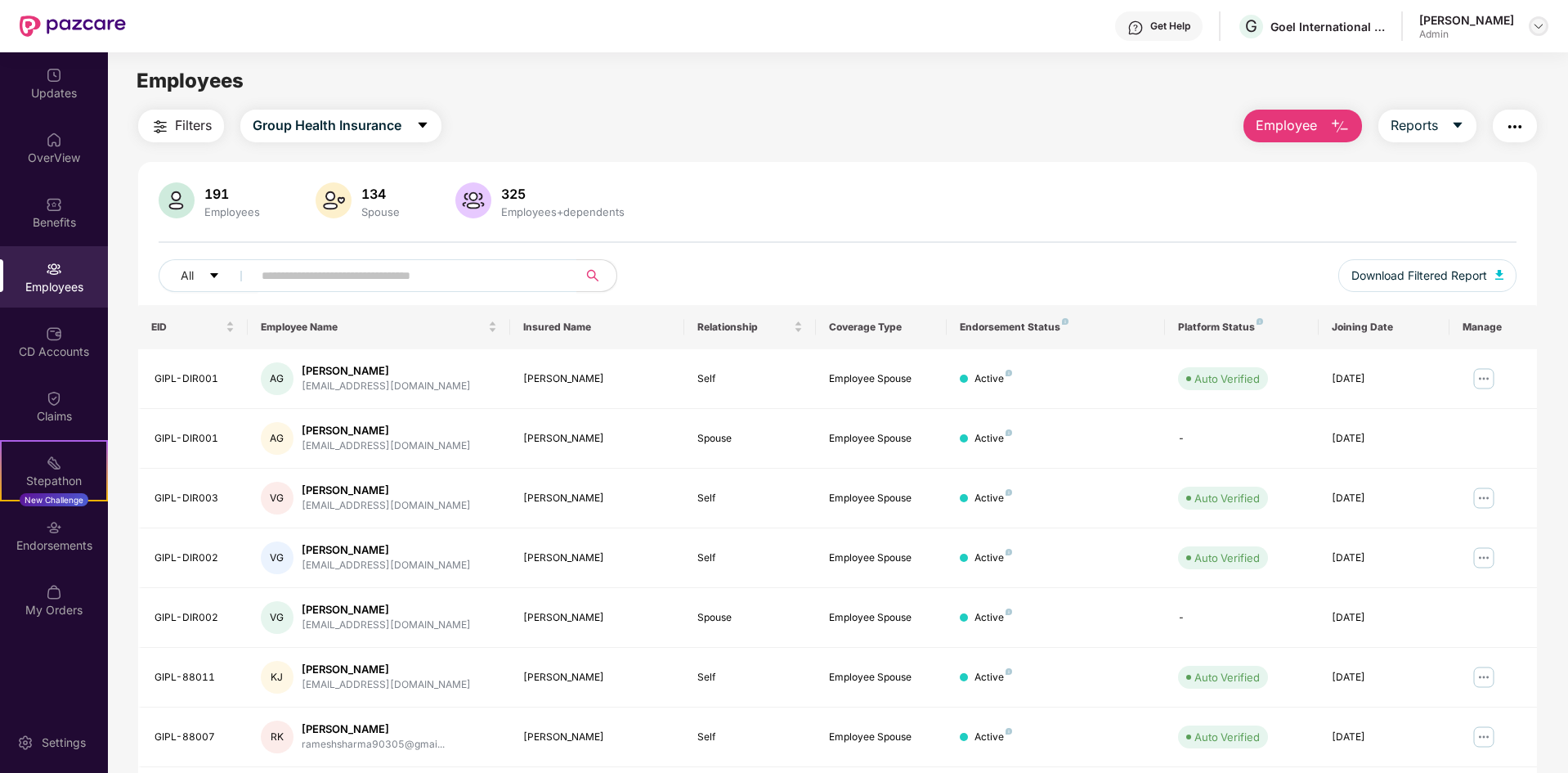
click at [1538, 21] on img at bounding box center [1539, 26] width 13 height 13
click at [1459, 101] on div "Switch Company" at bounding box center [1461, 97] width 212 height 32
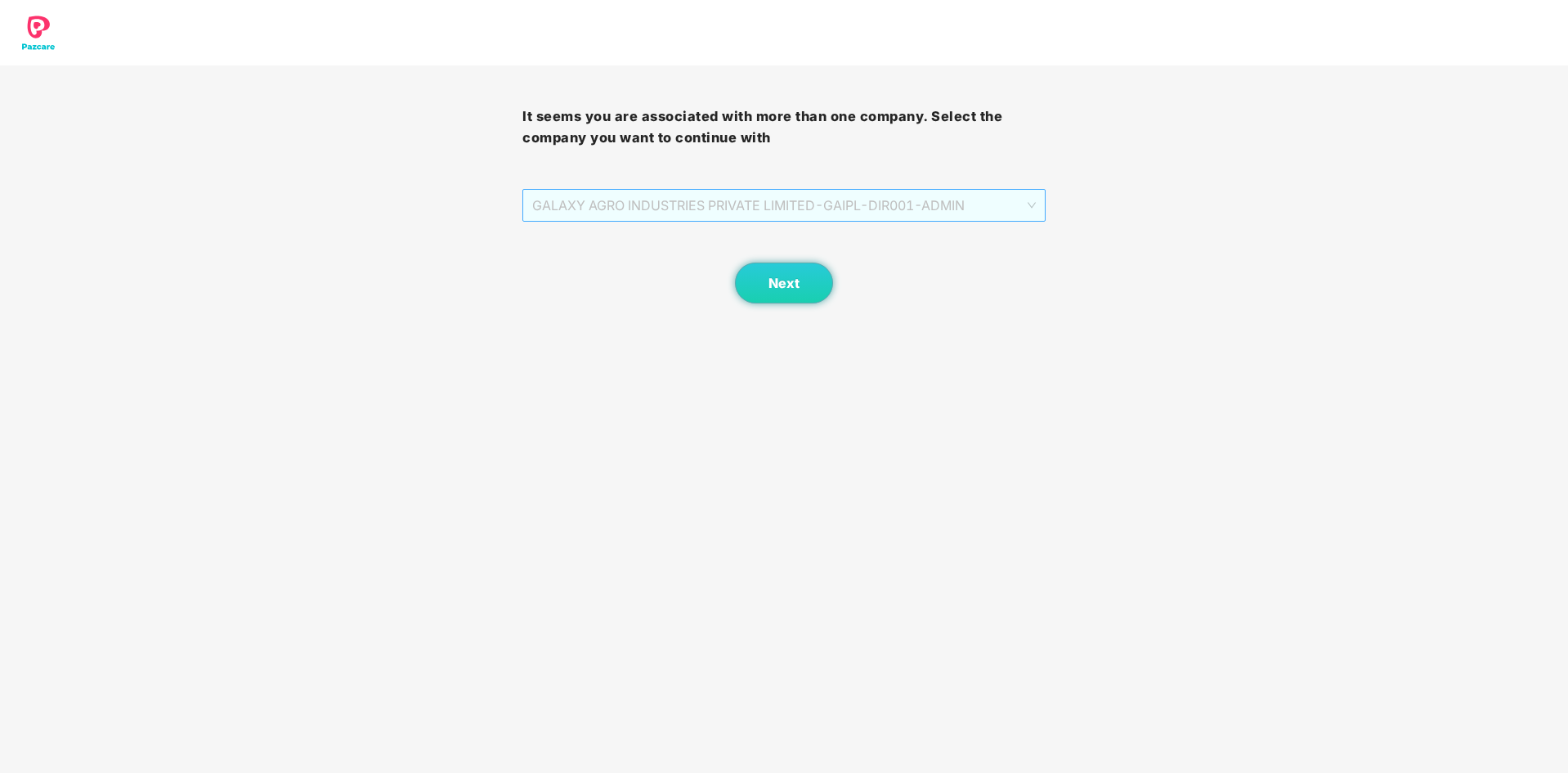
click at [910, 217] on span "GALAXY AGRO INDUSTRIES PRIVATE LIMITED - GAIPL-DIR001 - ADMIN" at bounding box center [784, 206] width 503 height 31
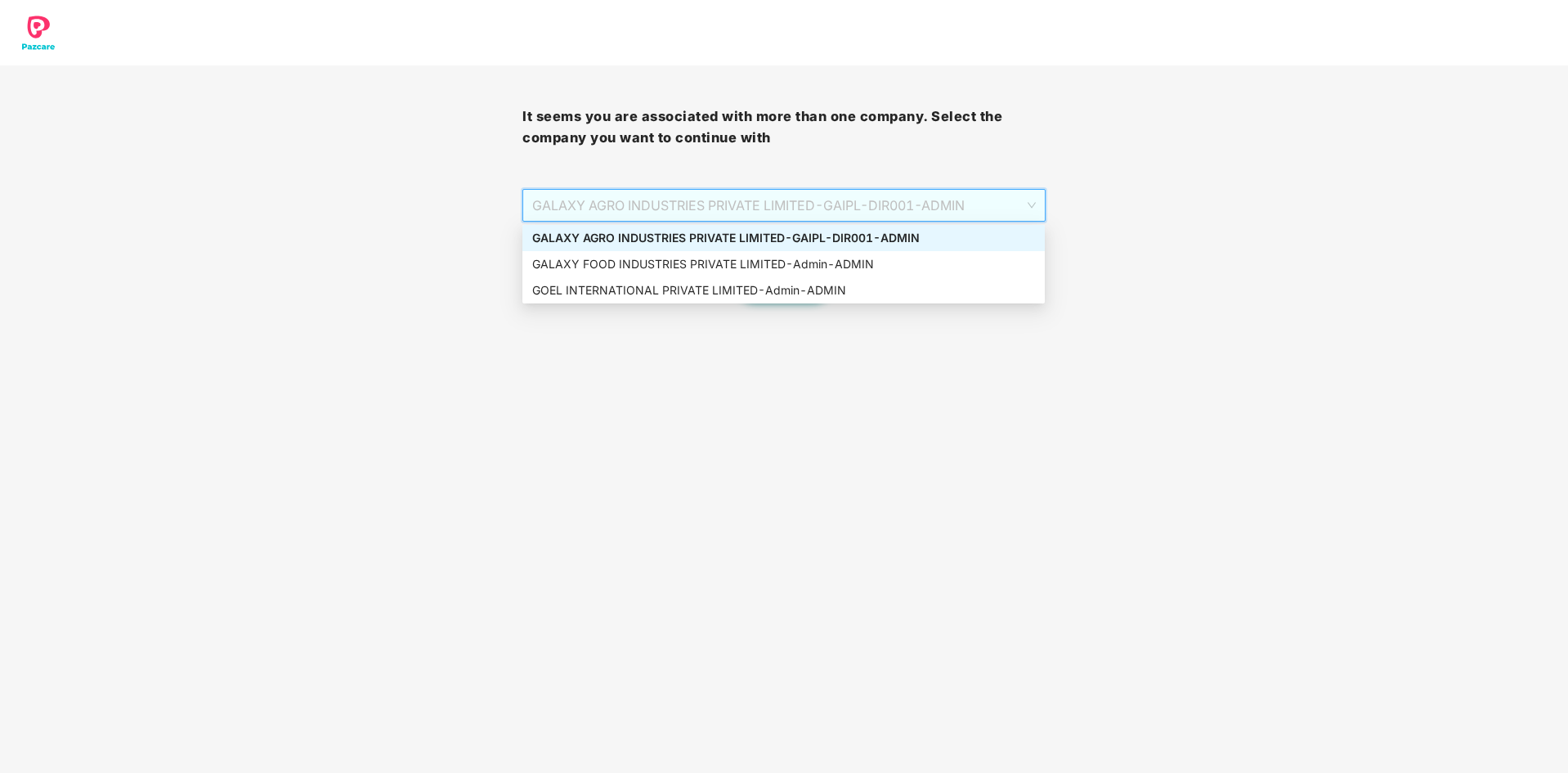
click at [853, 235] on div "GALAXY AGRO INDUSTRIES PRIVATE LIMITED - GAIPL-DIR001 - ADMIN" at bounding box center [784, 238] width 503 height 18
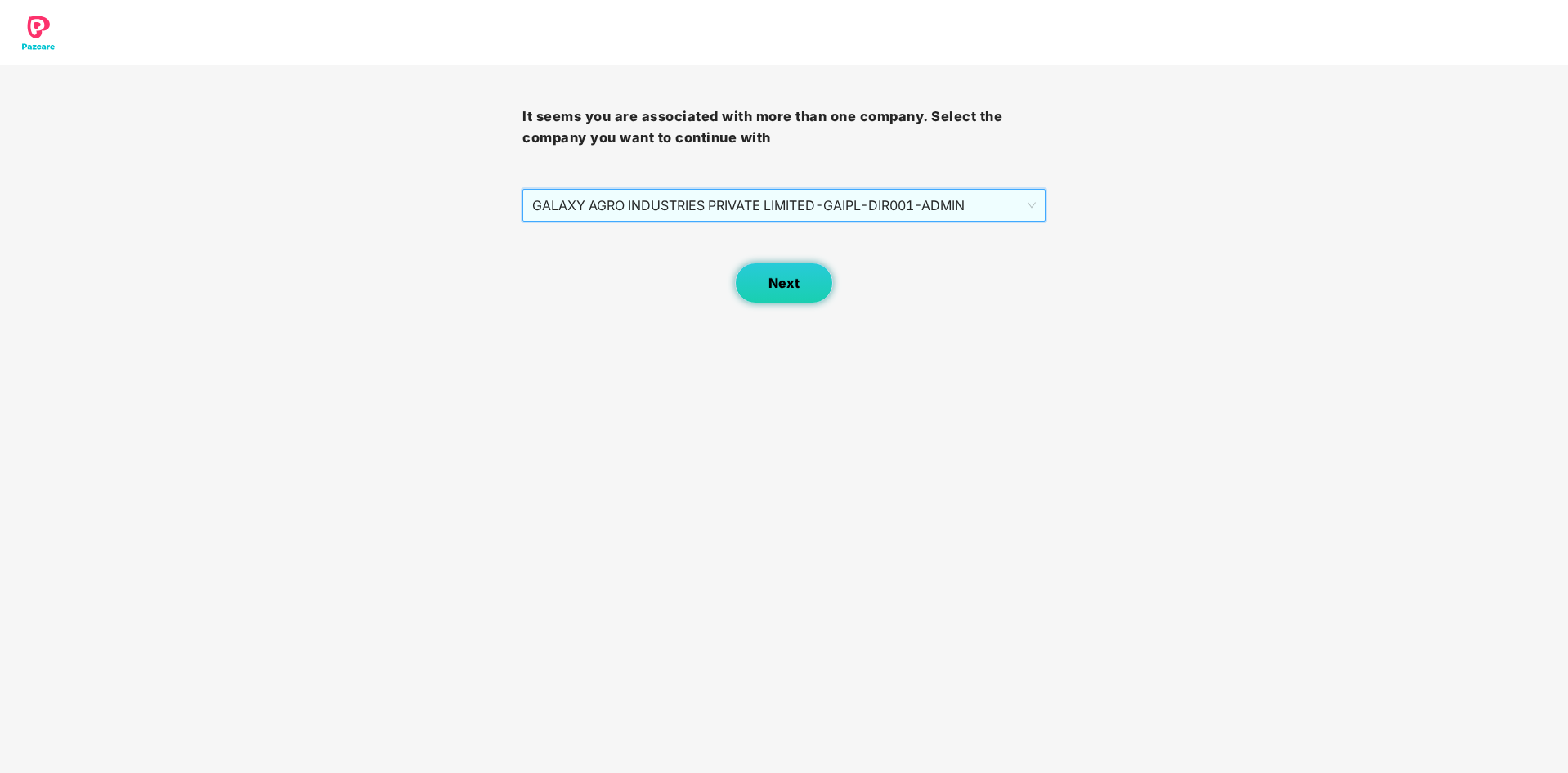
click at [798, 273] on button "Next" at bounding box center [784, 283] width 98 height 41
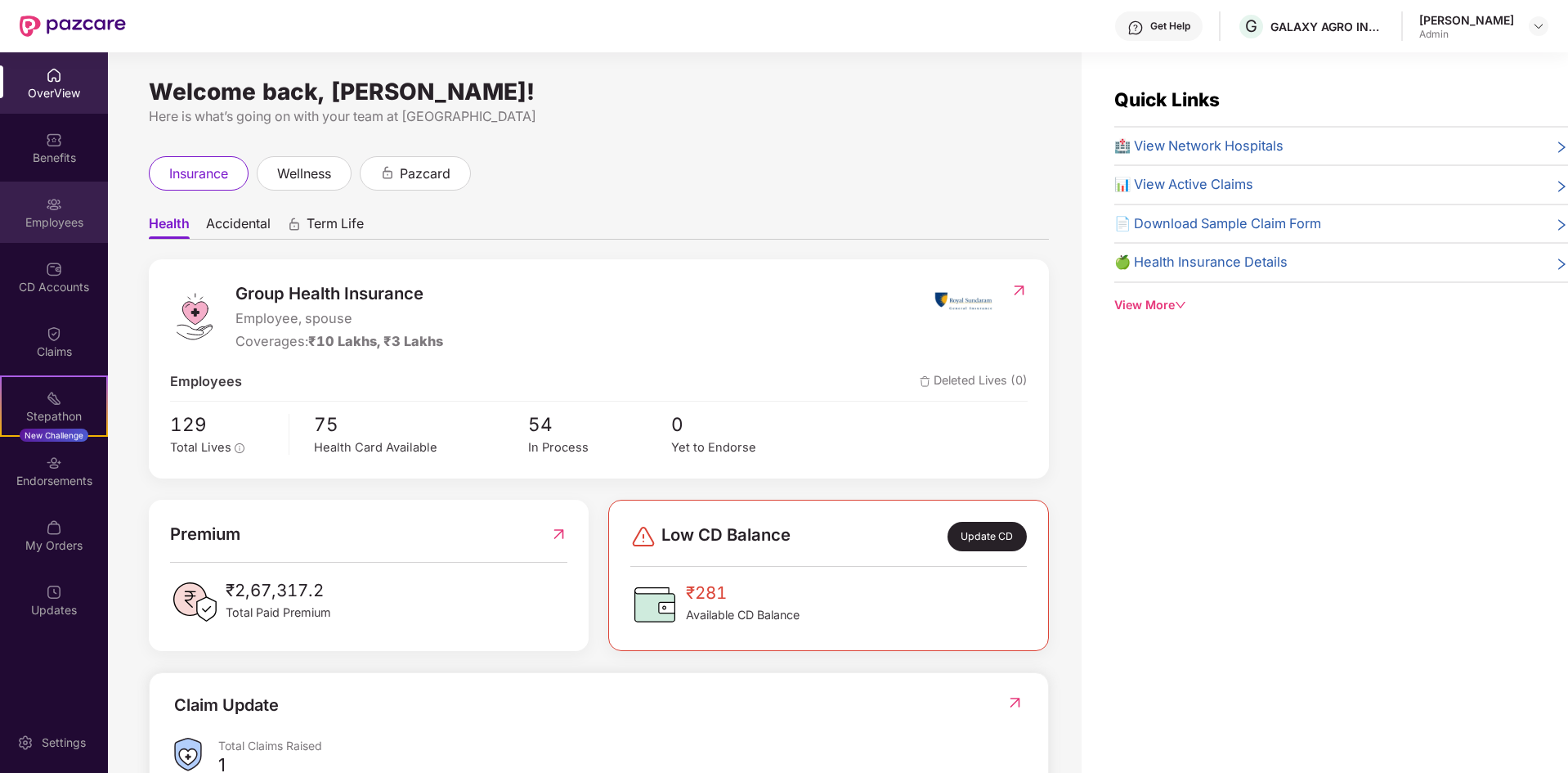
click at [72, 218] on div "Employees" at bounding box center [54, 222] width 108 height 17
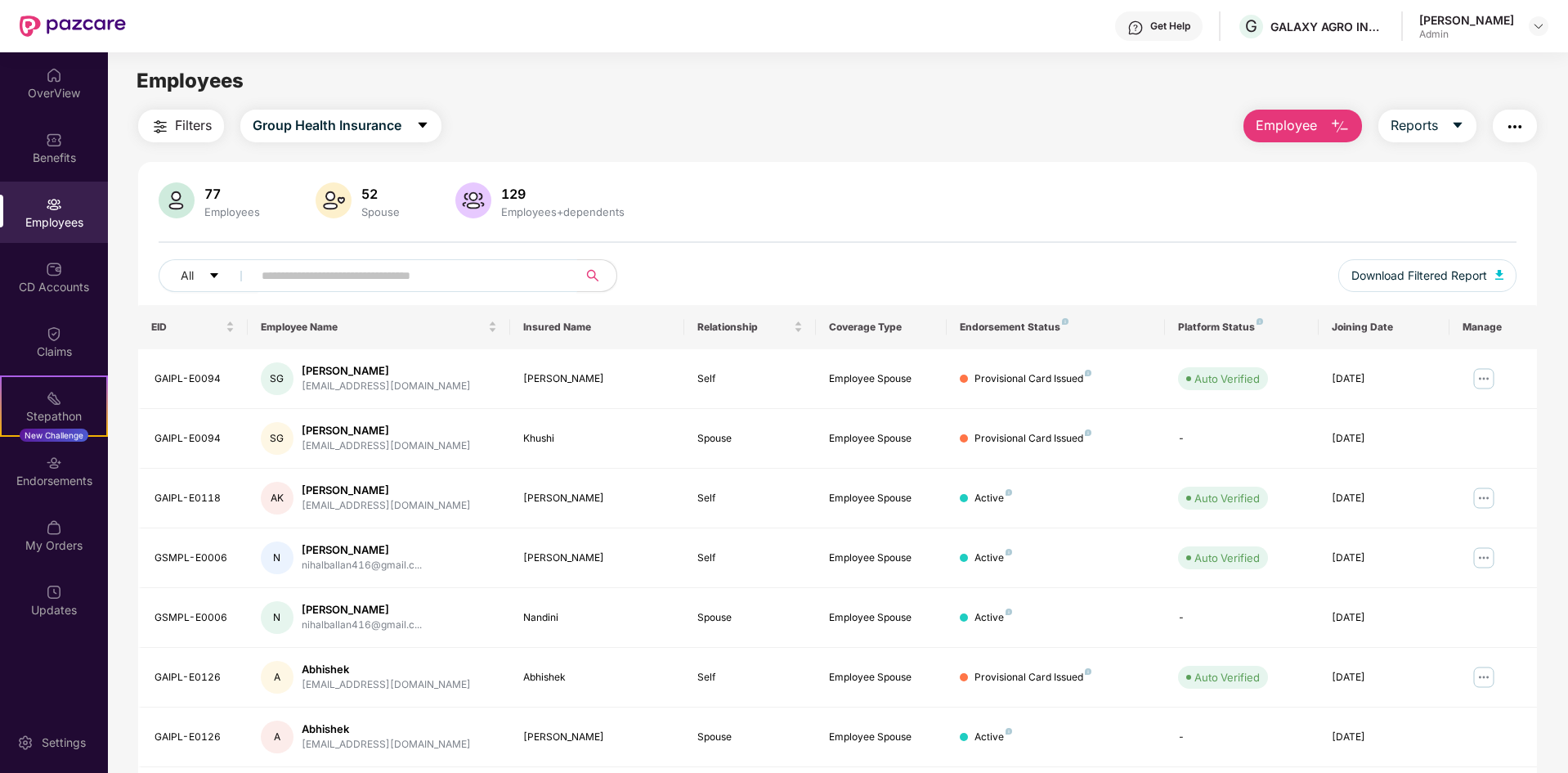
click at [370, 277] on input "text" at bounding box center [408, 276] width 293 height 25
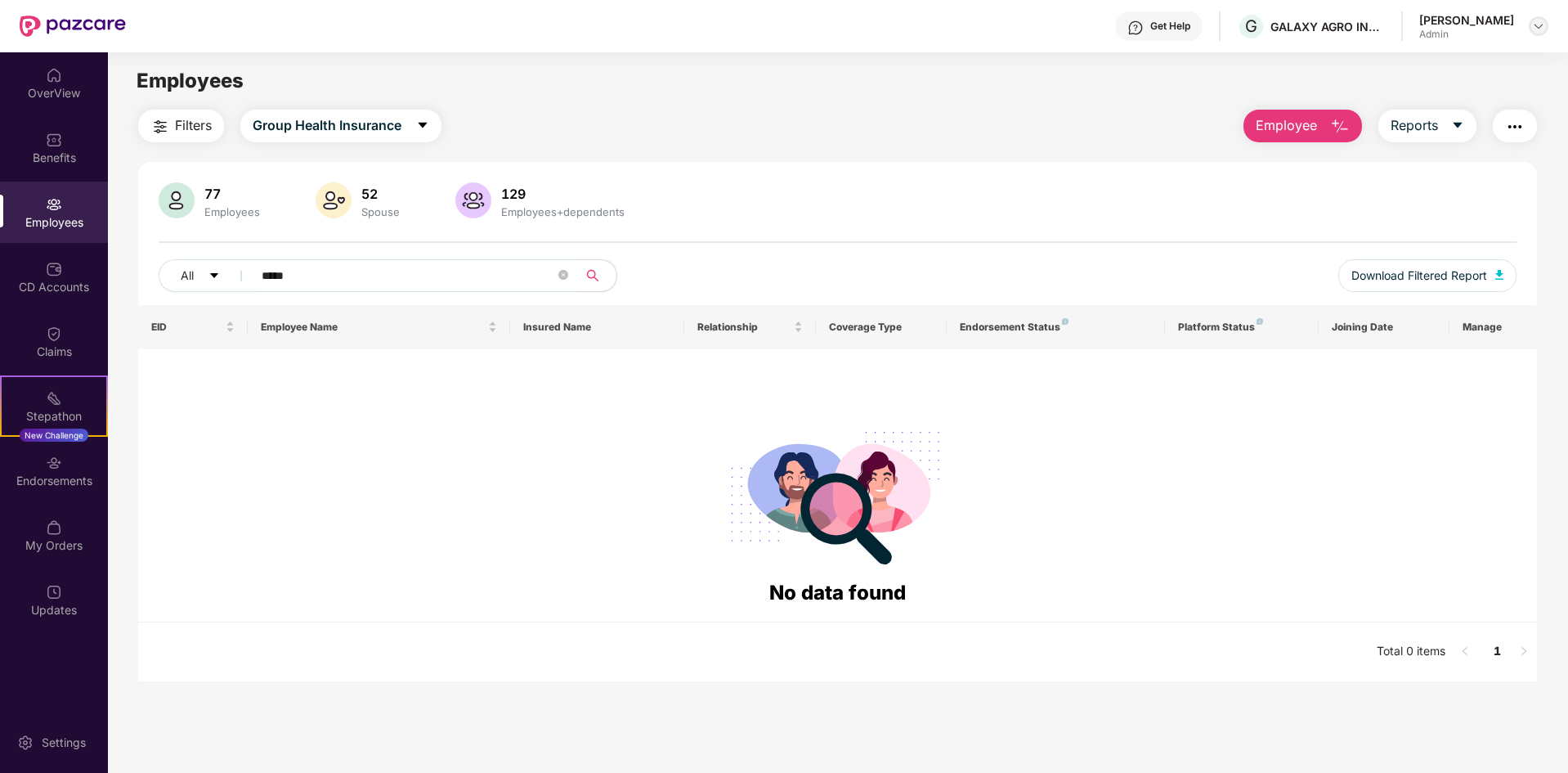
type input "*****"
click at [1540, 30] on img at bounding box center [1539, 26] width 13 height 13
click at [1457, 107] on div "Switch Company" at bounding box center [1461, 97] width 212 height 32
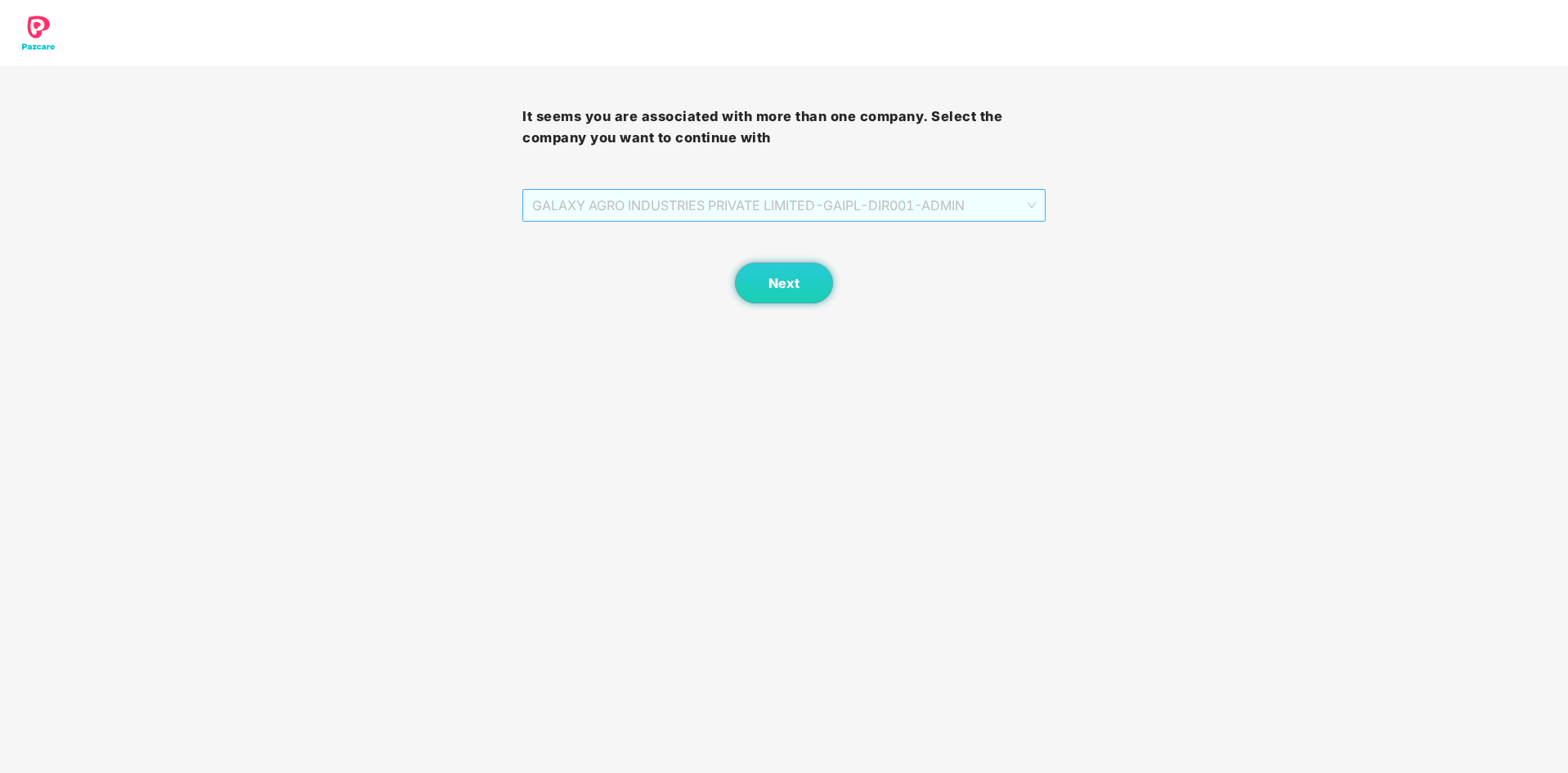
click at [832, 203] on span "GALAXY AGRO INDUSTRIES PRIVATE LIMITED - GAIPL-DIR001 - ADMIN" at bounding box center [784, 206] width 503 height 31
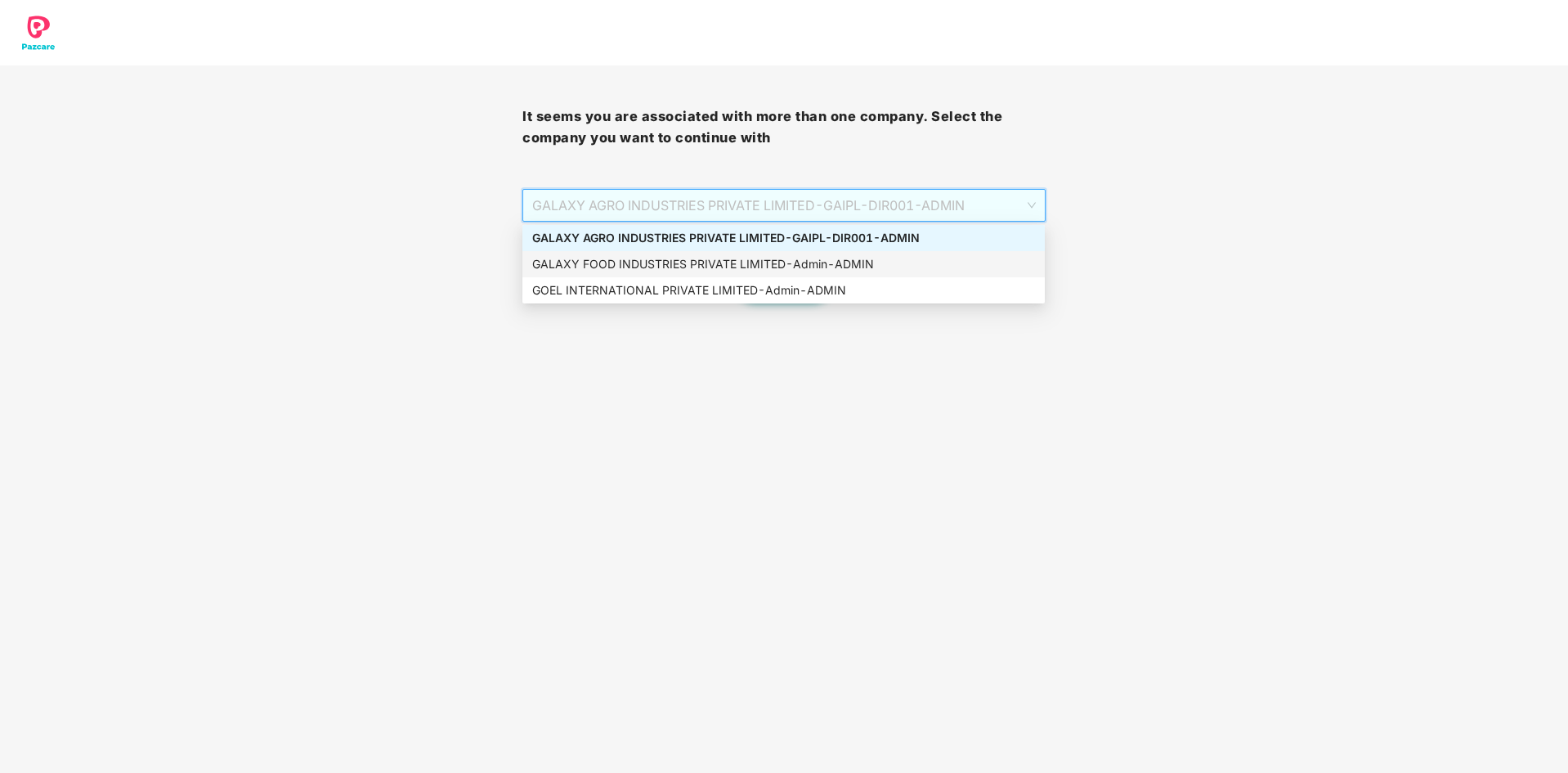
click at [798, 259] on div "GALAXY FOOD INDUSTRIES PRIVATE LIMITED - Admin - ADMIN" at bounding box center [784, 265] width 503 height 18
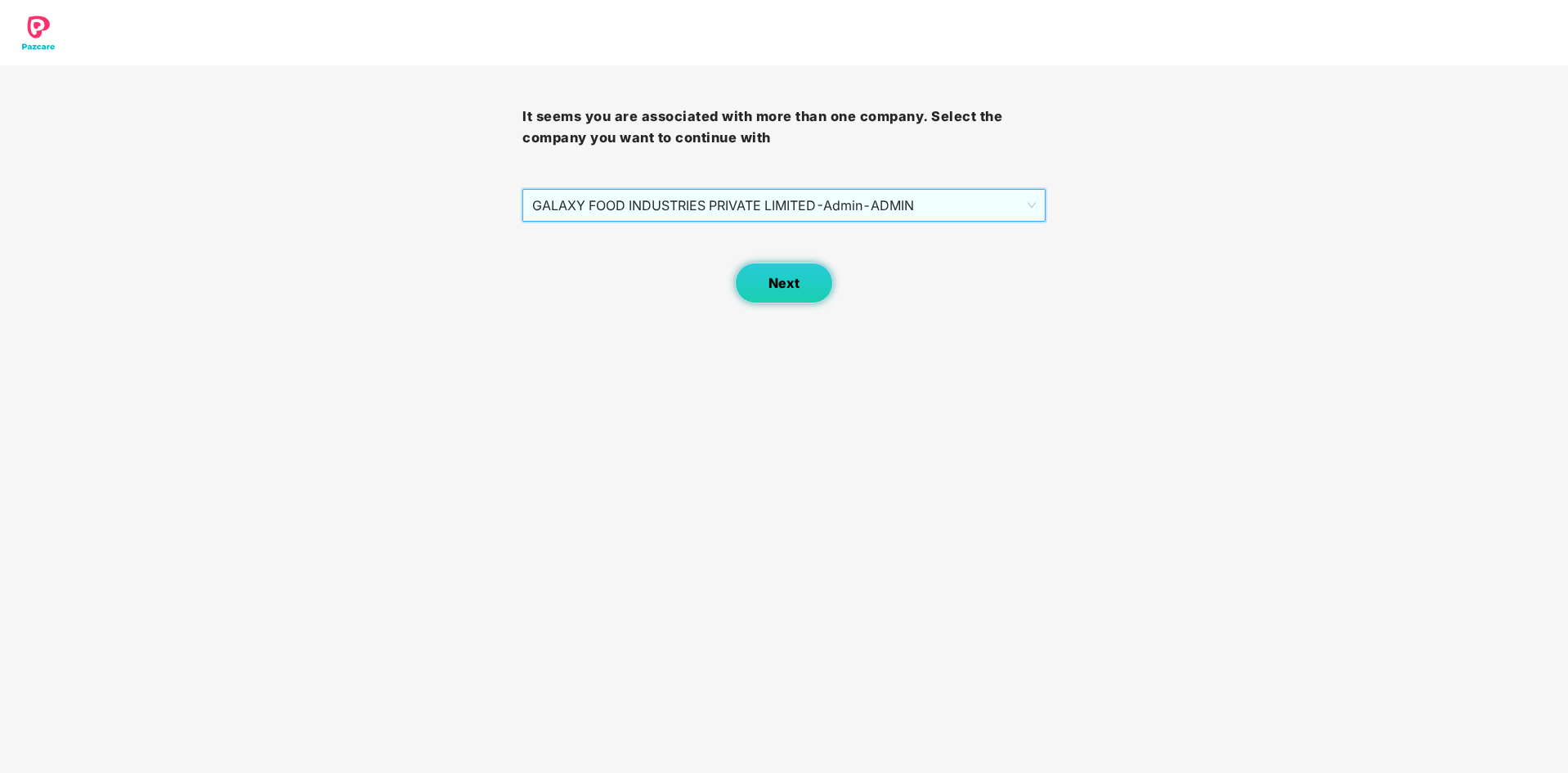
click at [805, 290] on button "Next" at bounding box center [784, 283] width 98 height 41
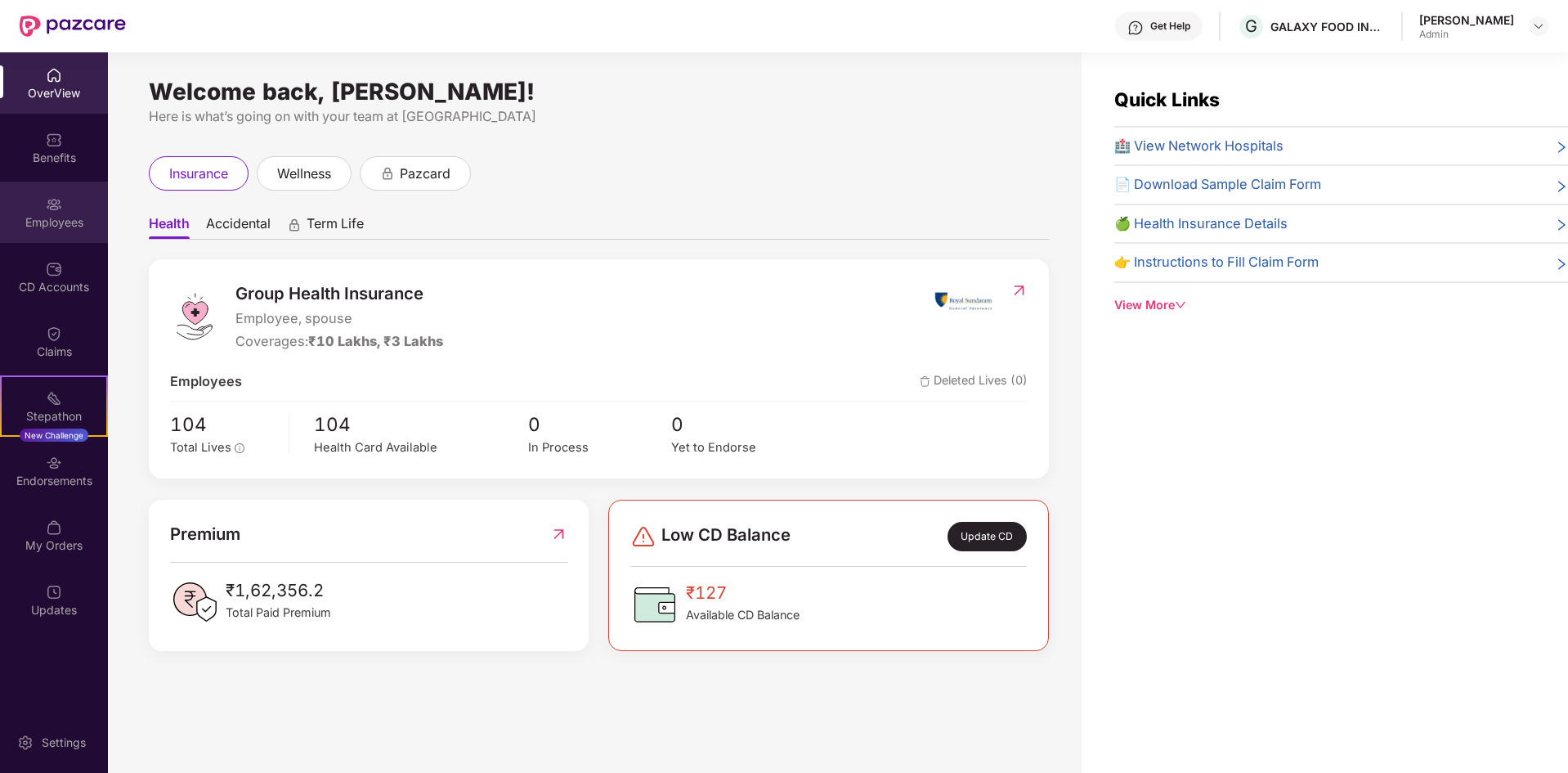
click at [67, 221] on div "Employees" at bounding box center [54, 222] width 108 height 17
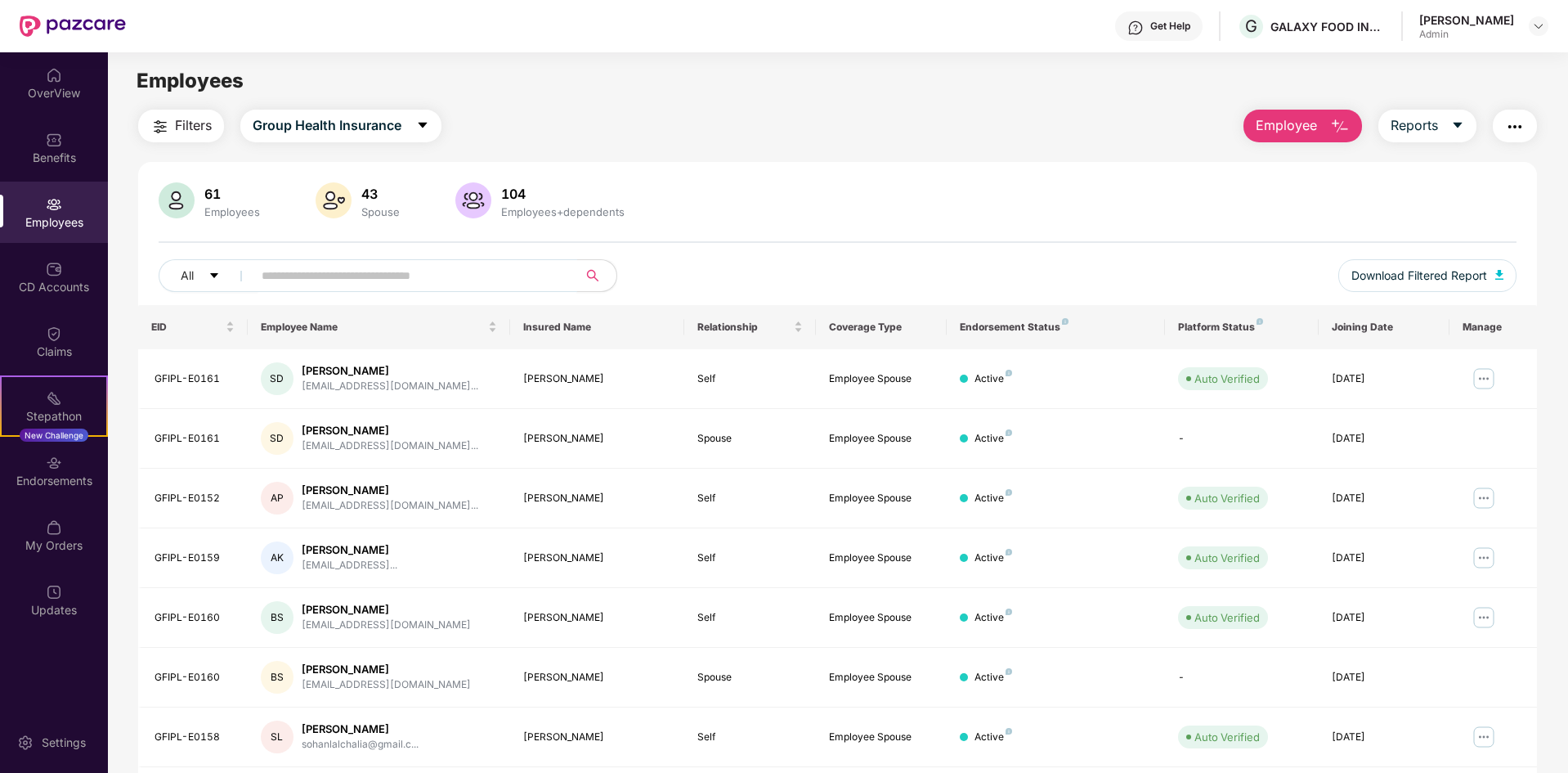
click at [318, 283] on input "text" at bounding box center [408, 276] width 293 height 25
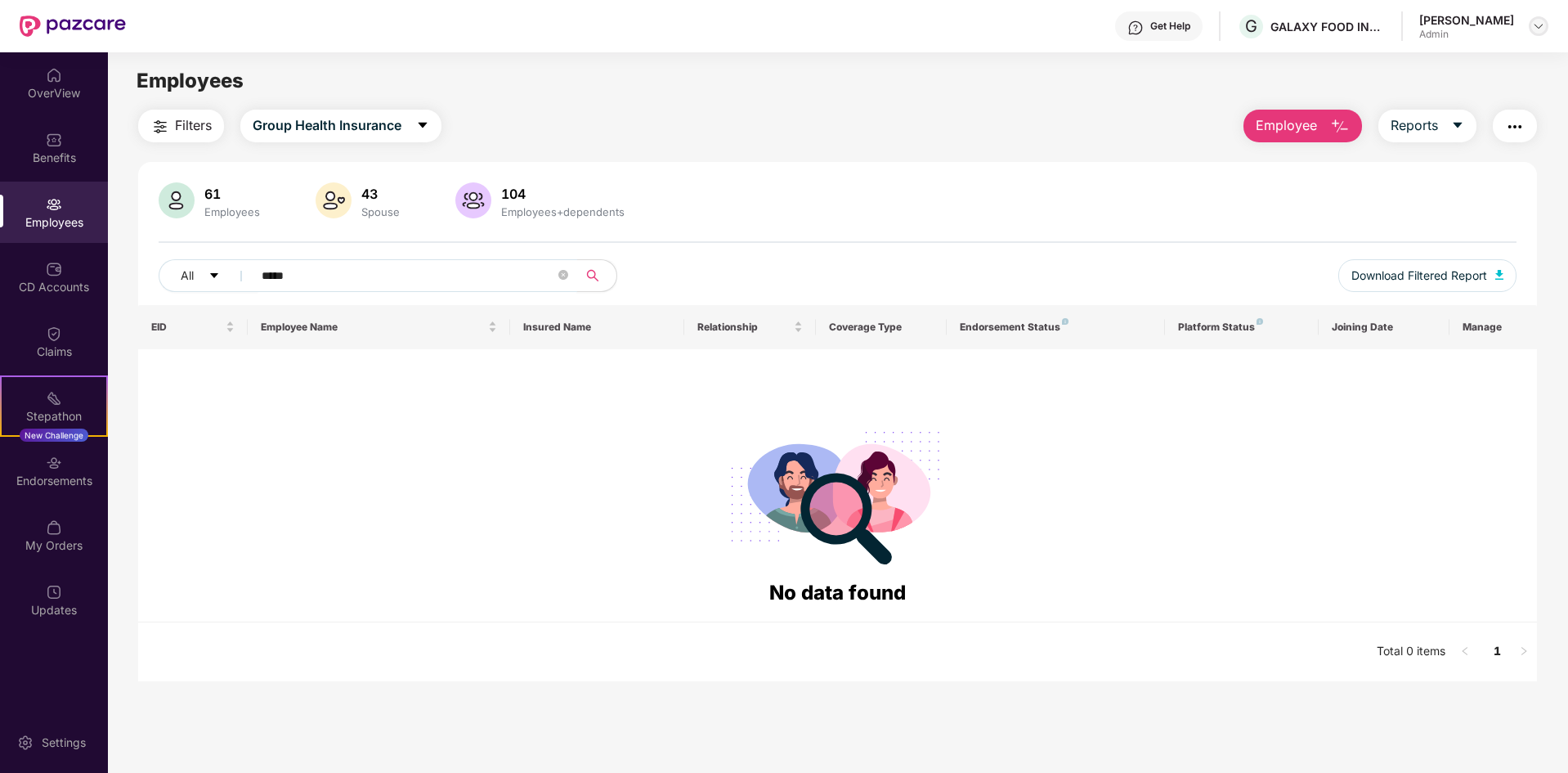
type input "*****"
click at [1536, 27] on img at bounding box center [1539, 26] width 13 height 13
click at [1449, 97] on div "Switch Company" at bounding box center [1461, 97] width 212 height 32
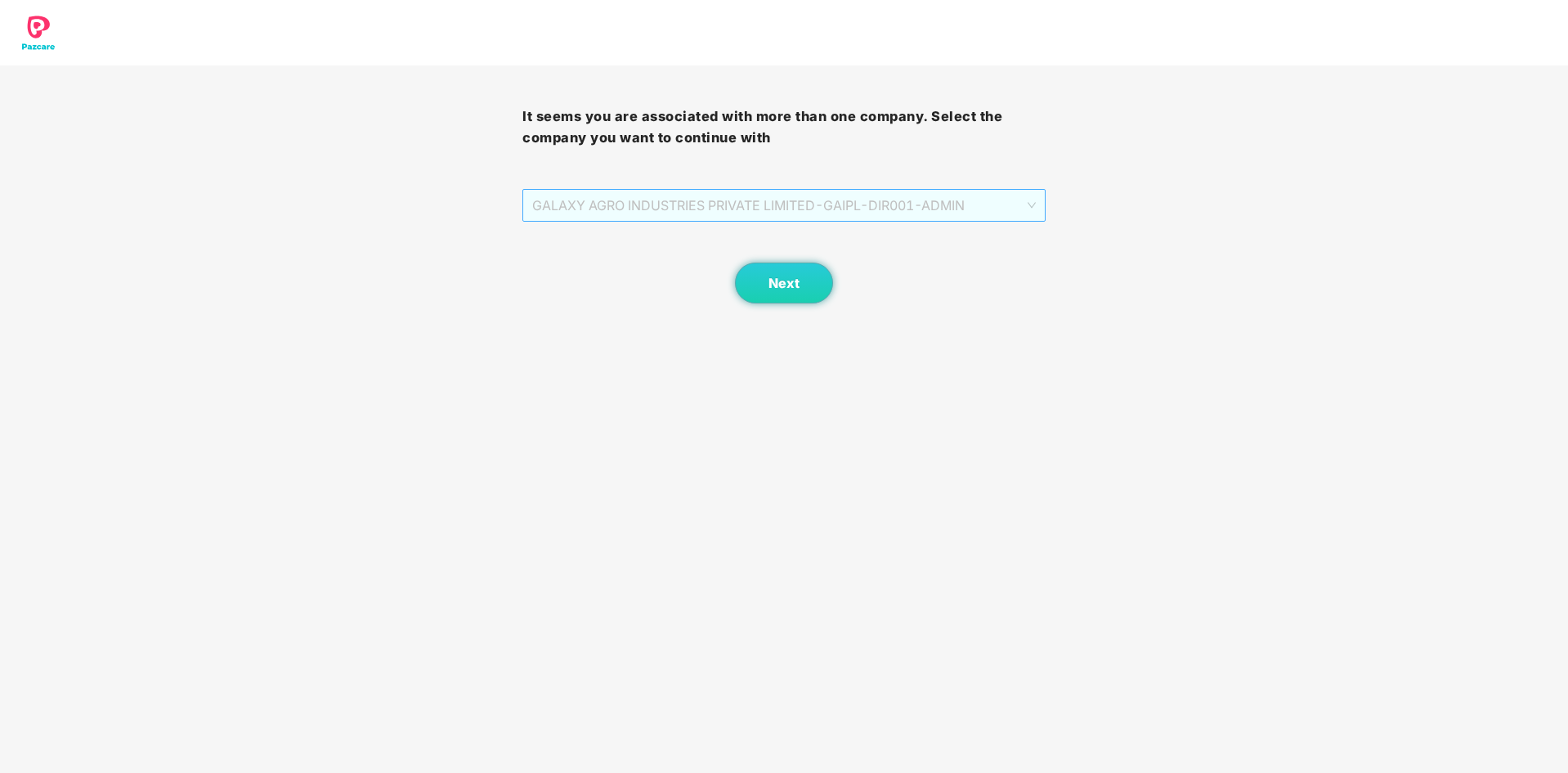
click at [860, 196] on span "GALAXY AGRO INDUSTRIES PRIVATE LIMITED - GAIPL-DIR001 - ADMIN" at bounding box center [784, 206] width 503 height 31
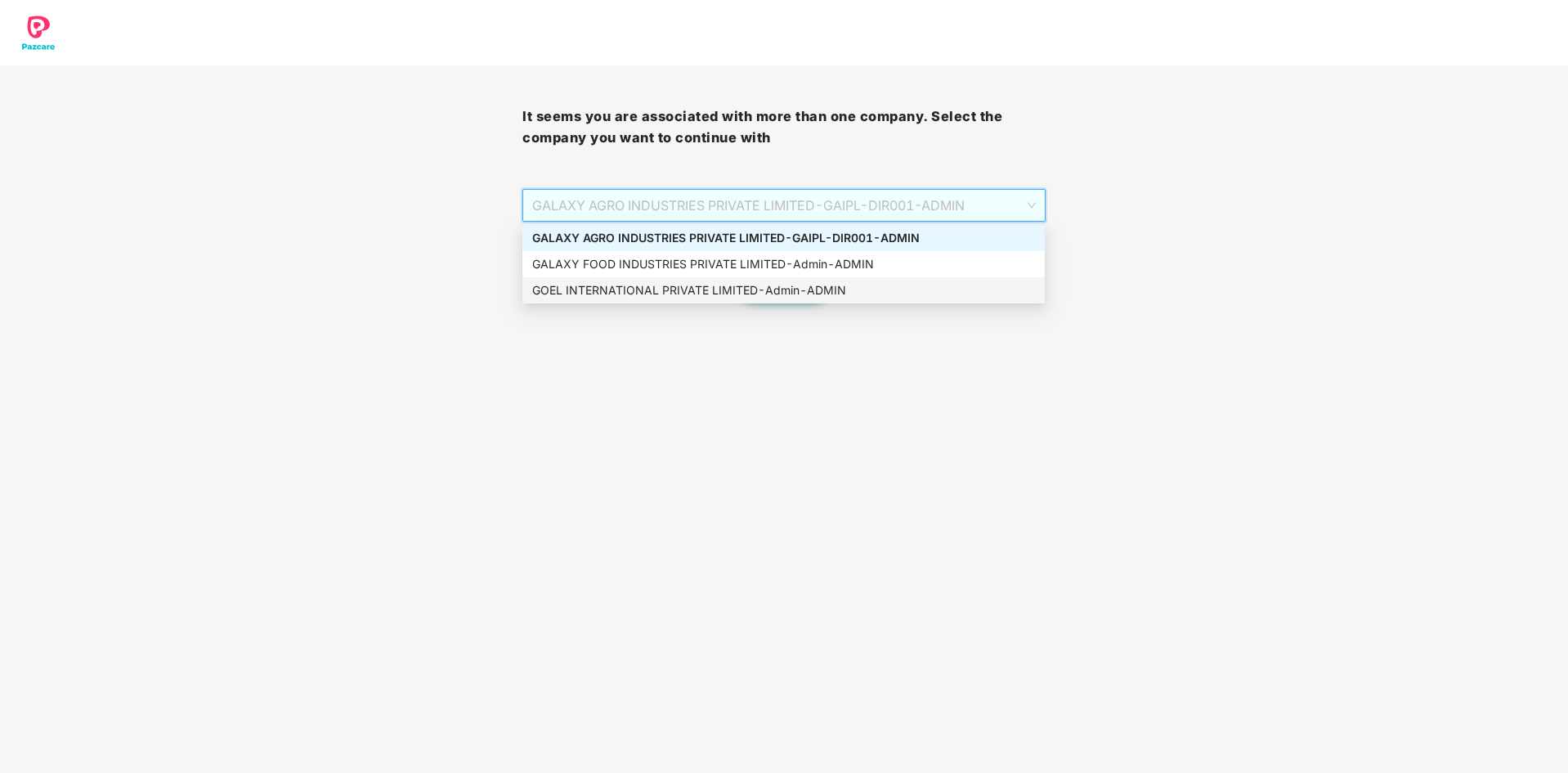
click at [730, 285] on div "GOEL INTERNATIONAL PRIVATE LIMITED - Admin - ADMIN" at bounding box center [784, 290] width 503 height 18
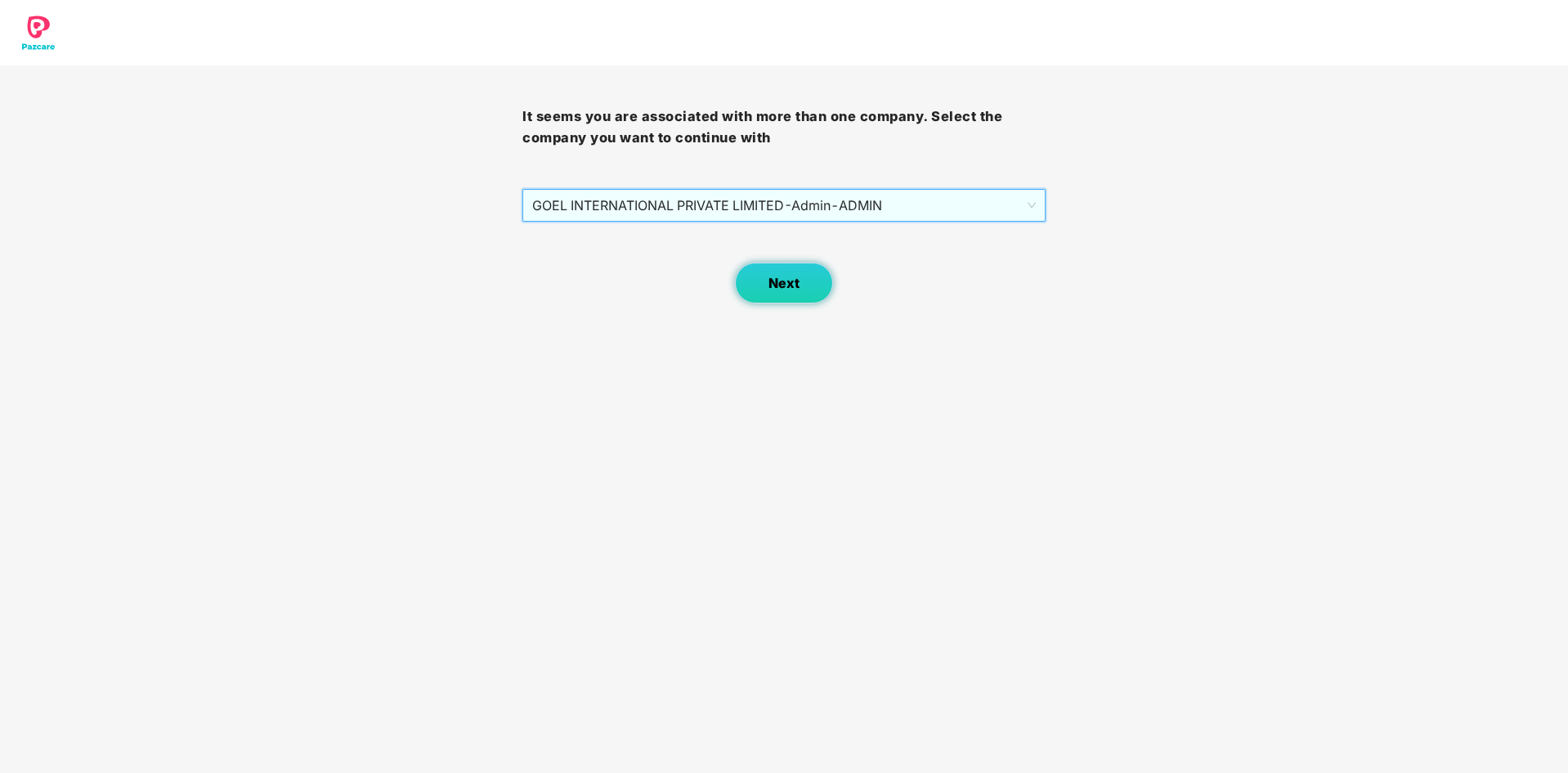
click at [772, 286] on span "Next" at bounding box center [784, 283] width 31 height 16
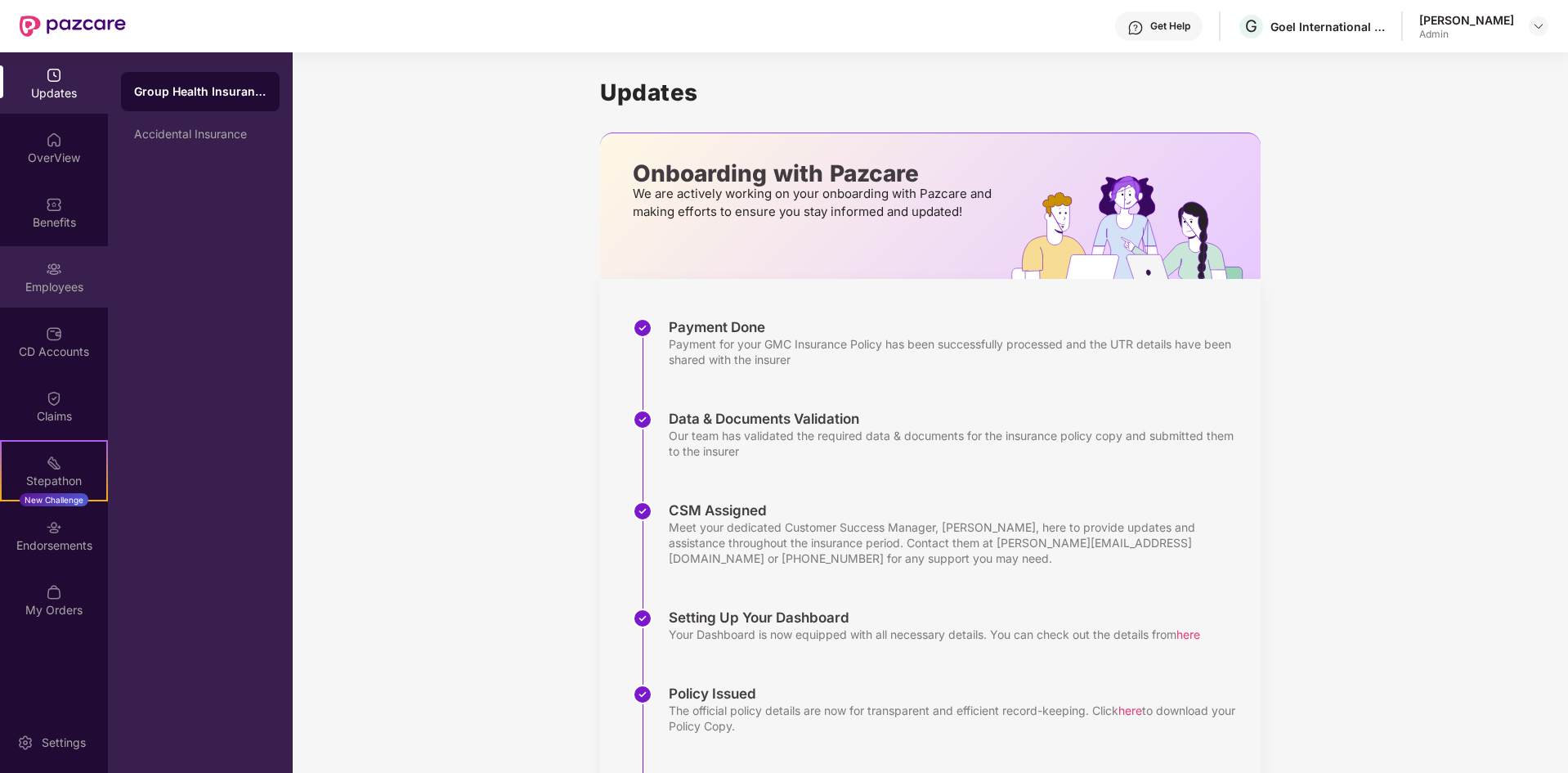
click at [49, 279] on div "Employees" at bounding box center [54, 287] width 108 height 17
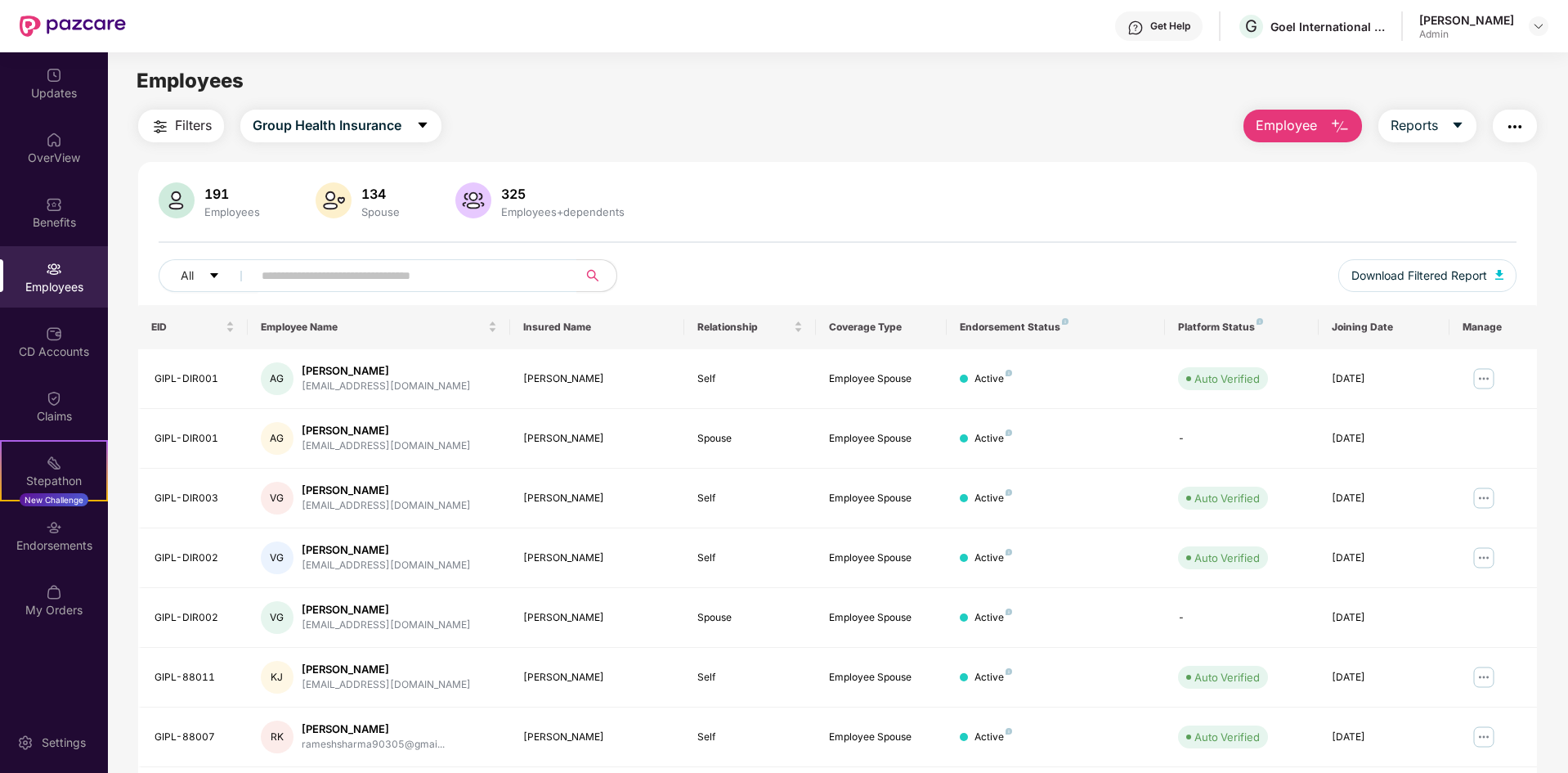
click at [185, 115] on span "Filters" at bounding box center [193, 125] width 37 height 21
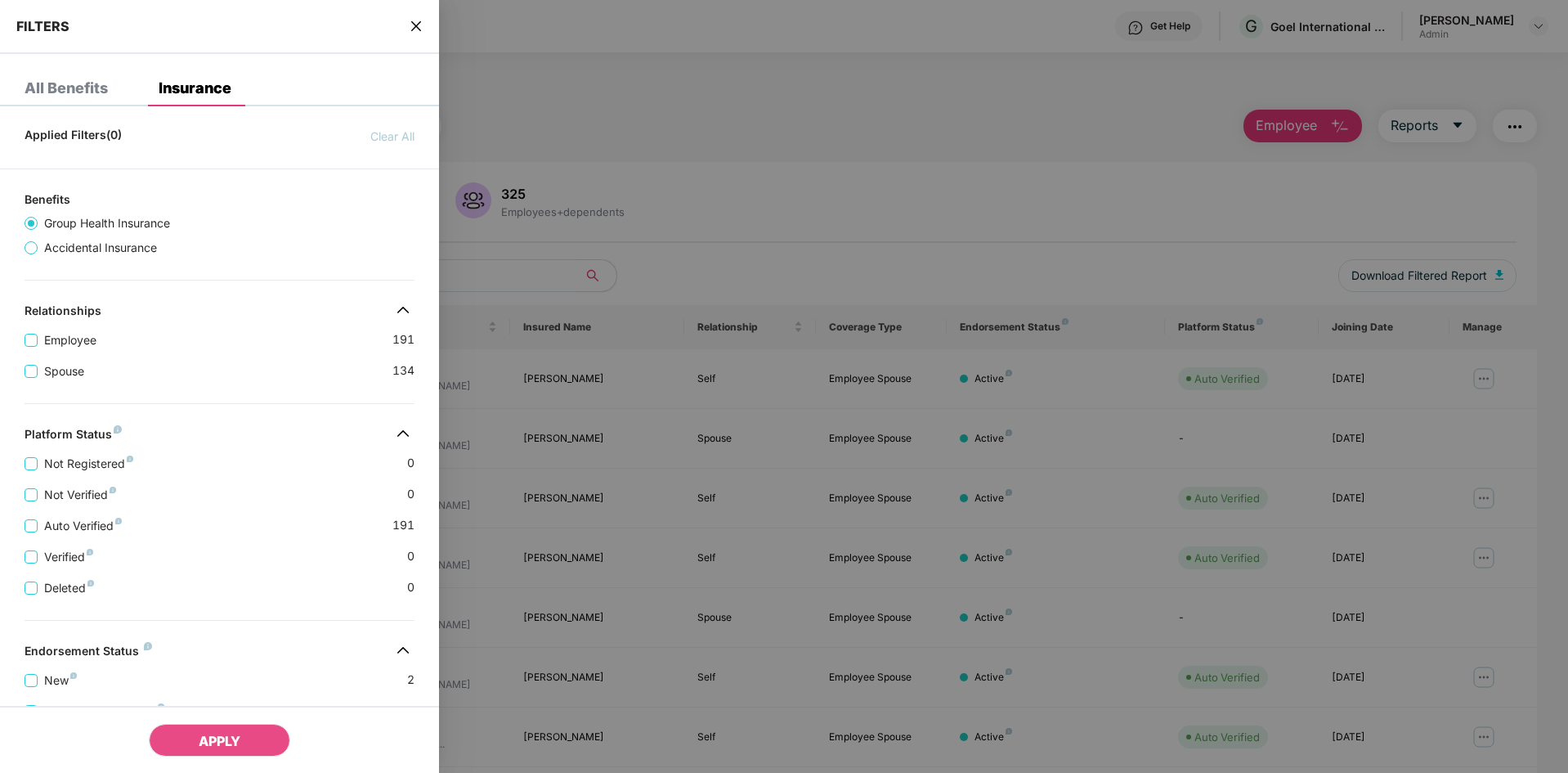
scroll to position [164, 0]
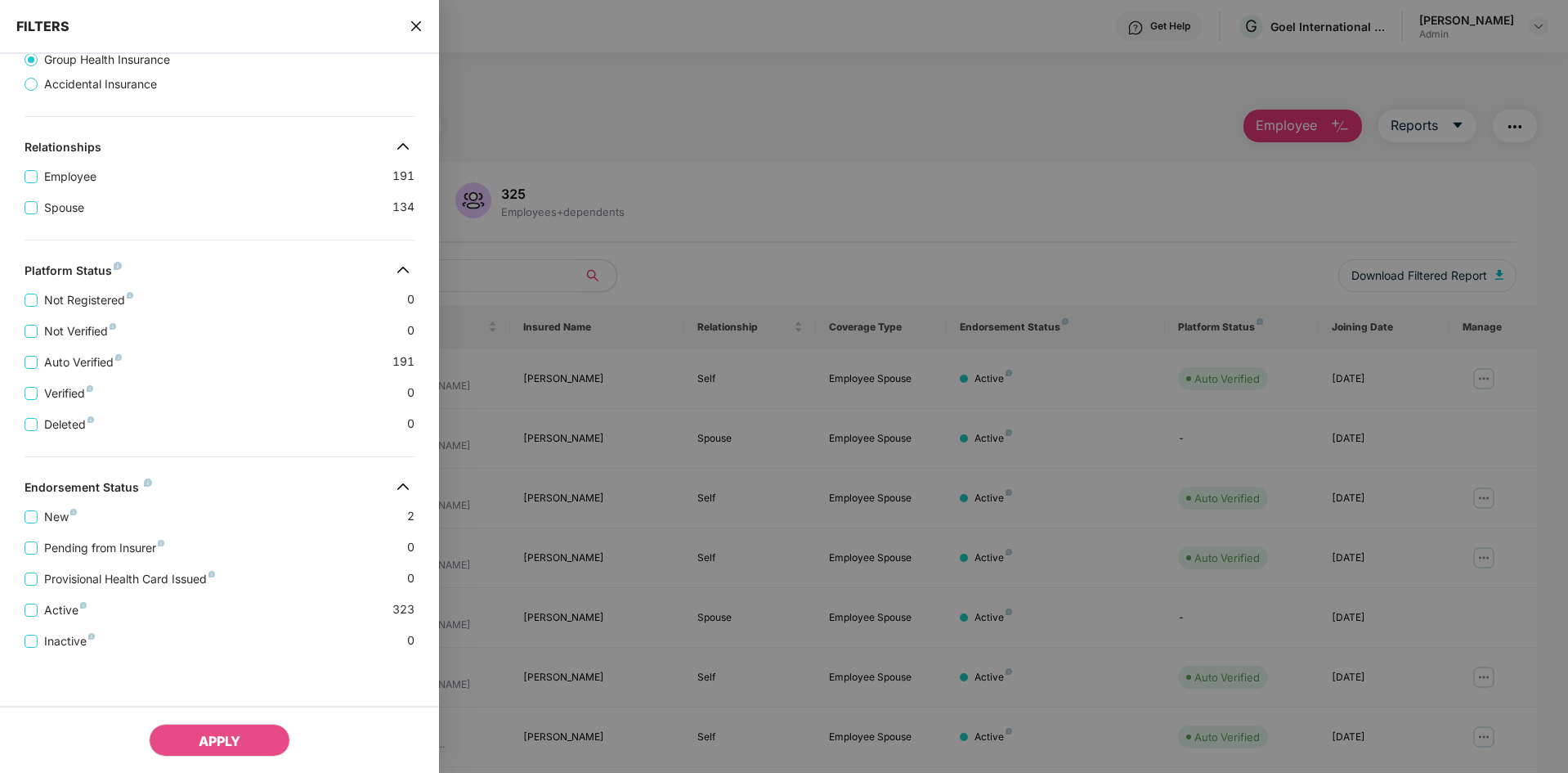
click at [421, 24] on icon "close" at bounding box center [417, 26] width 13 height 13
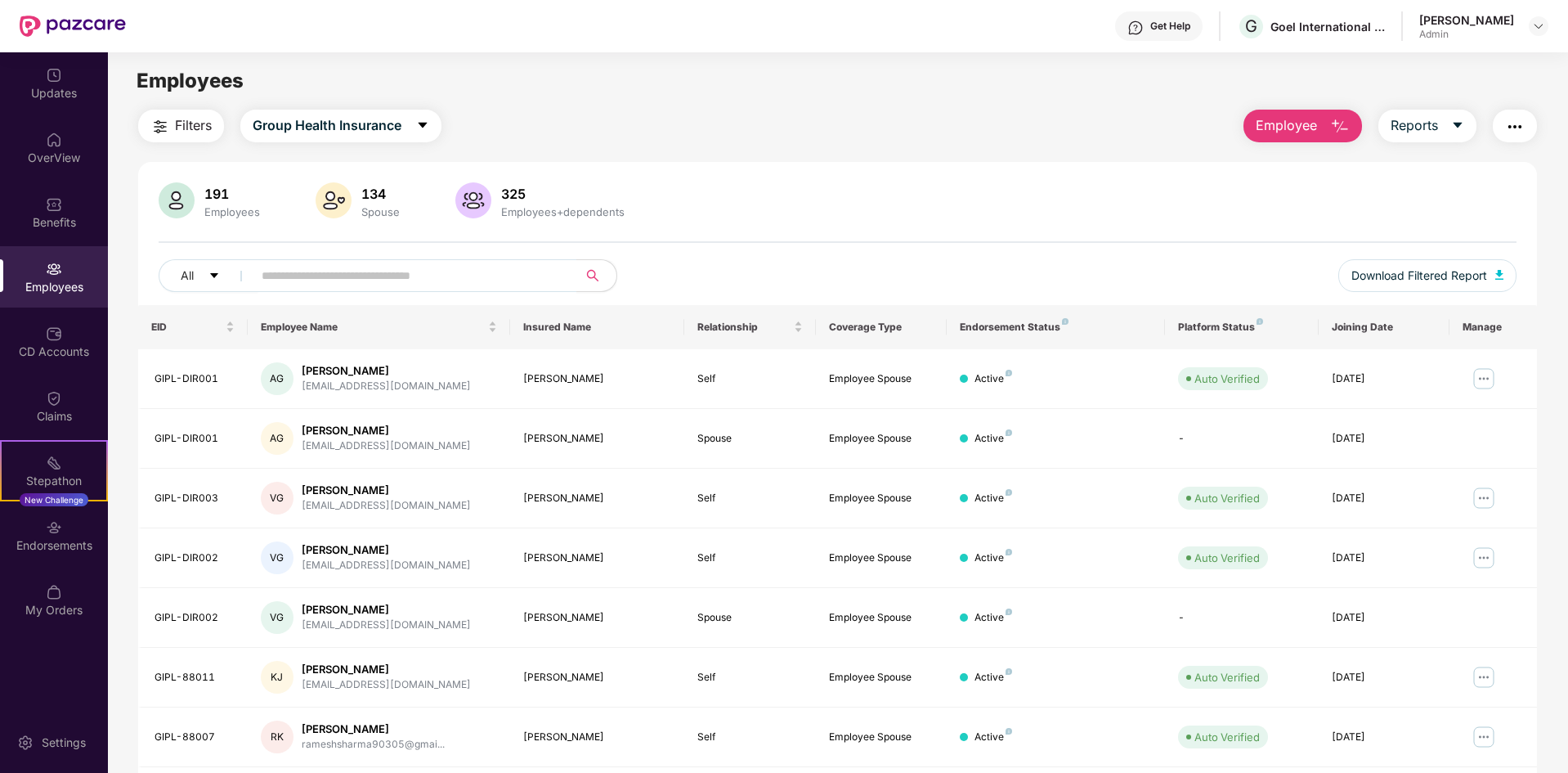
click at [63, 293] on div "Employees" at bounding box center [54, 287] width 108 height 17
click at [175, 201] on img at bounding box center [177, 201] width 36 height 36
click at [236, 202] on div "191 Employees" at bounding box center [231, 202] width 69 height 35
click at [296, 283] on input "text" at bounding box center [408, 276] width 293 height 25
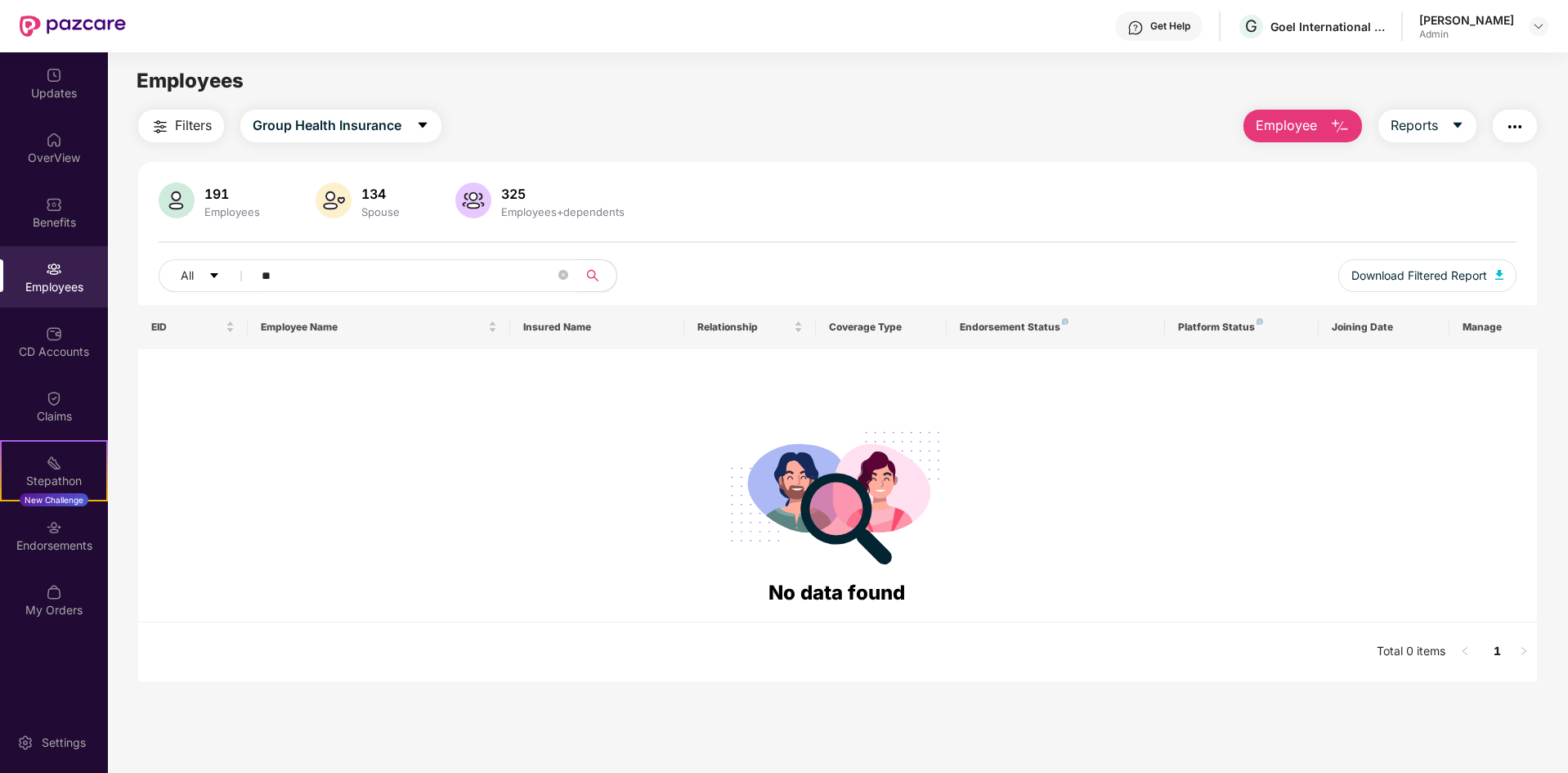
type input "*"
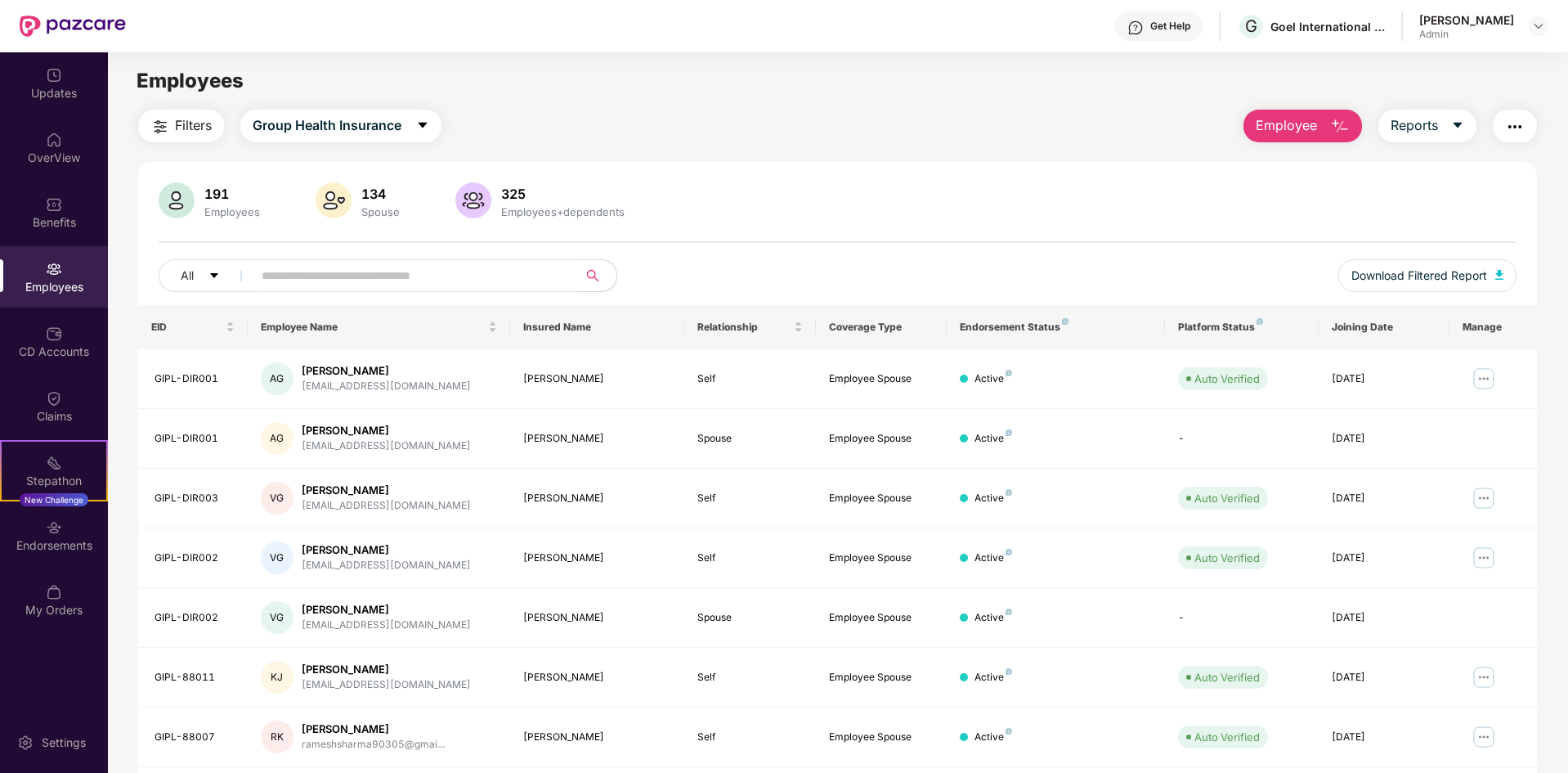
click at [566, 265] on span at bounding box center [564, 276] width 10 height 25
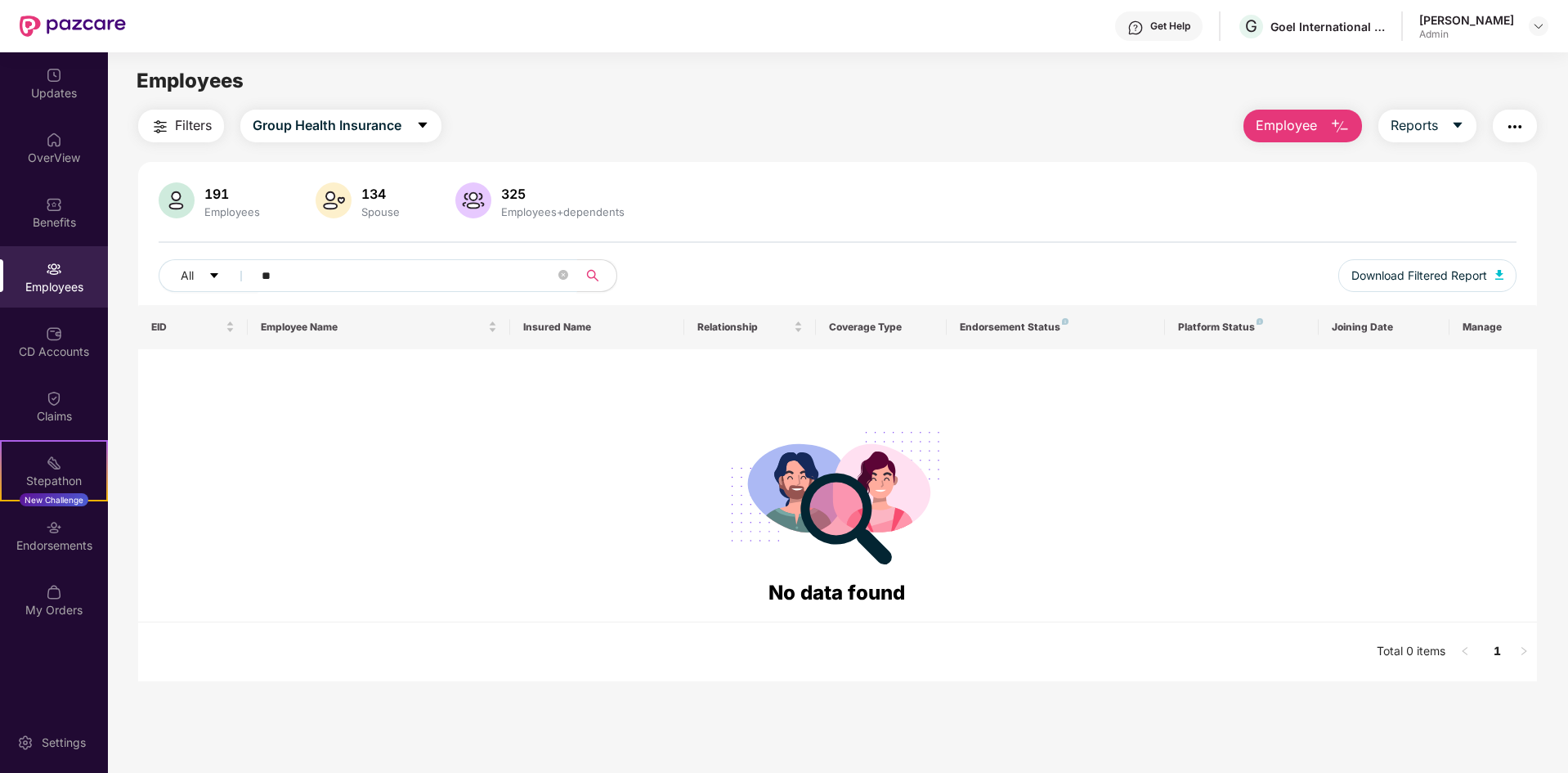
type input "*"
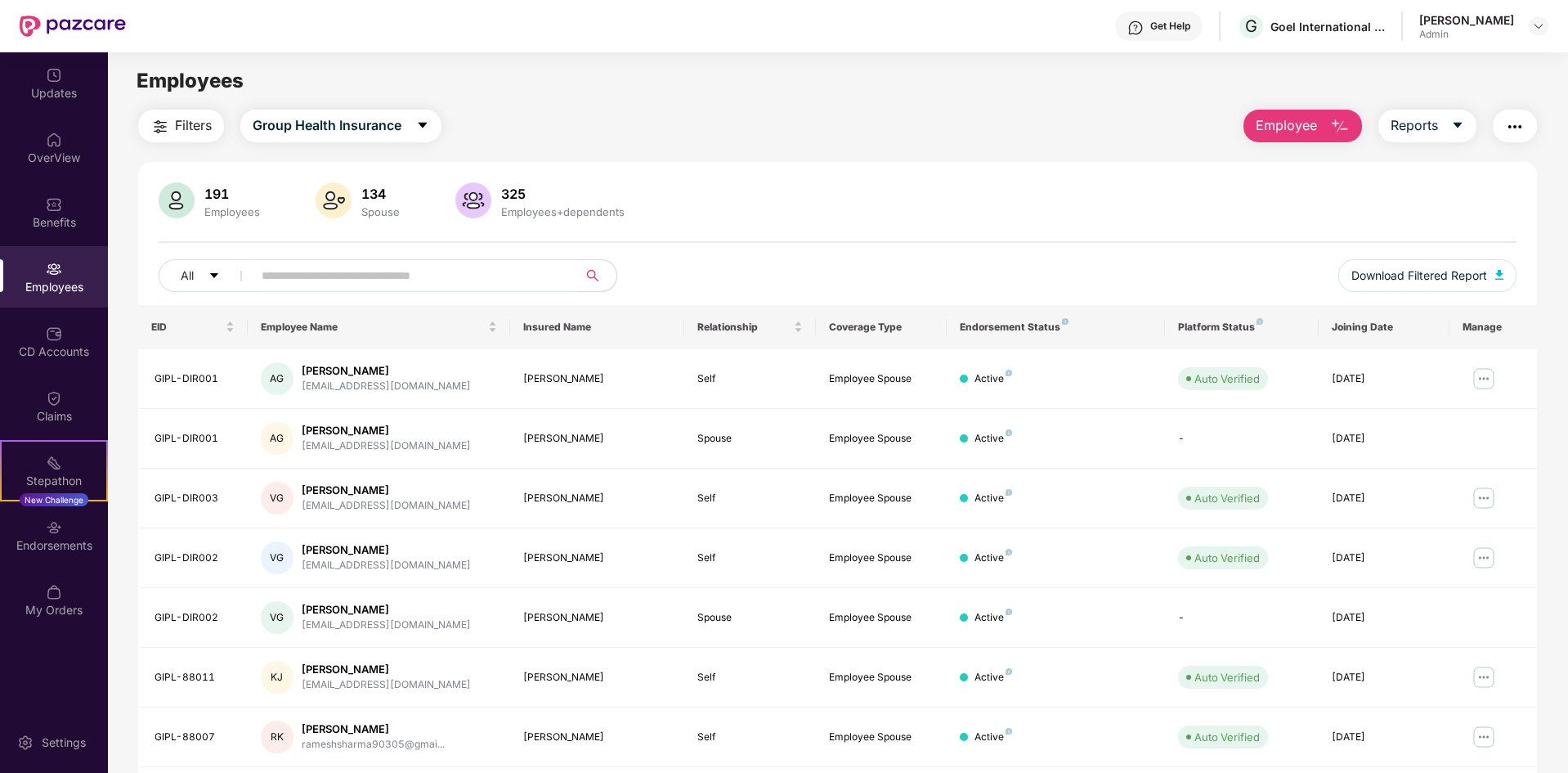
click at [841, 264] on div "All" at bounding box center [555, 276] width 793 height 33
click at [865, 242] on div at bounding box center [837, 242] width 1358 height 2
drag, startPoint x: 246, startPoint y: 193, endPoint x: 207, endPoint y: 200, distance: 39.6
click at [207, 200] on div "191" at bounding box center [231, 194] width 62 height 17
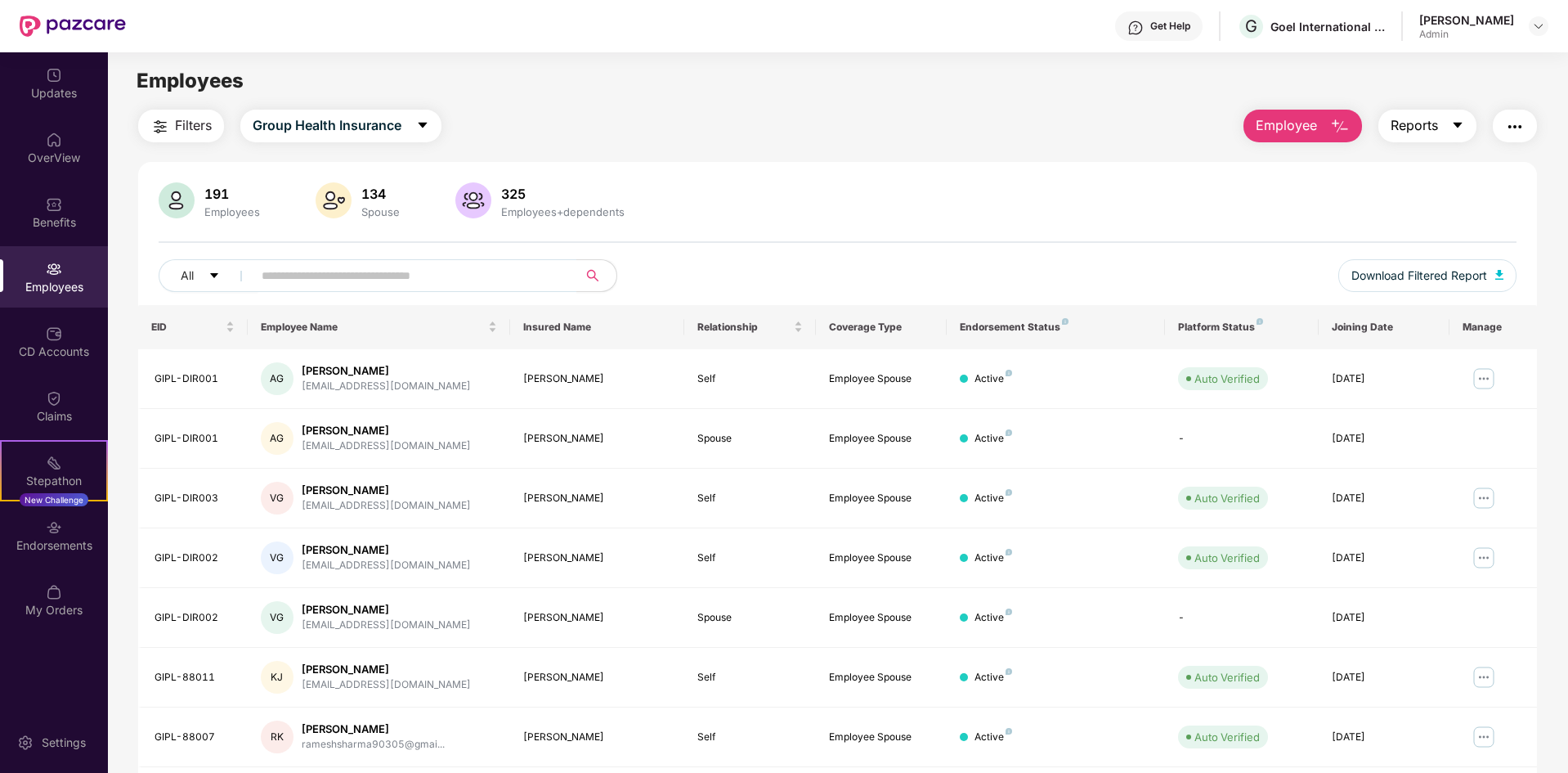
click at [1440, 115] on button "Reports" at bounding box center [1427, 126] width 98 height 33
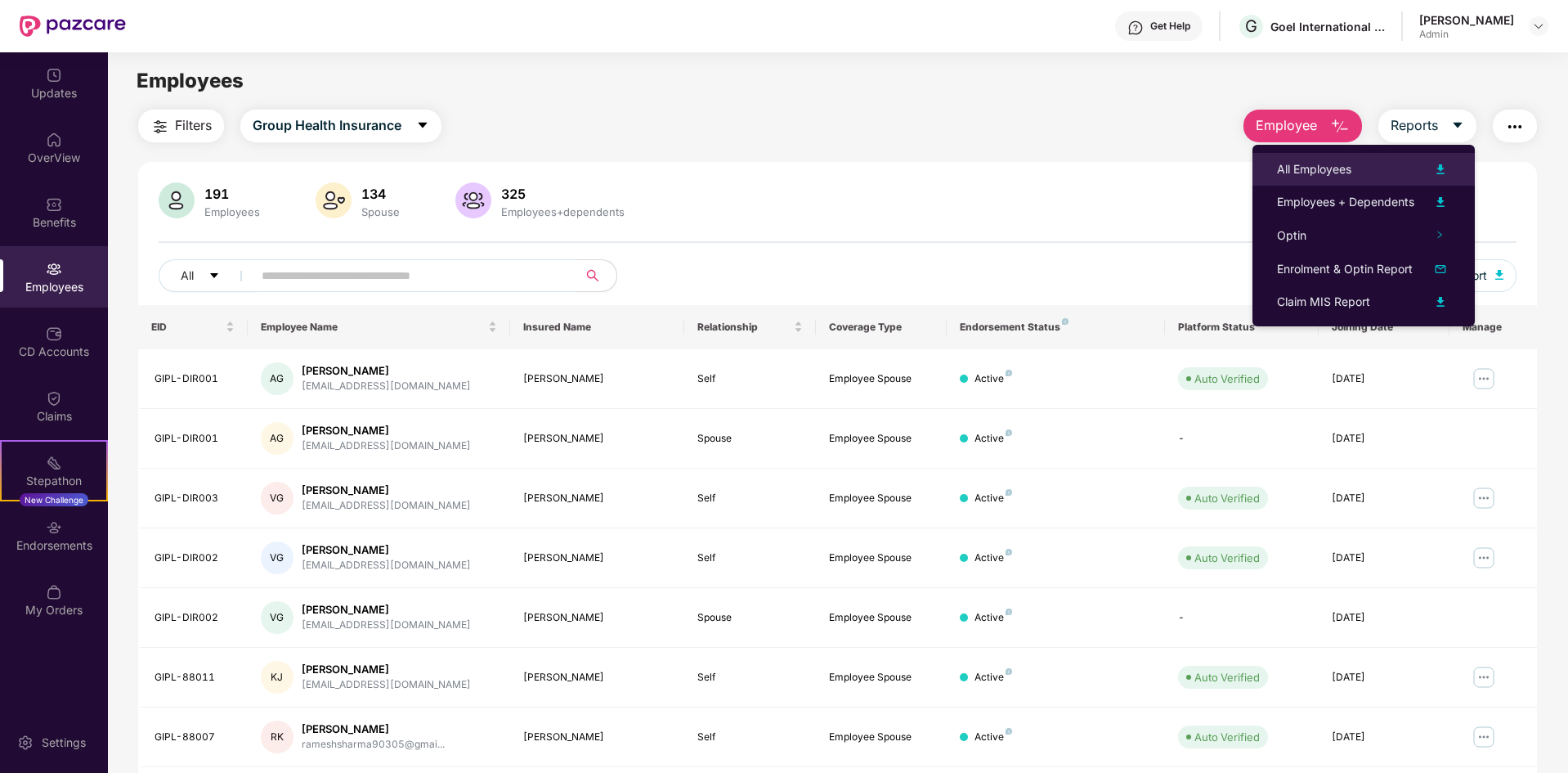
click at [1305, 163] on div "All Employees" at bounding box center [1314, 169] width 74 height 18
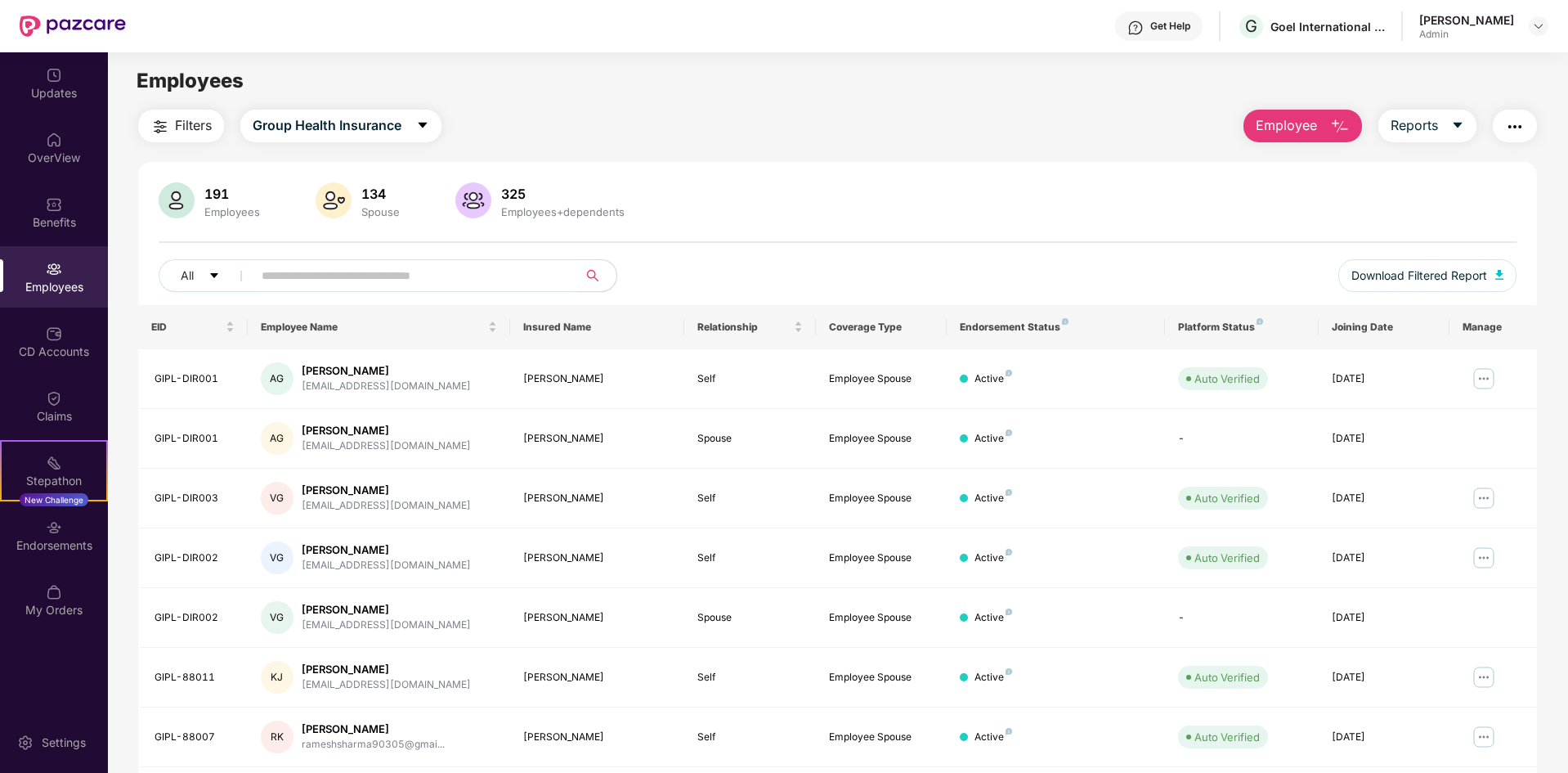
click at [453, 289] on span at bounding box center [410, 276] width 336 height 33
click at [328, 277] on input "text" at bounding box center [408, 276] width 293 height 25
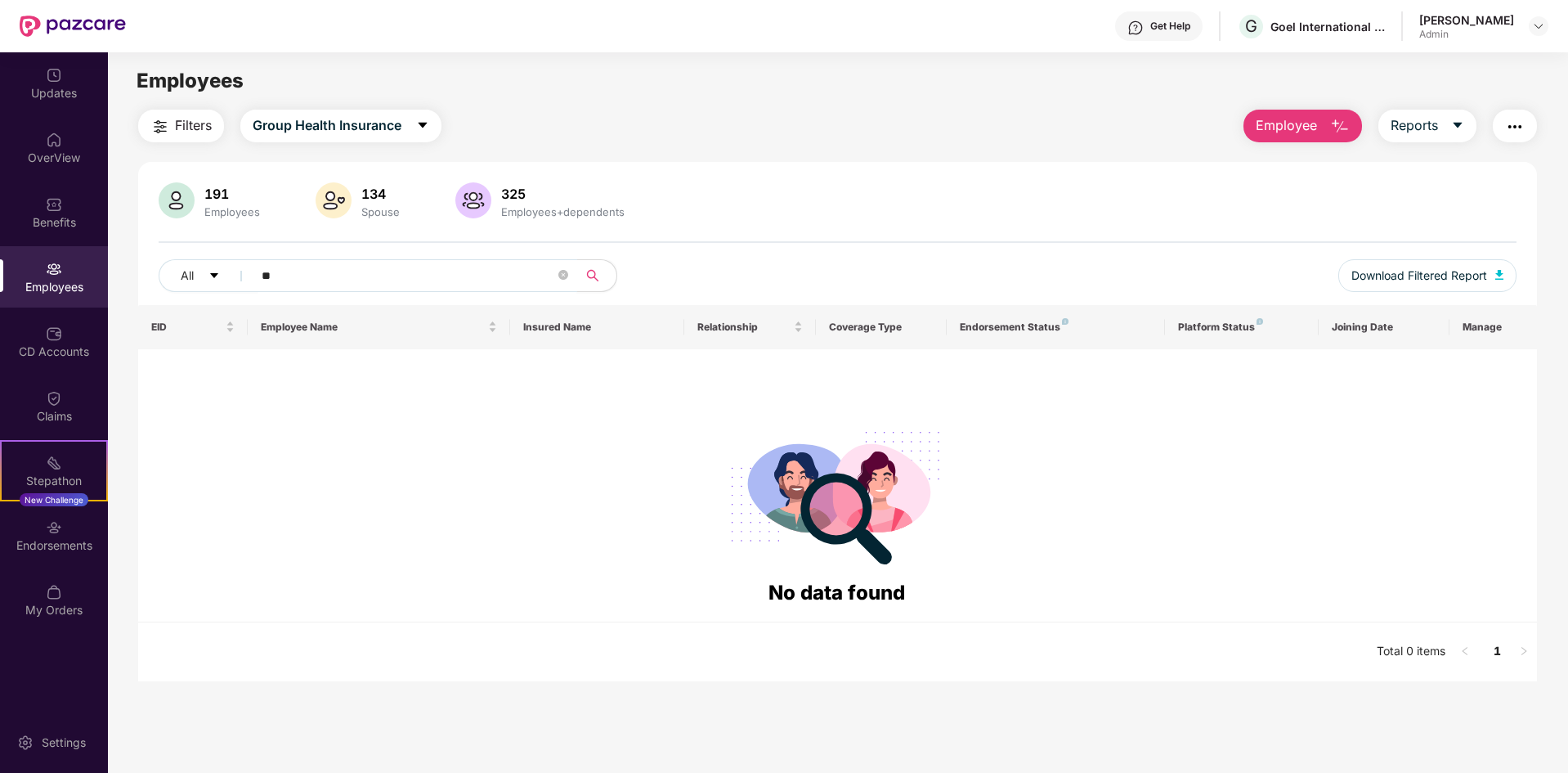
type input "*"
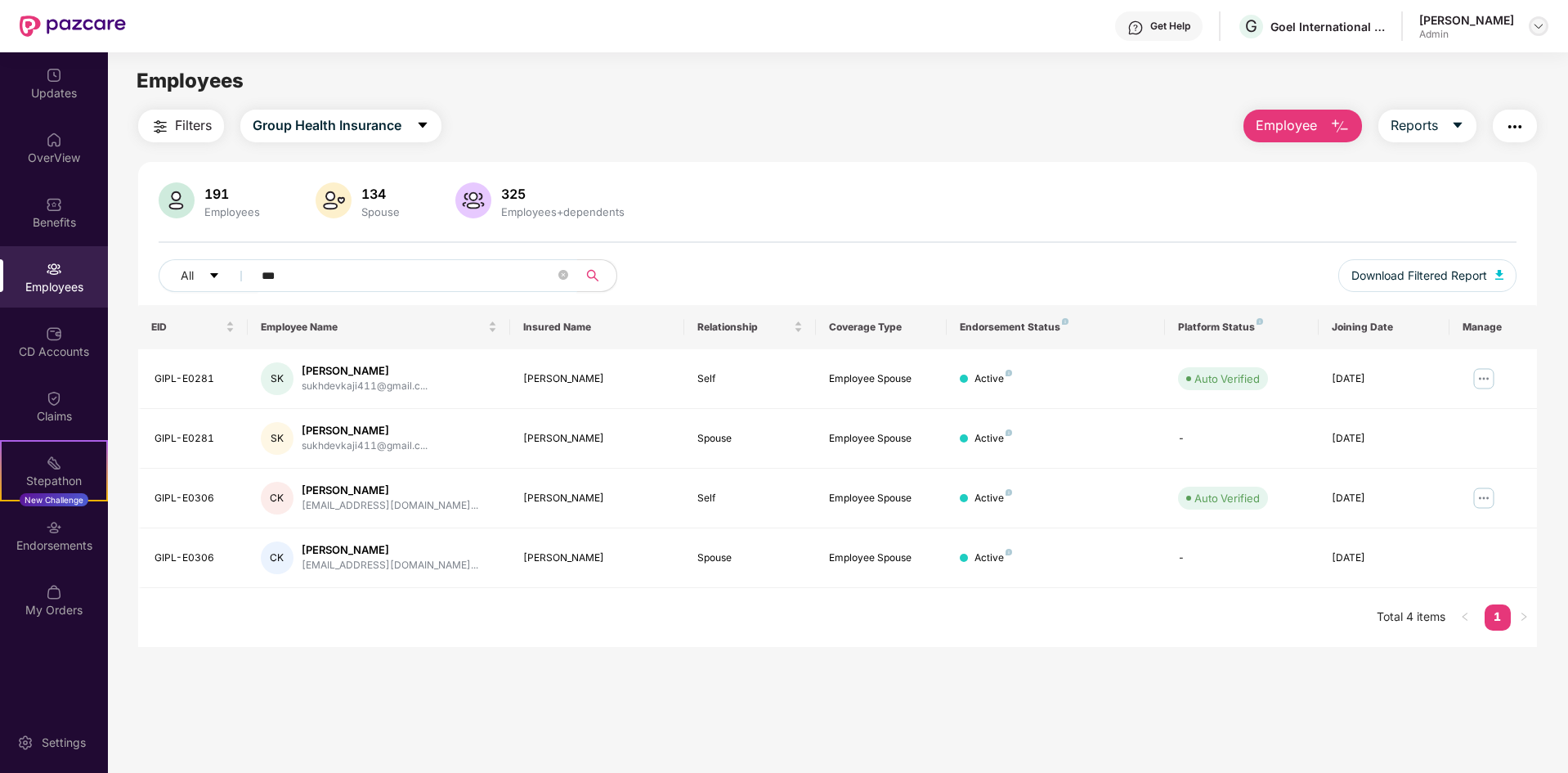
type input "***"
click at [1538, 21] on img at bounding box center [1539, 26] width 13 height 13
click at [1455, 91] on div "Switch Company" at bounding box center [1461, 97] width 212 height 32
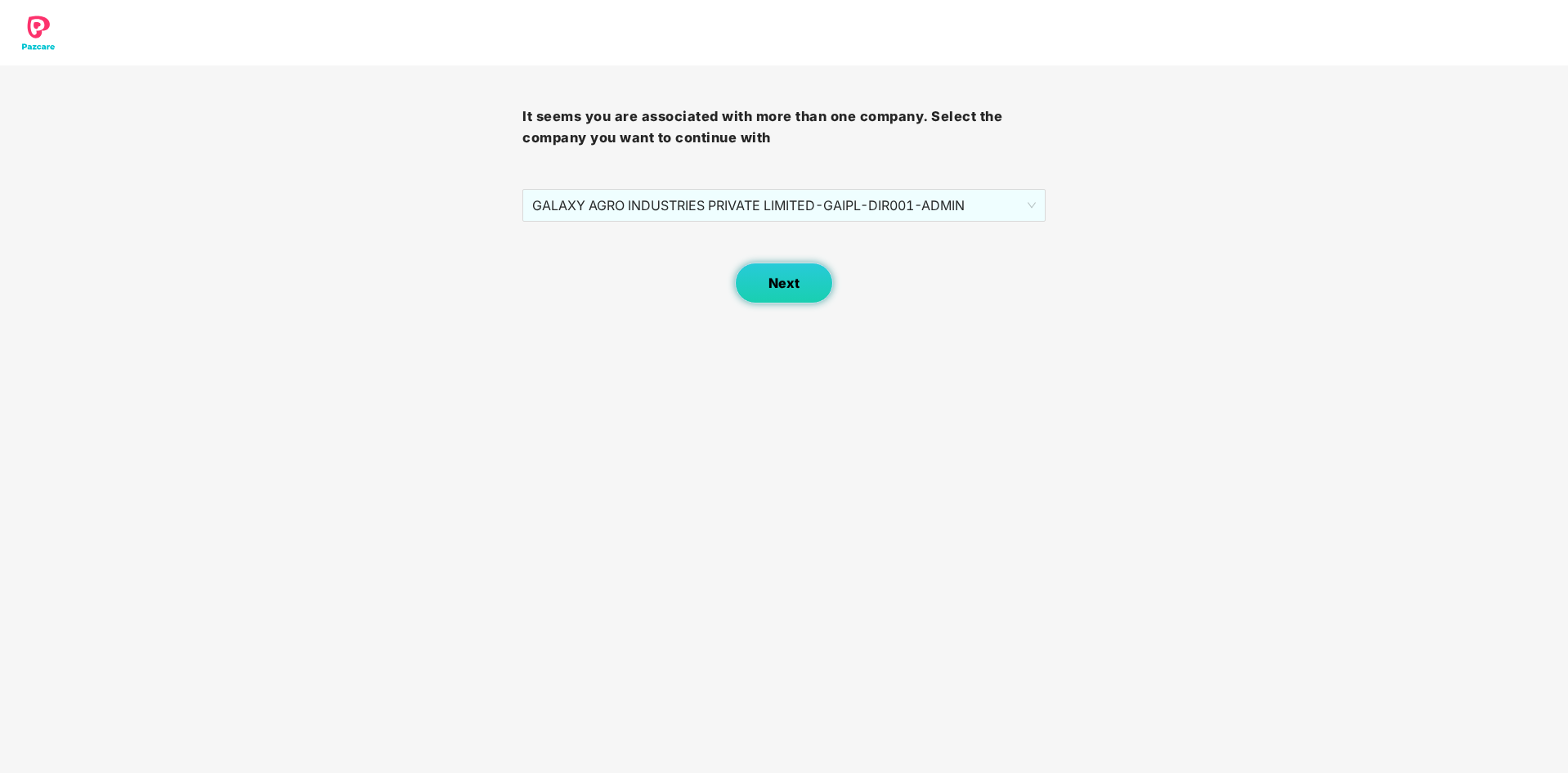
click at [794, 289] on span "Next" at bounding box center [784, 283] width 31 height 16
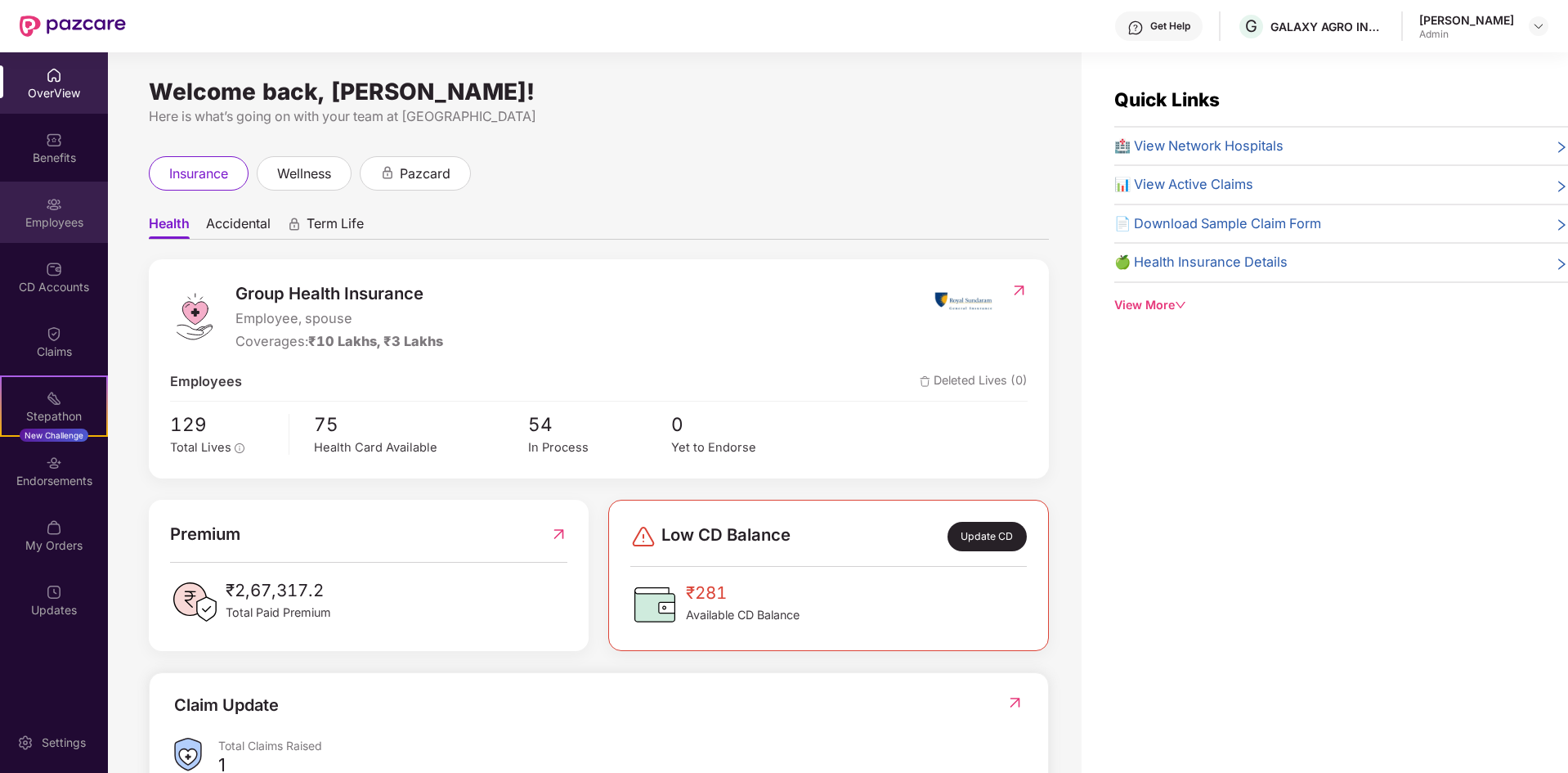
click at [50, 234] on div "Employees" at bounding box center [54, 212] width 108 height 61
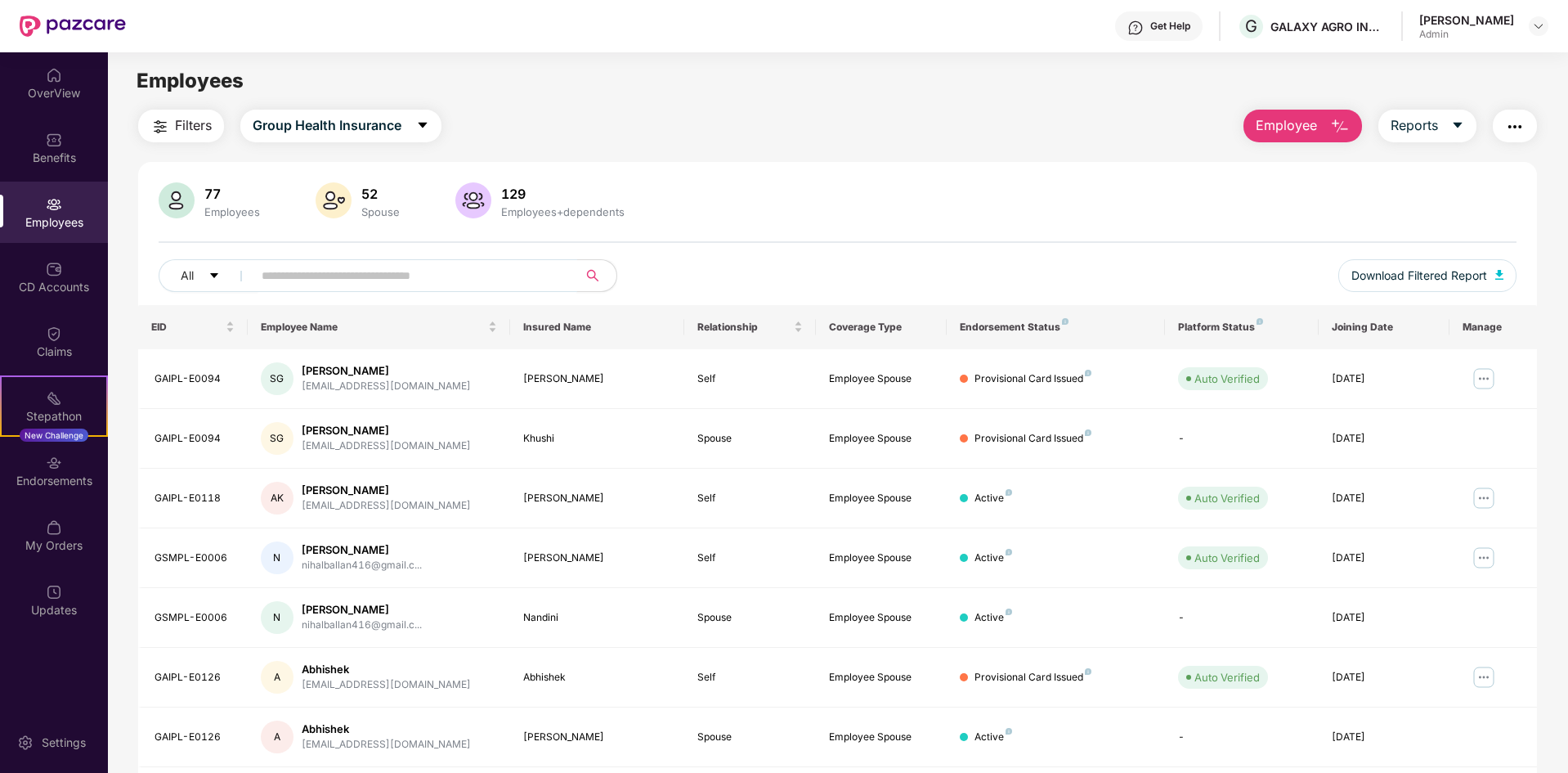
click at [378, 279] on input "text" at bounding box center [408, 276] width 293 height 25
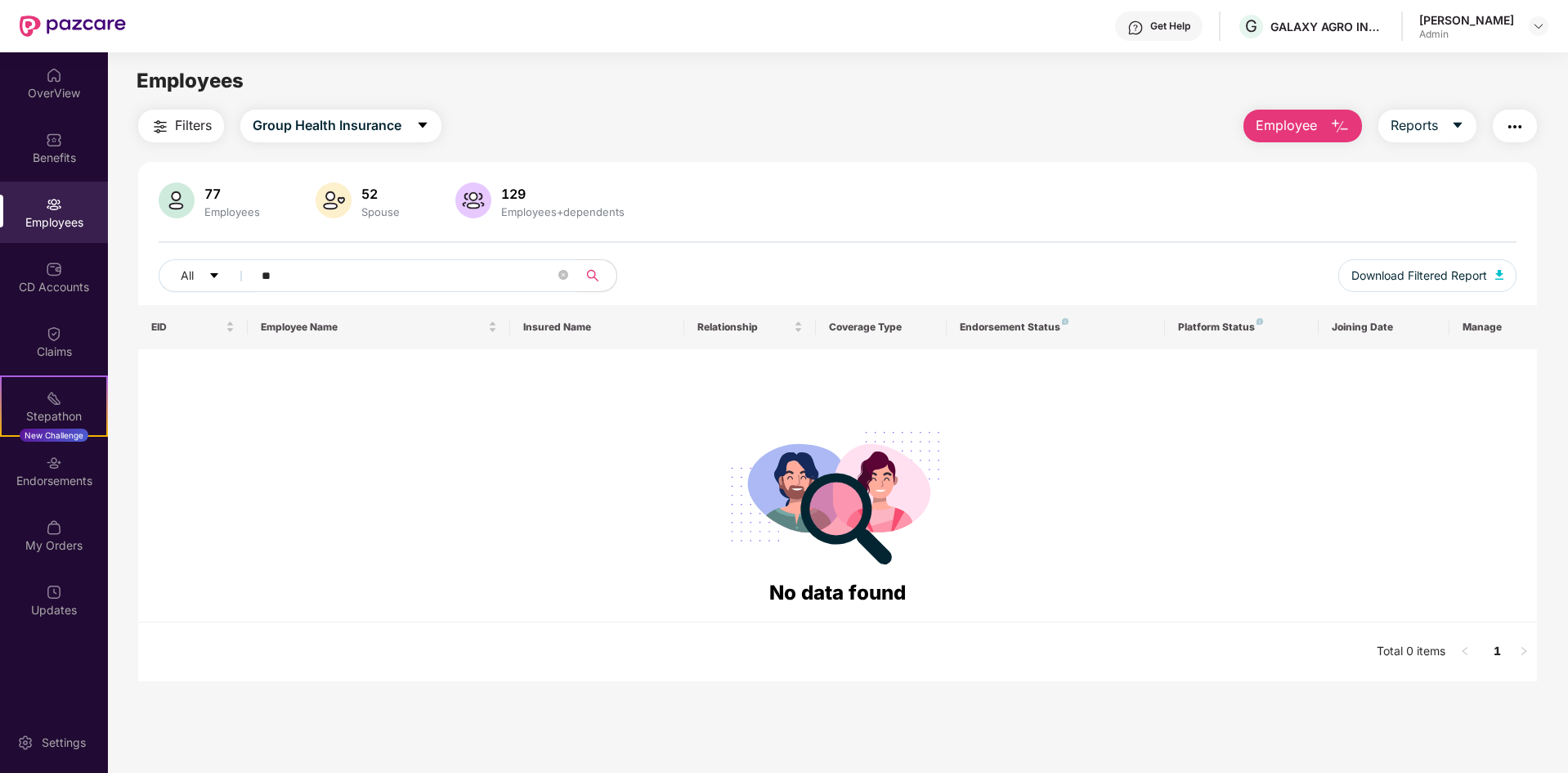
type input "*"
type input "****"
click at [1457, 22] on div "[PERSON_NAME]" at bounding box center [1466, 20] width 95 height 16
click at [1527, 24] on div "Munish Goel Admin" at bounding box center [1484, 26] width 129 height 29
click at [1539, 28] on img at bounding box center [1539, 26] width 13 height 13
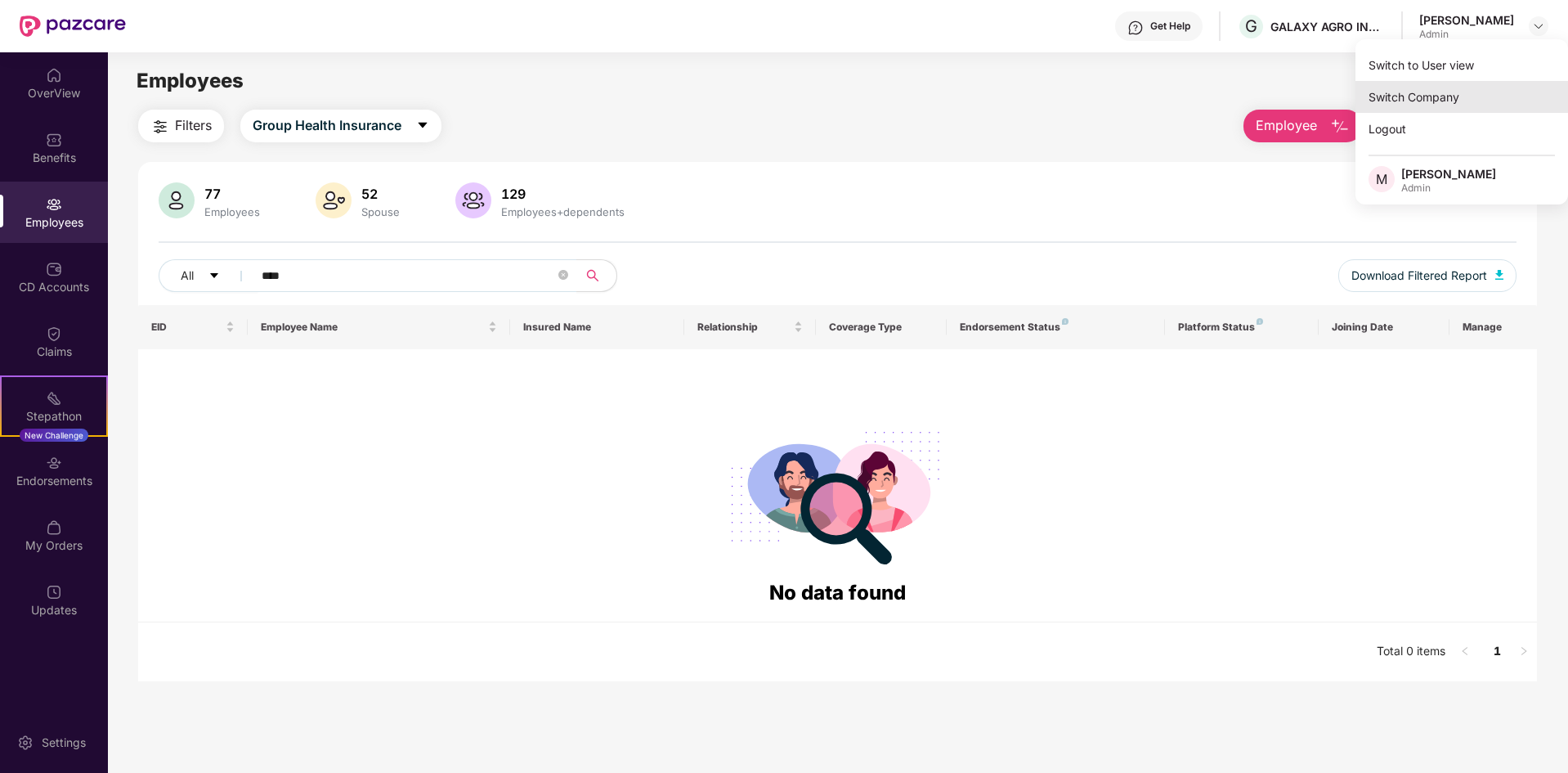
click at [1434, 99] on div "Switch Company" at bounding box center [1461, 97] width 212 height 32
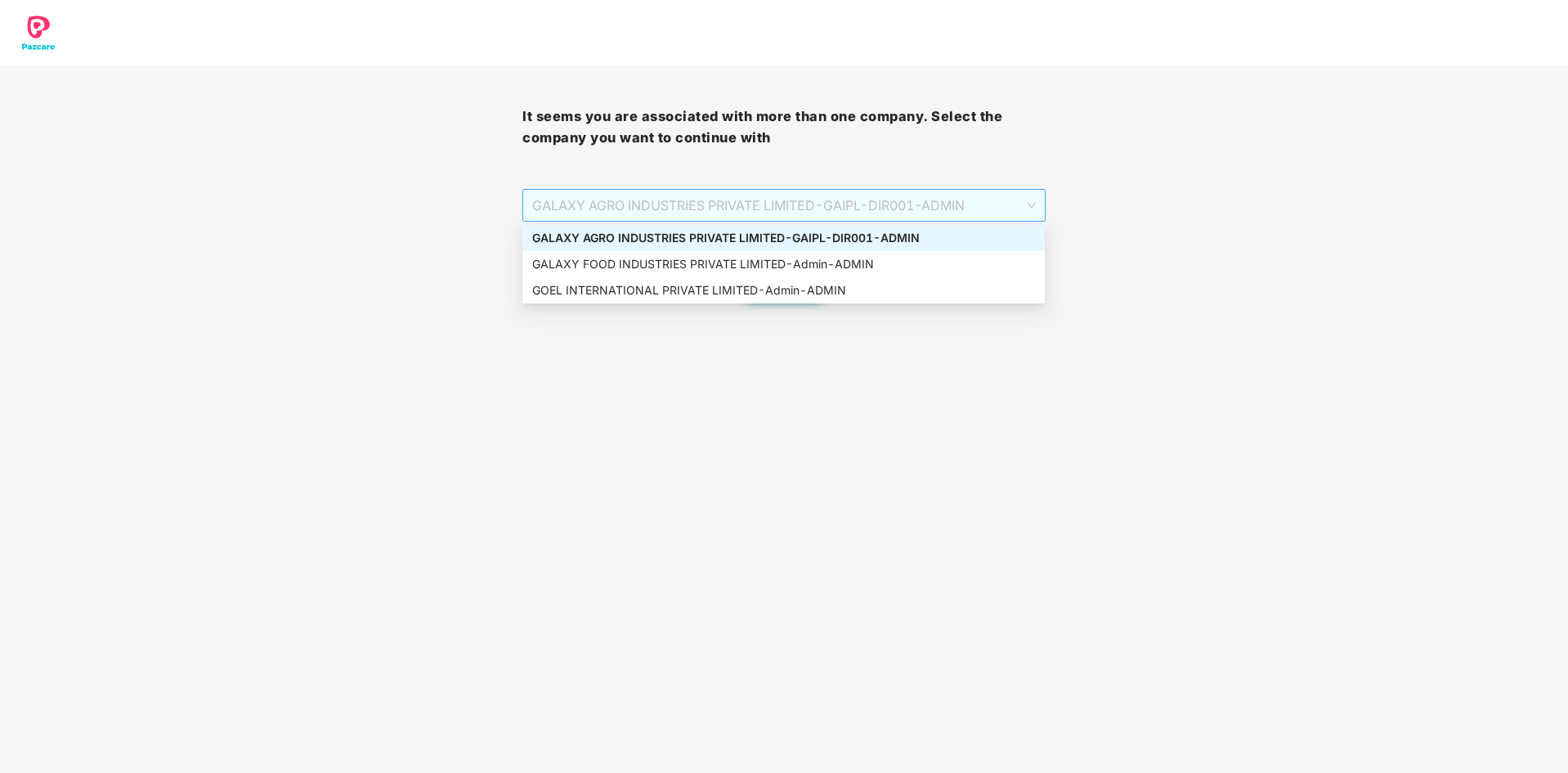
click at [908, 205] on span "GALAXY AGRO INDUSTRIES PRIVATE LIMITED - GAIPL-DIR001 - ADMIN" at bounding box center [784, 206] width 503 height 31
click at [783, 270] on div "GALAXY FOOD INDUSTRIES PRIVATE LIMITED - Admin - ADMIN" at bounding box center [784, 265] width 503 height 18
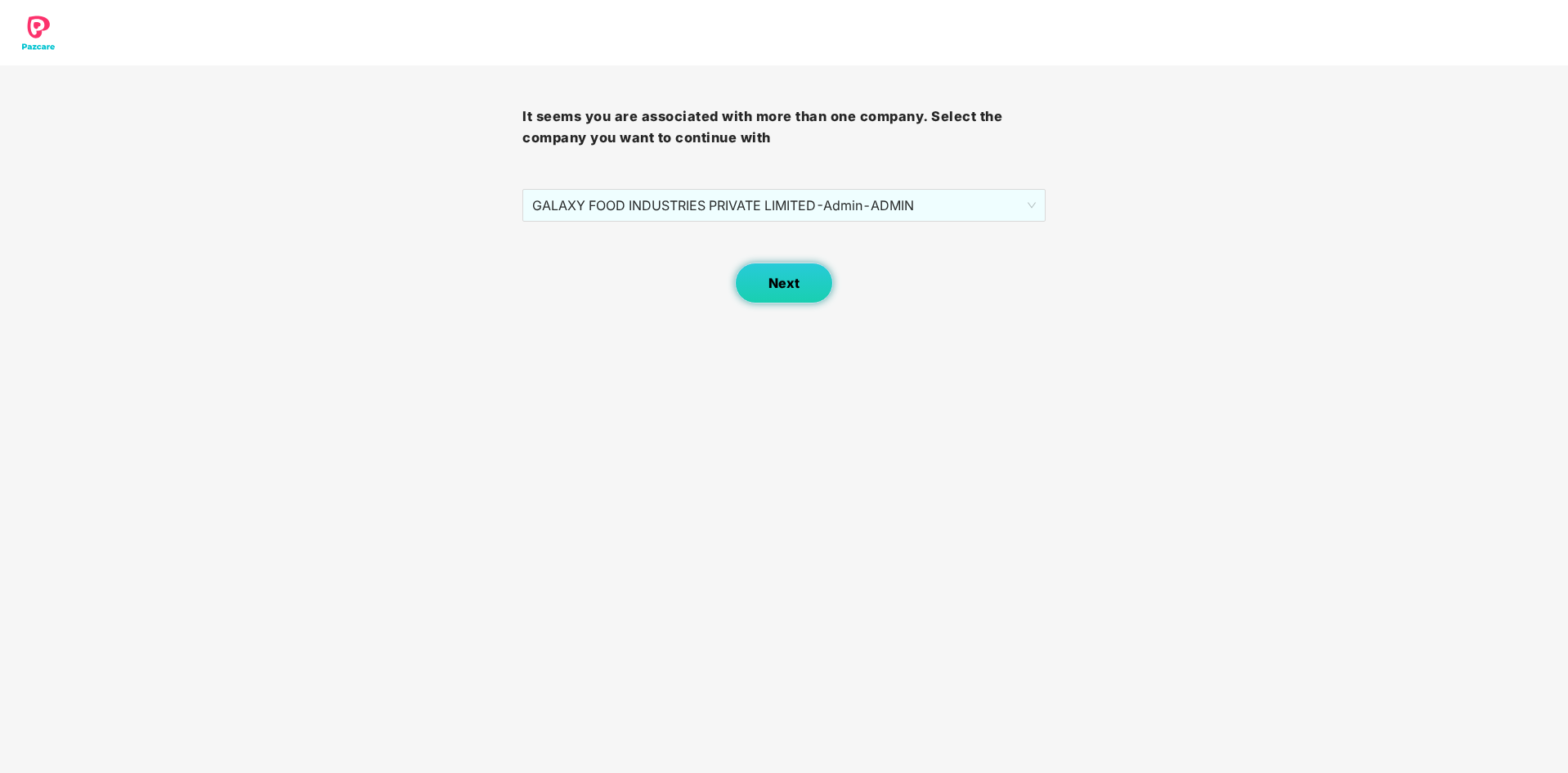
click at [779, 289] on span "Next" at bounding box center [784, 283] width 31 height 16
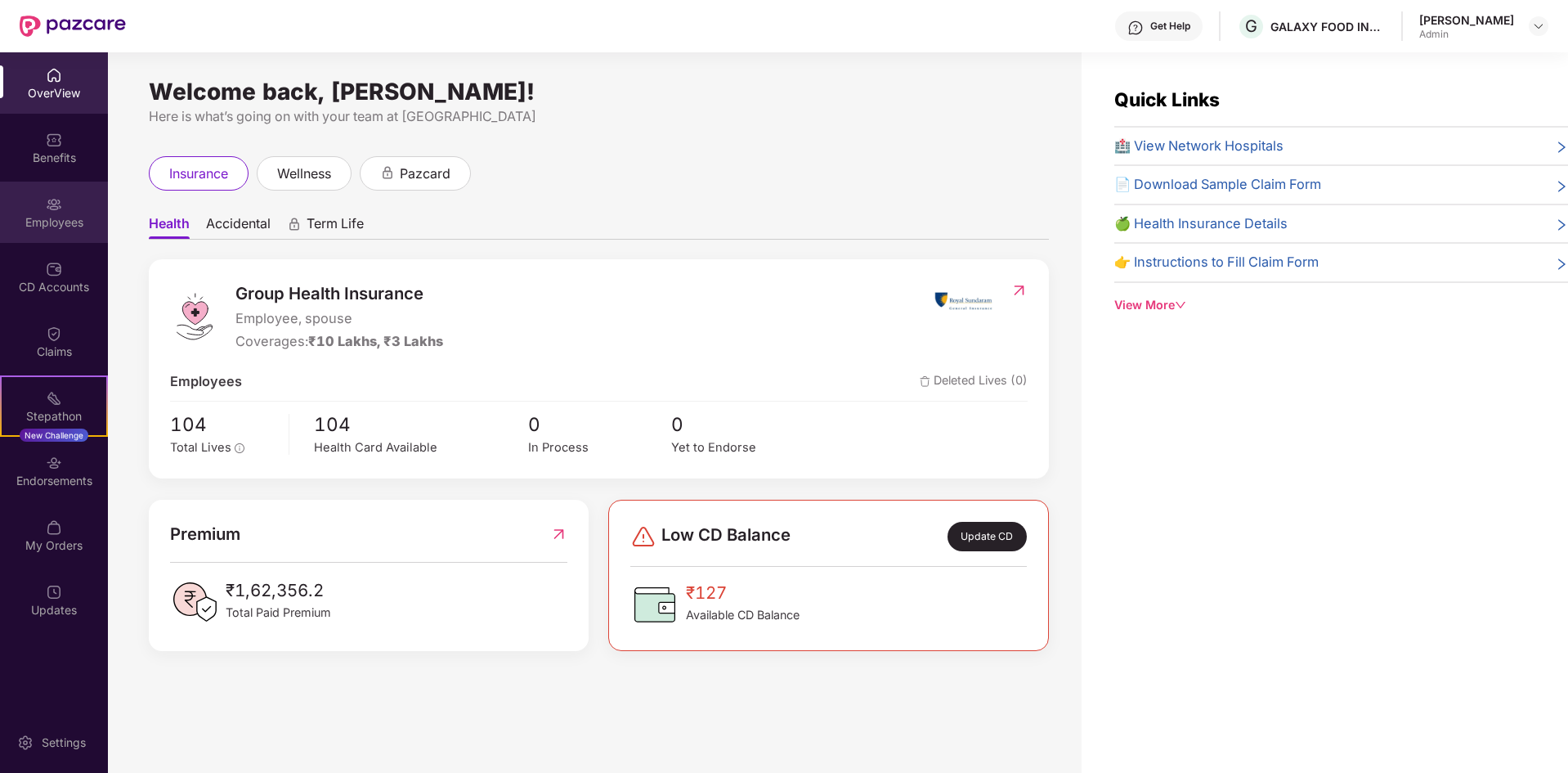
click at [70, 200] on div "Employees" at bounding box center [54, 212] width 108 height 61
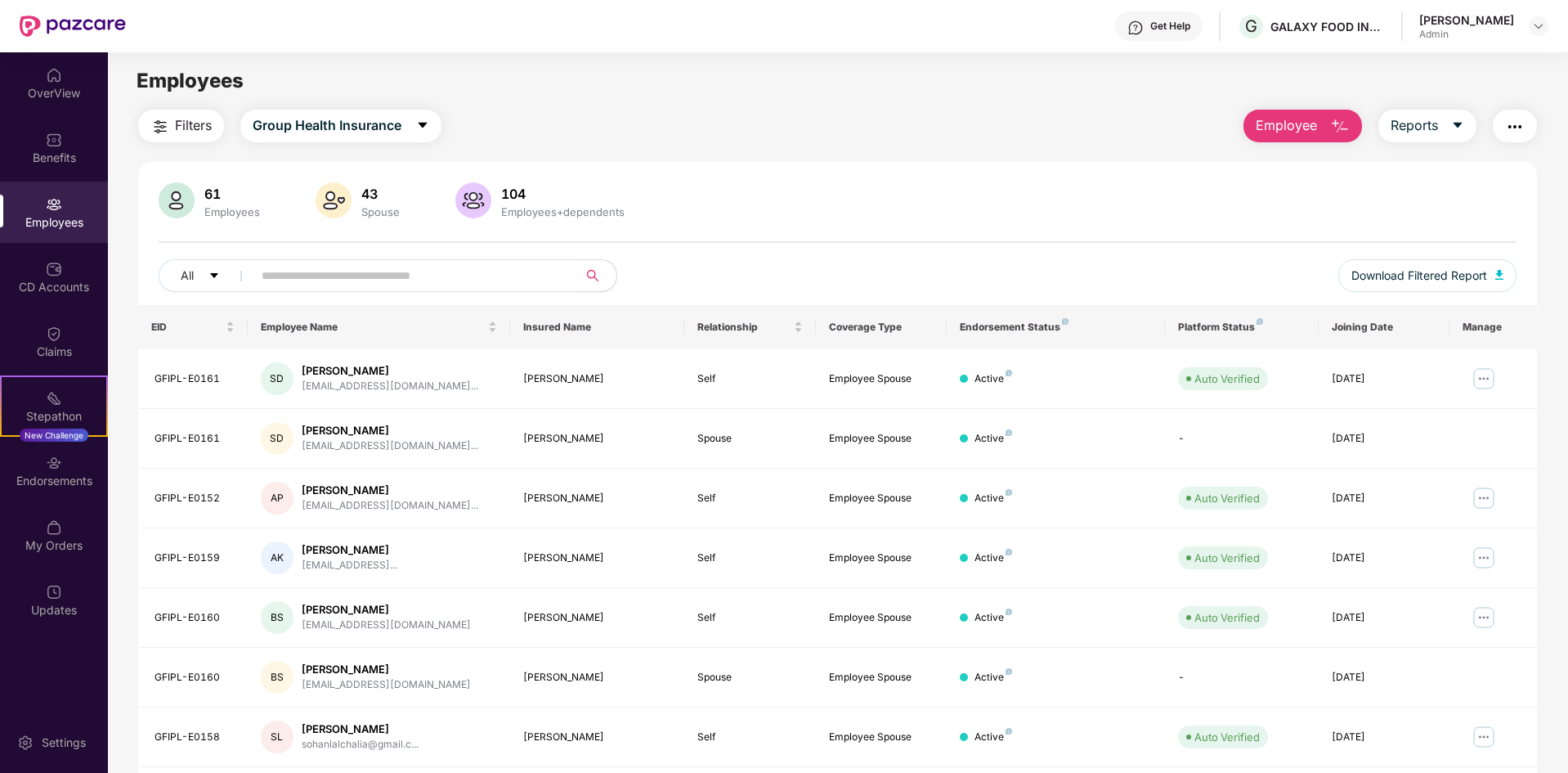
click at [450, 277] on input "text" at bounding box center [408, 276] width 293 height 25
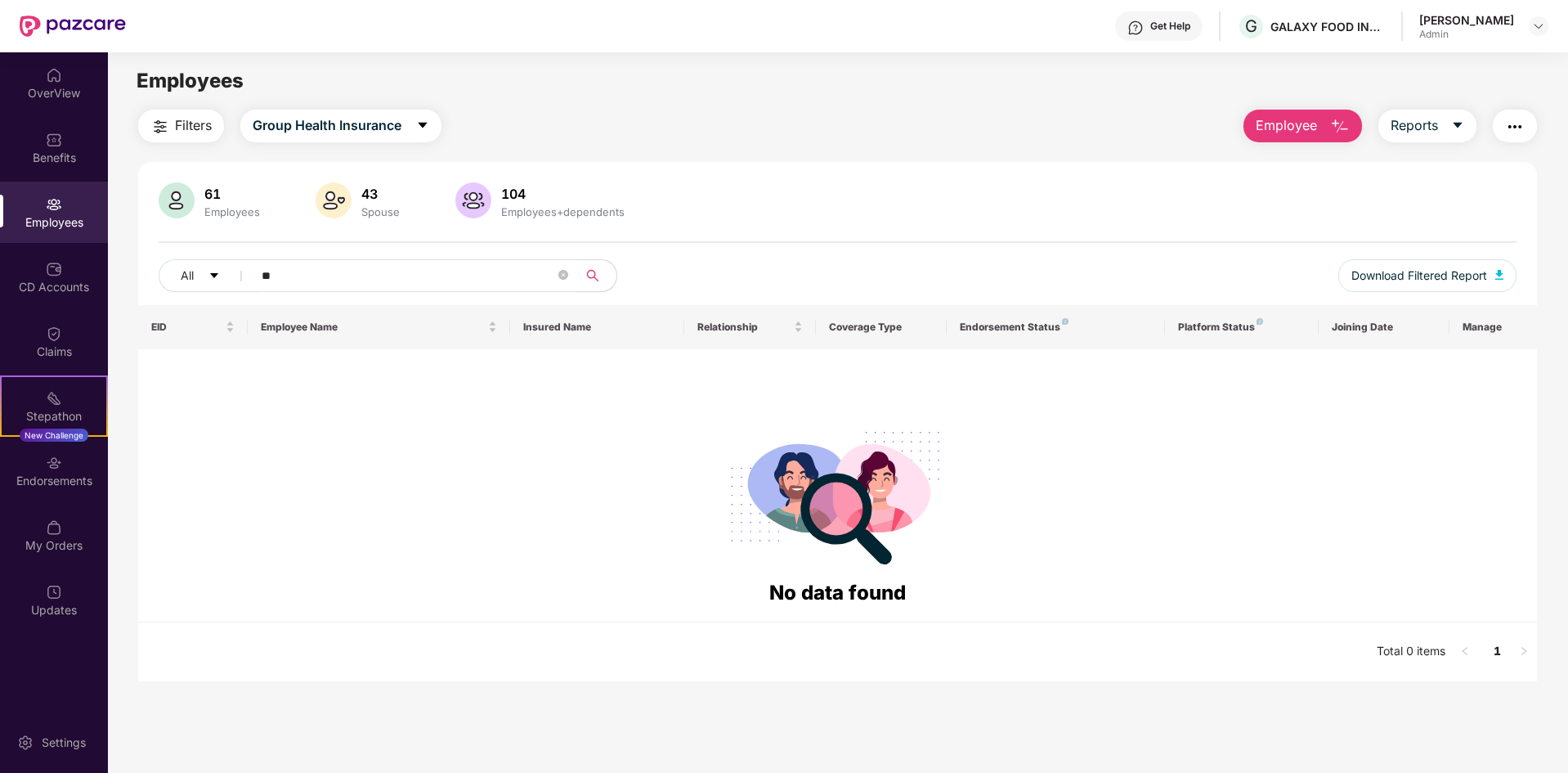
type input "*"
type input "***"
click at [1030, 283] on div "All *** Download Filtered Report" at bounding box center [837, 282] width 1358 height 45
click at [53, 103] on div "OverView" at bounding box center [54, 83] width 108 height 61
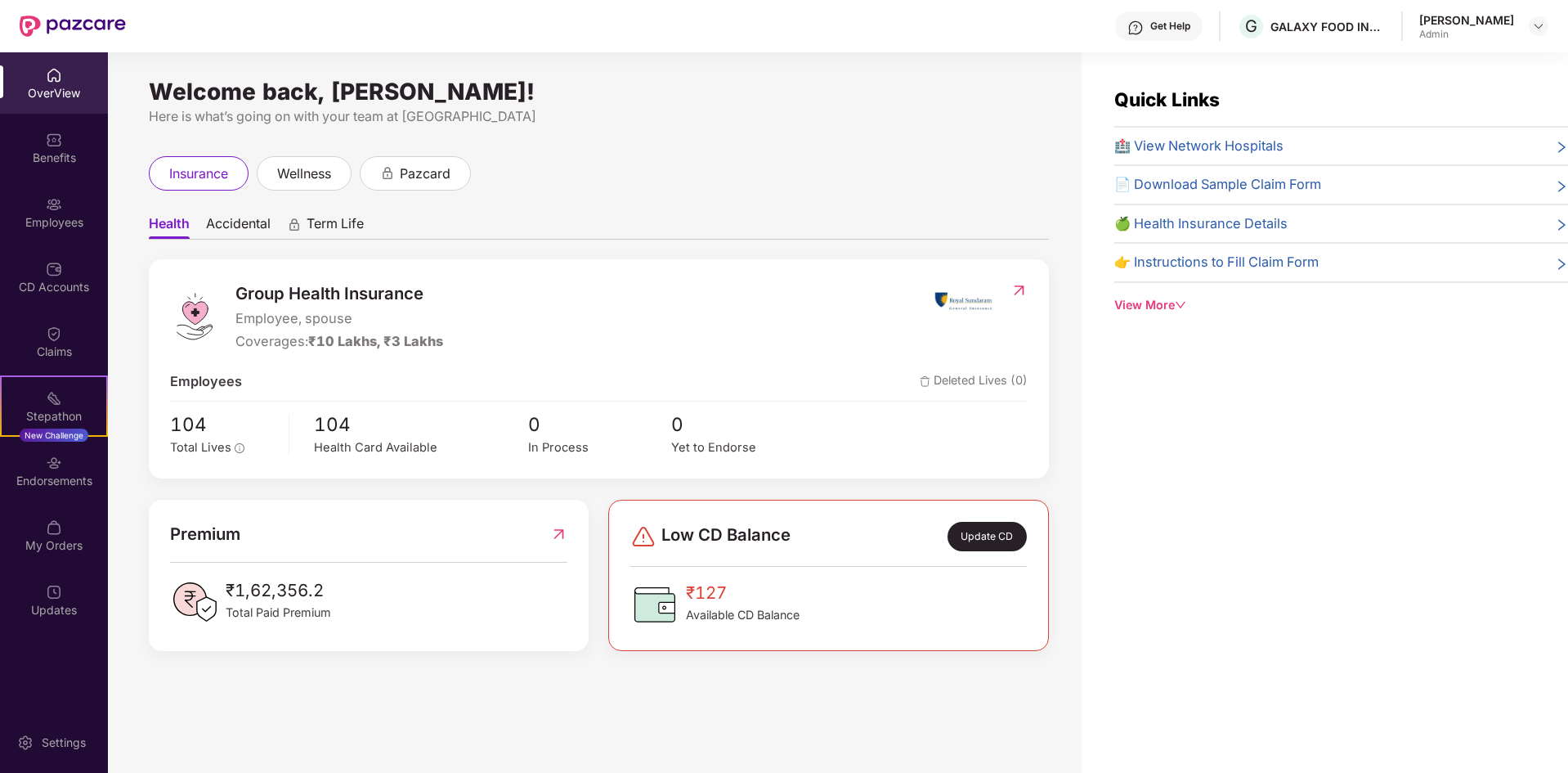
click at [60, 79] on img at bounding box center [54, 75] width 17 height 17
click at [1251, 137] on span "🏥 View Network Hospitals" at bounding box center [1199, 146] width 169 height 21
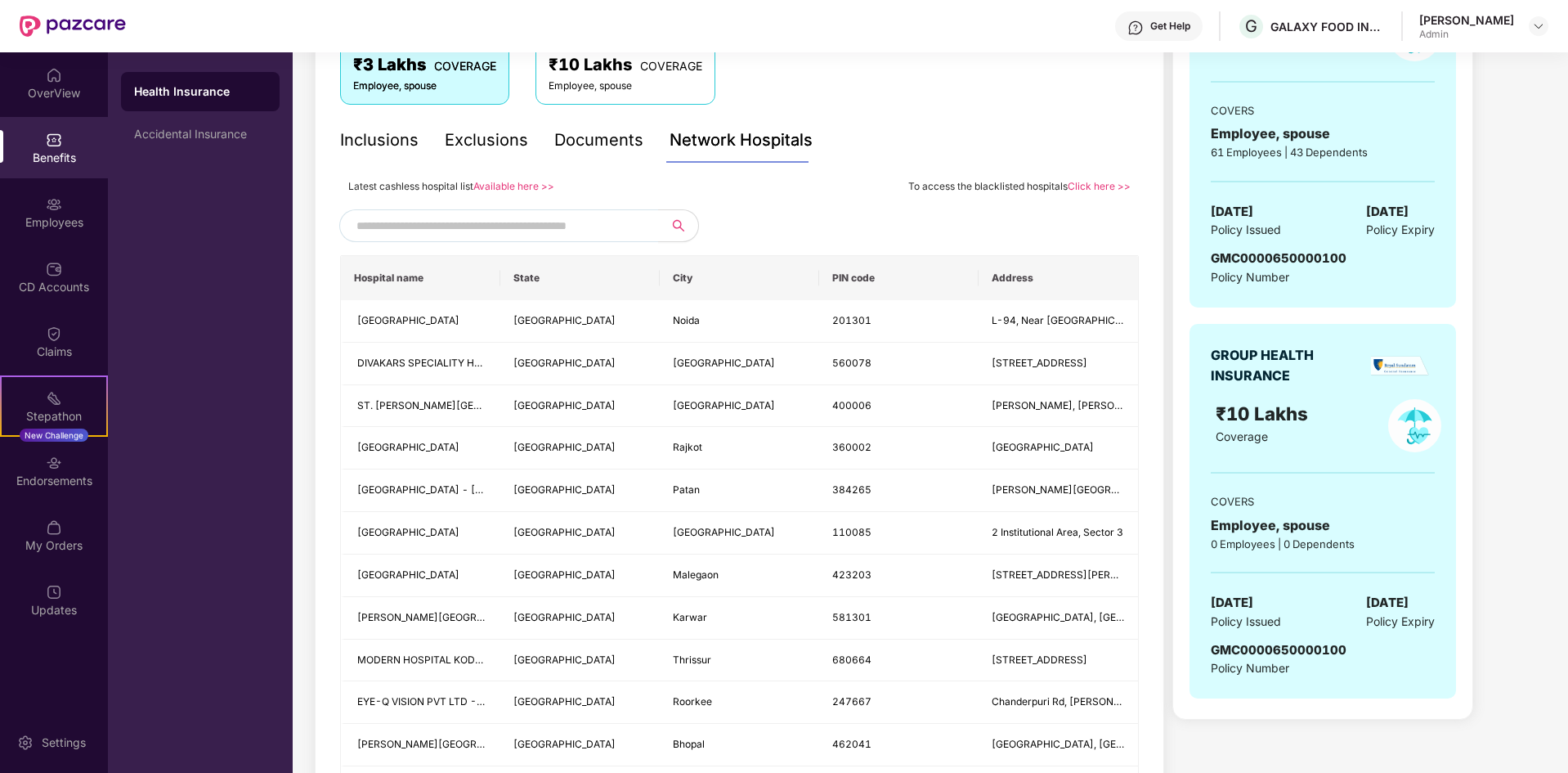
scroll to position [409, 0]
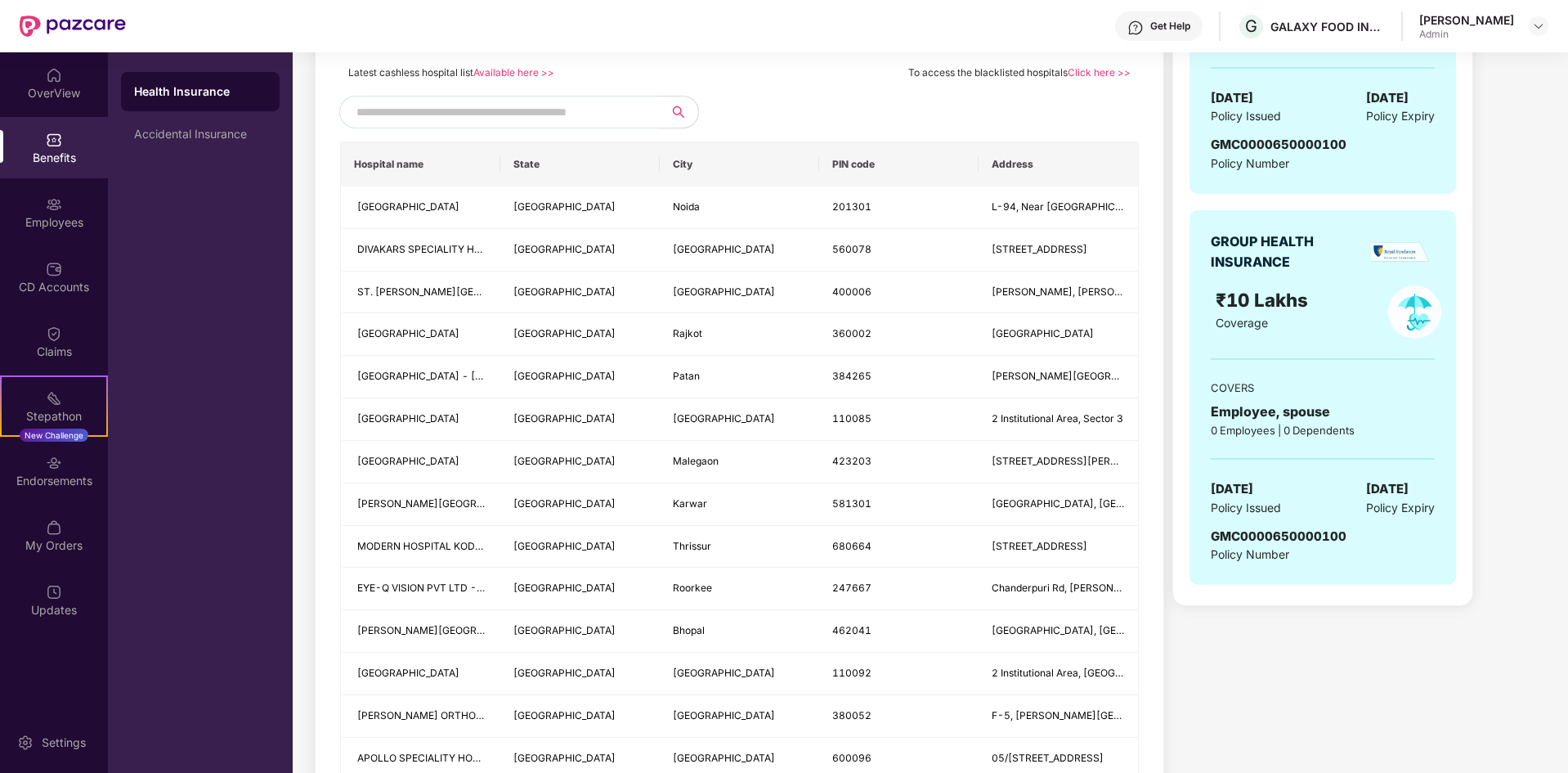
click at [582, 103] on input "text" at bounding box center [496, 112] width 279 height 25
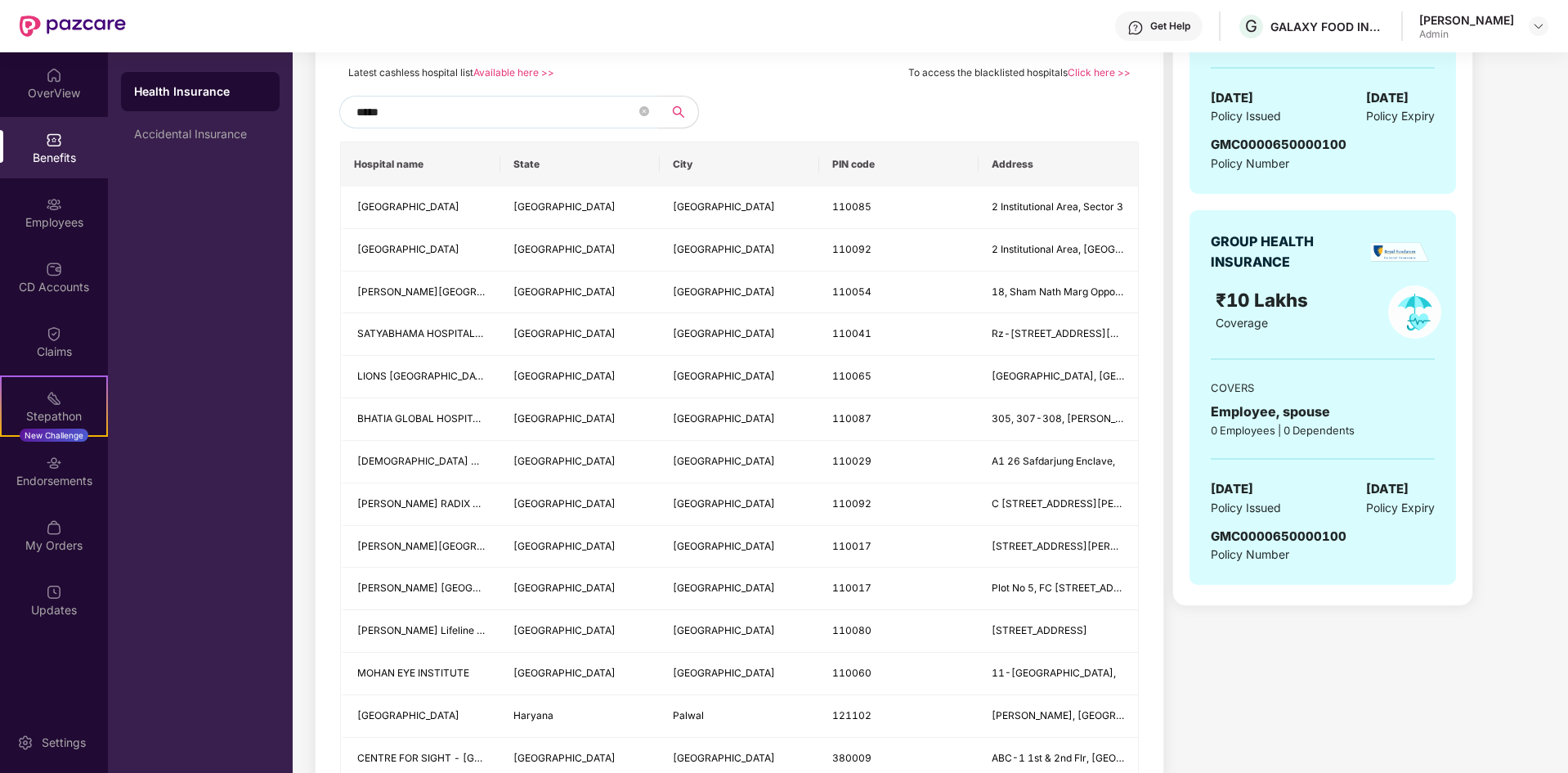
drag, startPoint x: 422, startPoint y: 117, endPoint x: 344, endPoint y: 137, distance: 80.5
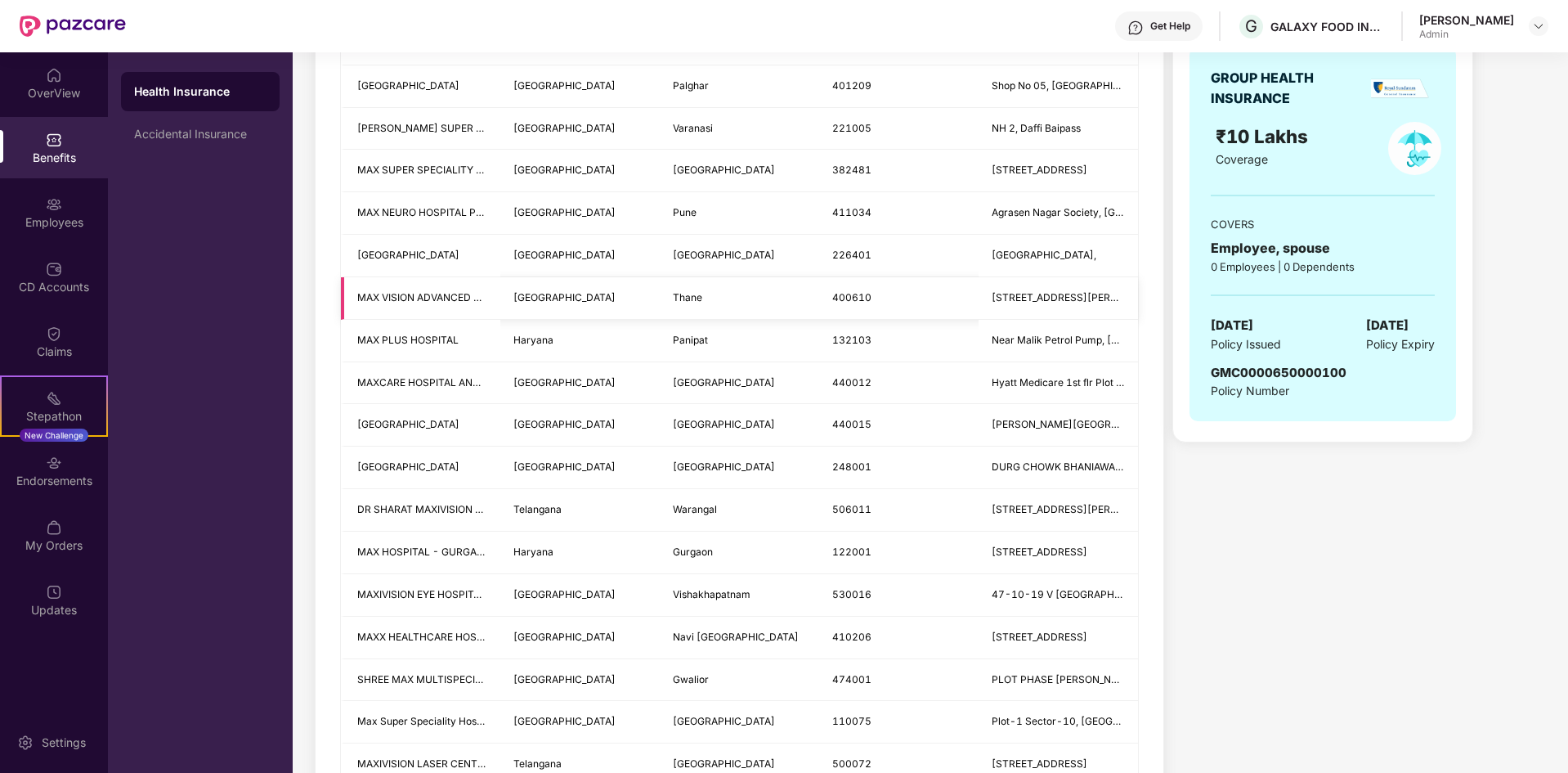
scroll to position [736, 0]
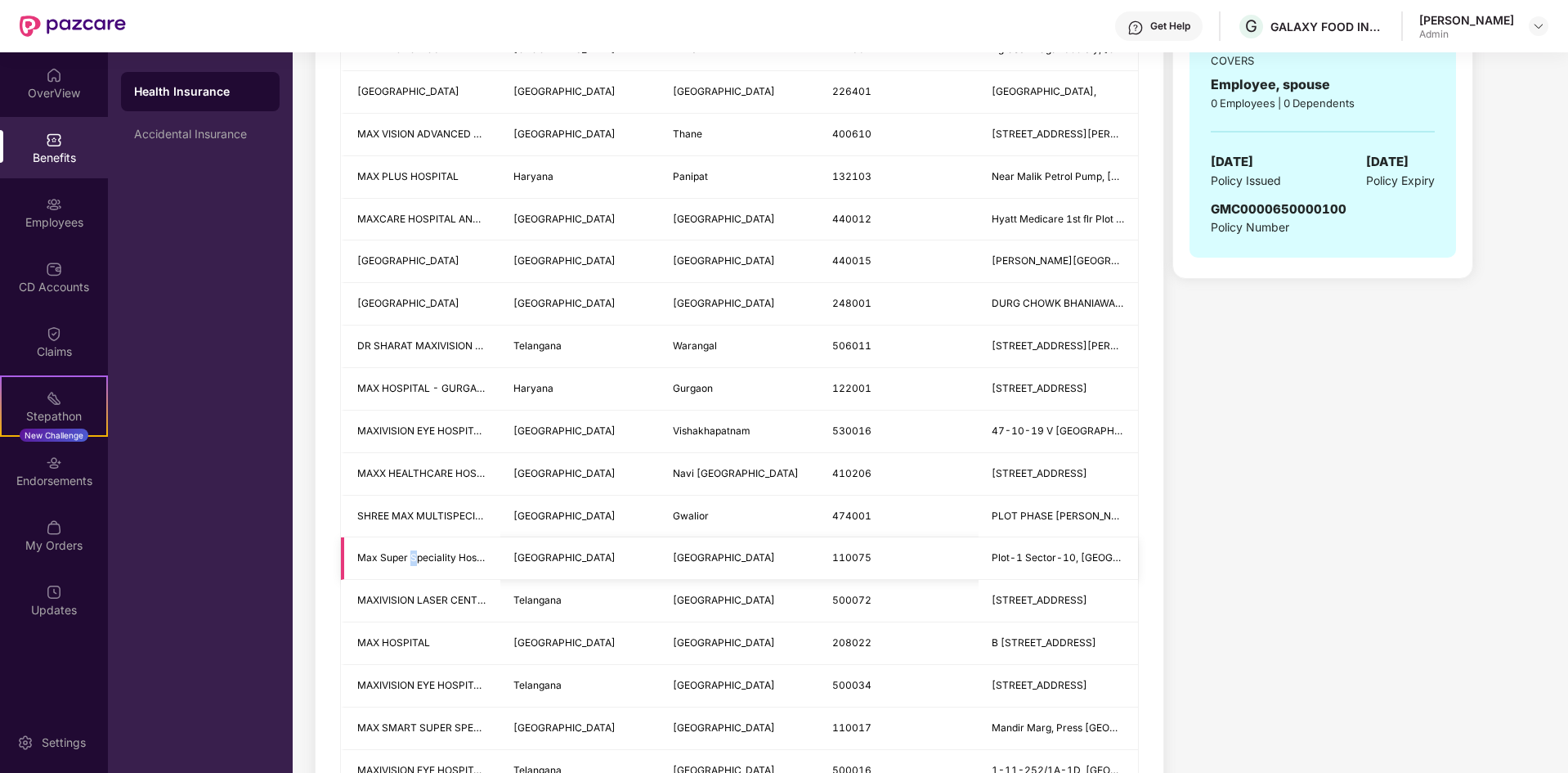
click at [417, 548] on td "Max Super Speciality Hospital" at bounding box center [421, 558] width 160 height 42
click at [457, 572] on td "Max Super Speciality Hospital" at bounding box center [421, 558] width 160 height 42
click at [468, 565] on span "Max Super Speciality Hospital" at bounding box center [422, 558] width 130 height 16
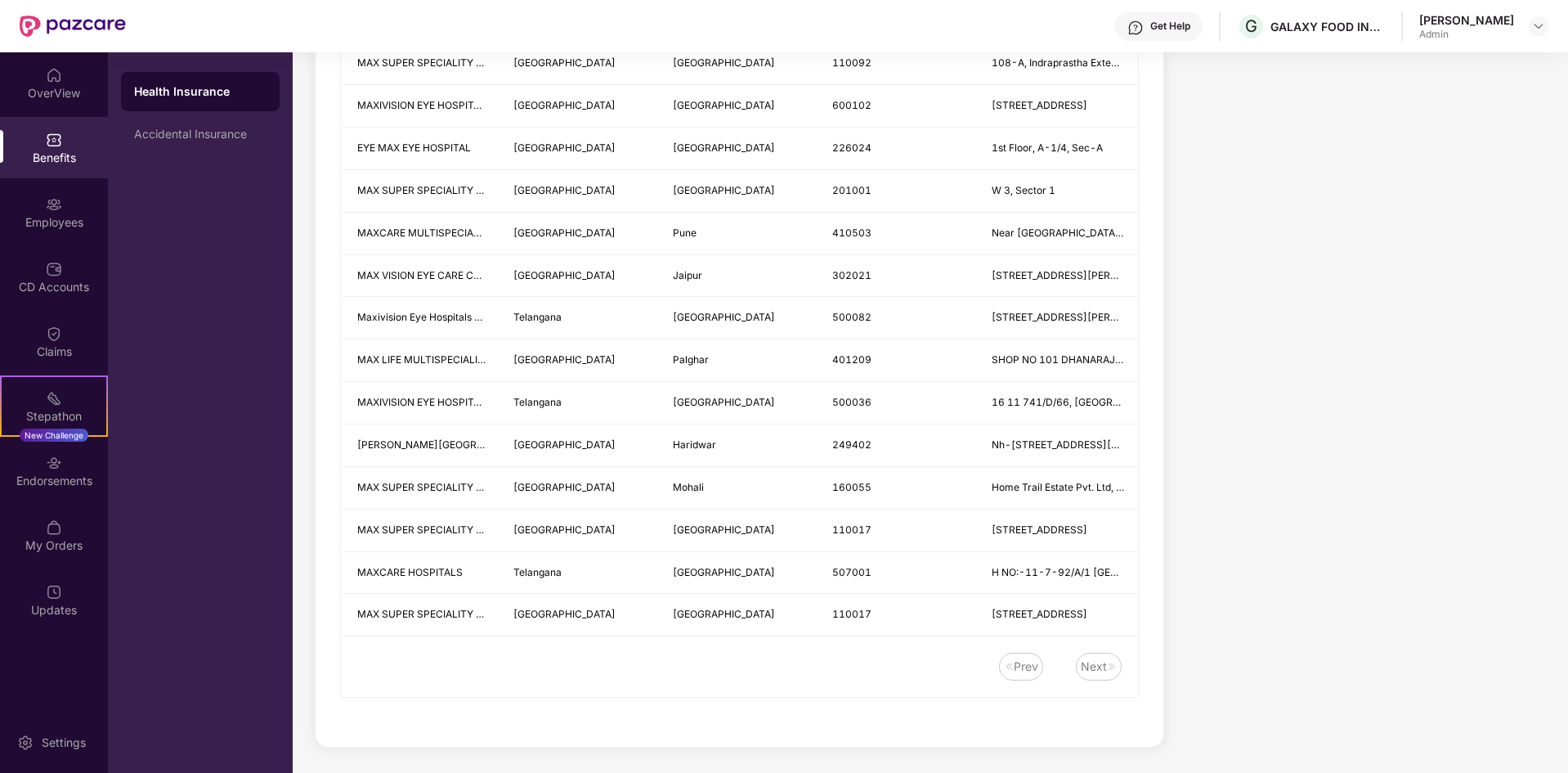
scroll to position [1486, 0]
click at [625, 602] on td "Delhi" at bounding box center [579, 613] width 160 height 42
click at [908, 609] on td "110017" at bounding box center [898, 613] width 160 height 42
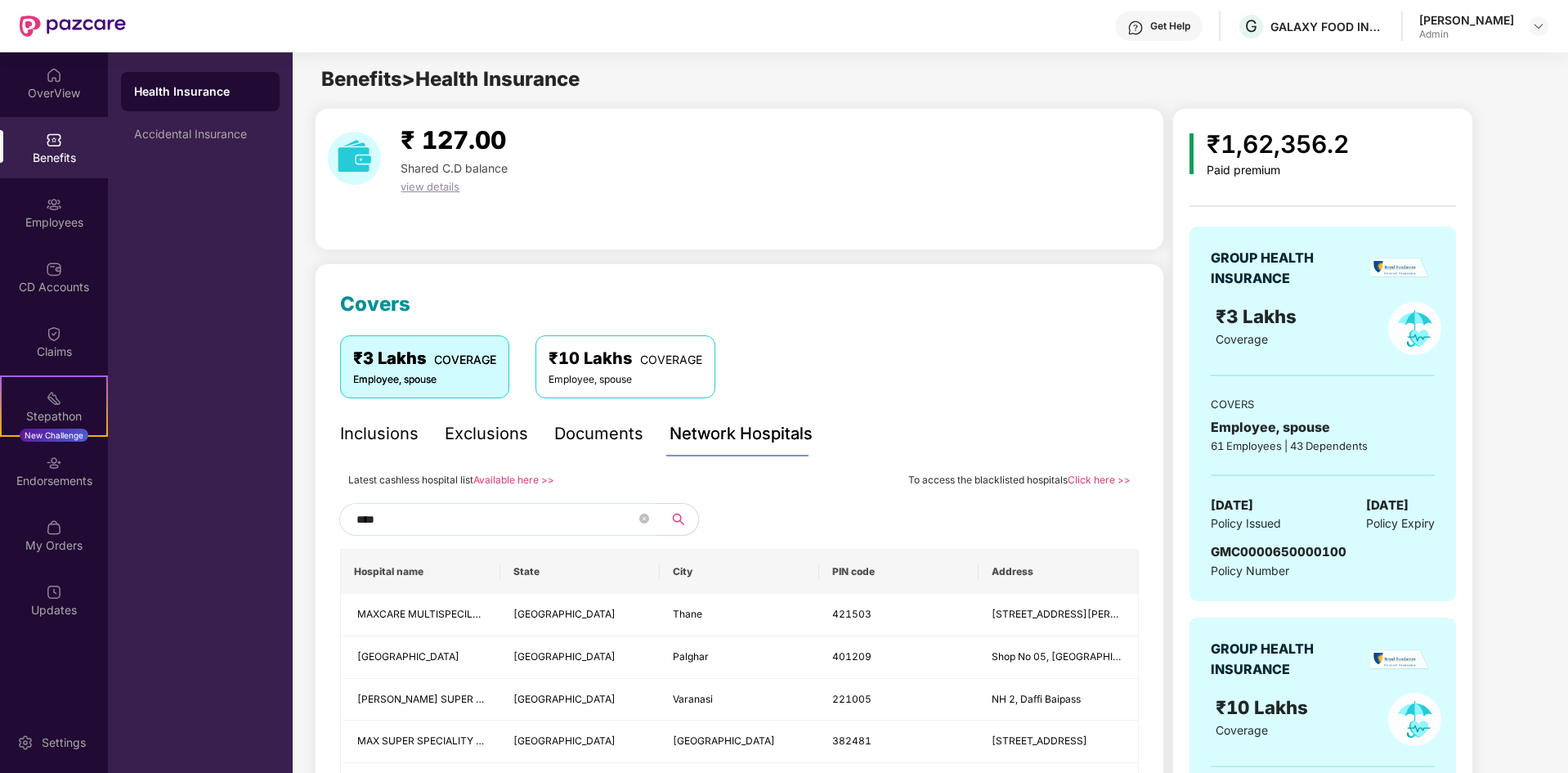
scroll to position [0, 0]
click at [455, 520] on input "***" at bounding box center [496, 521] width 279 height 25
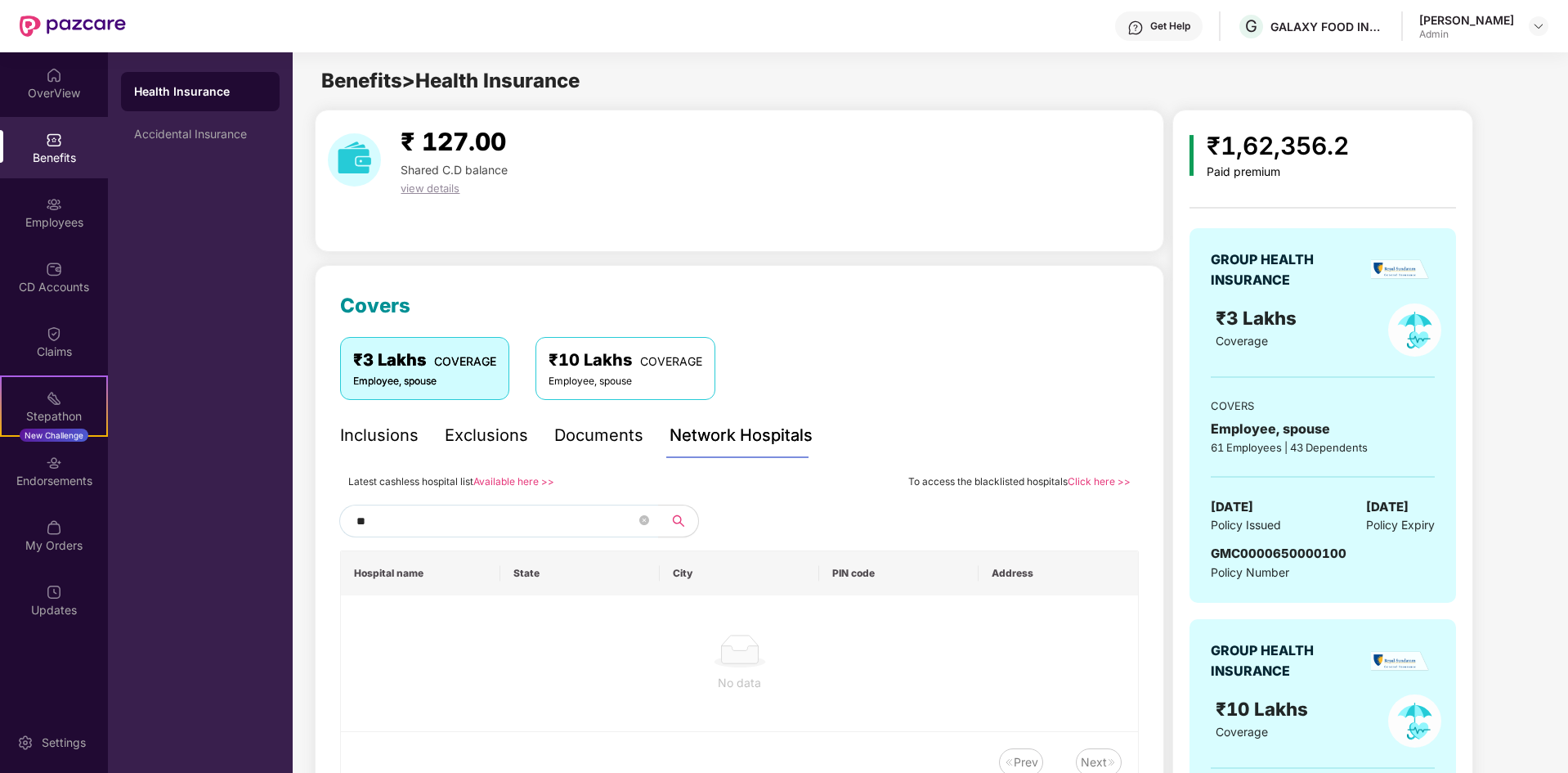
type input "*"
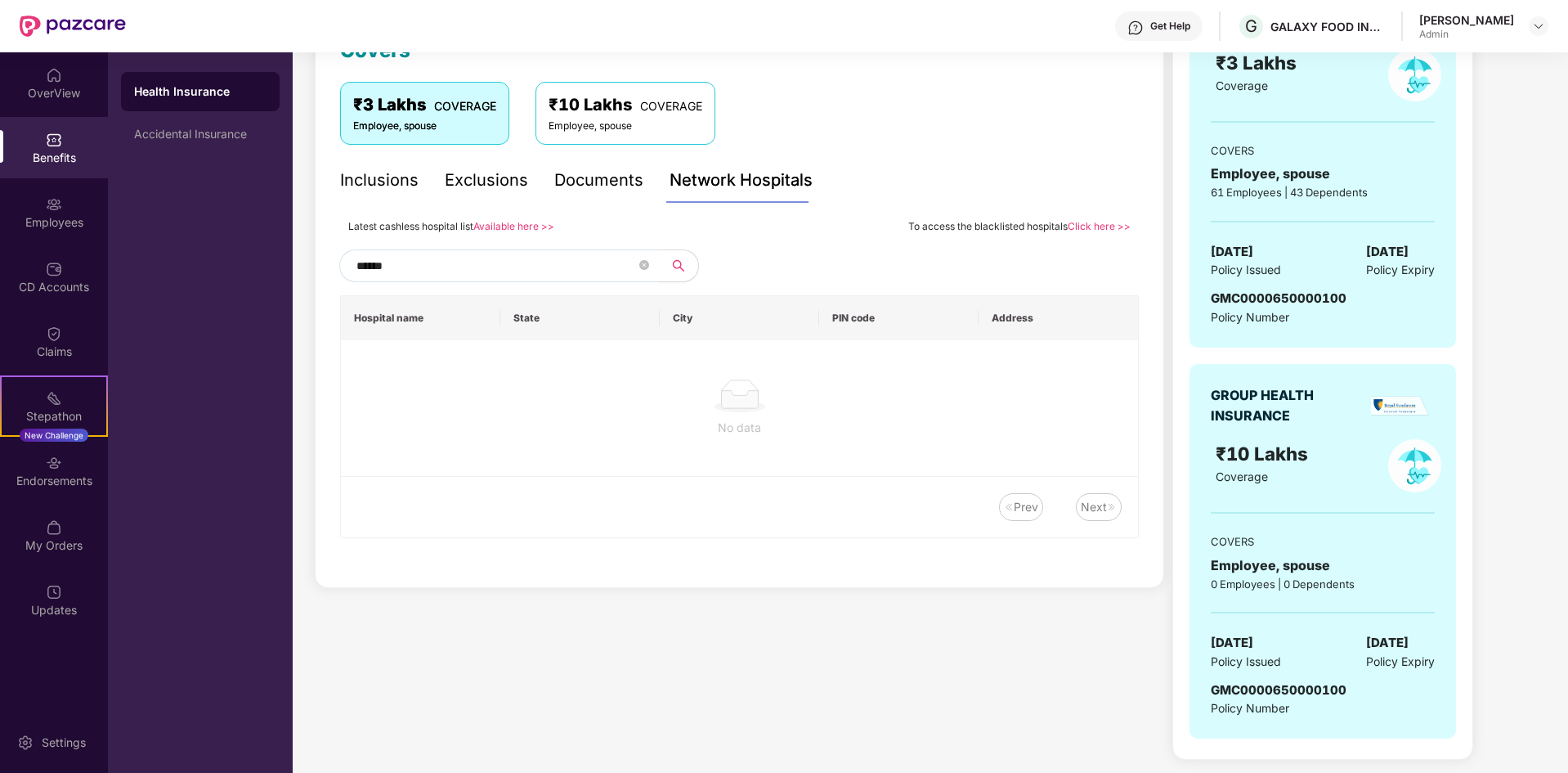
scroll to position [327, 0]
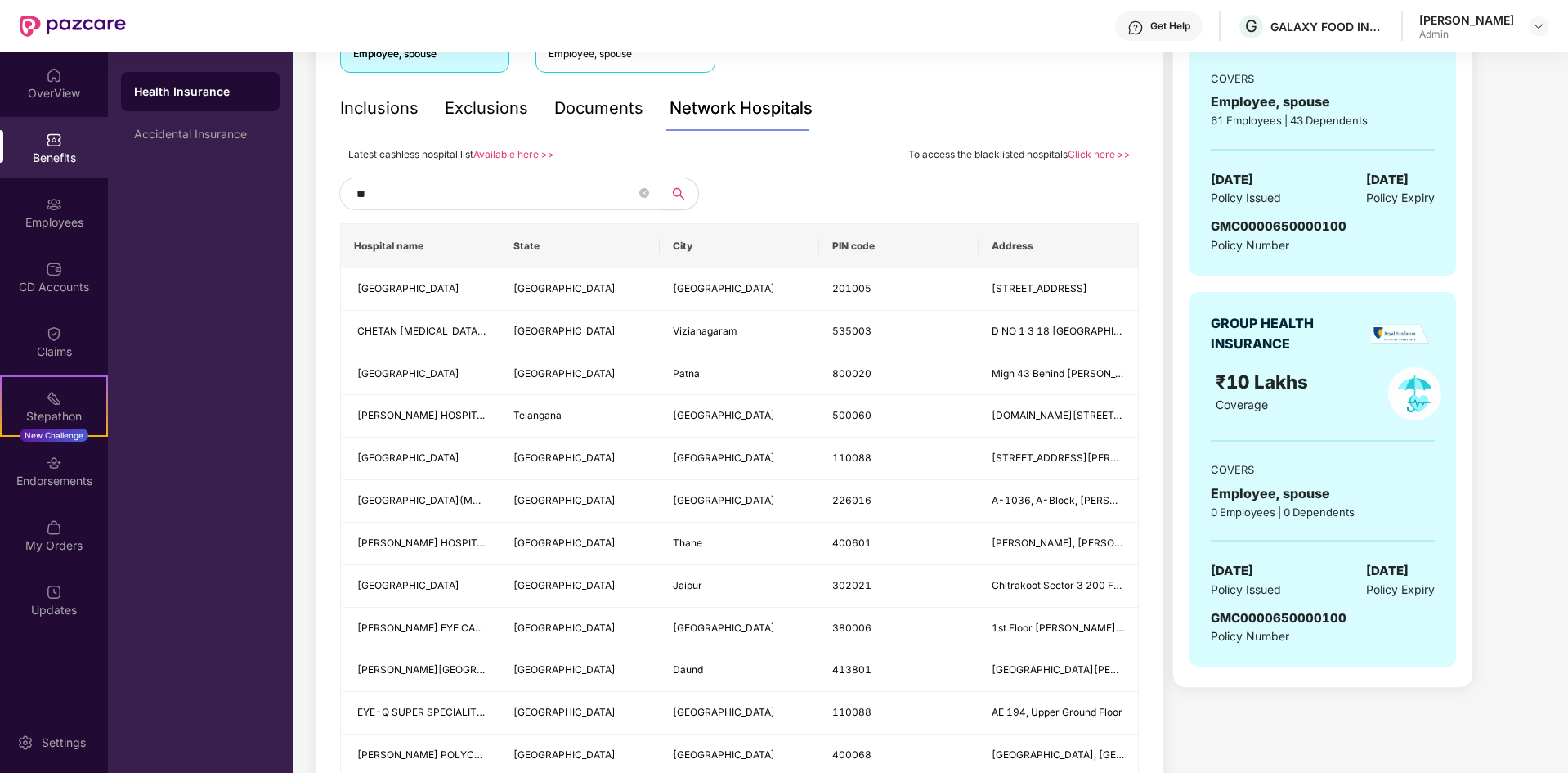
type input "*"
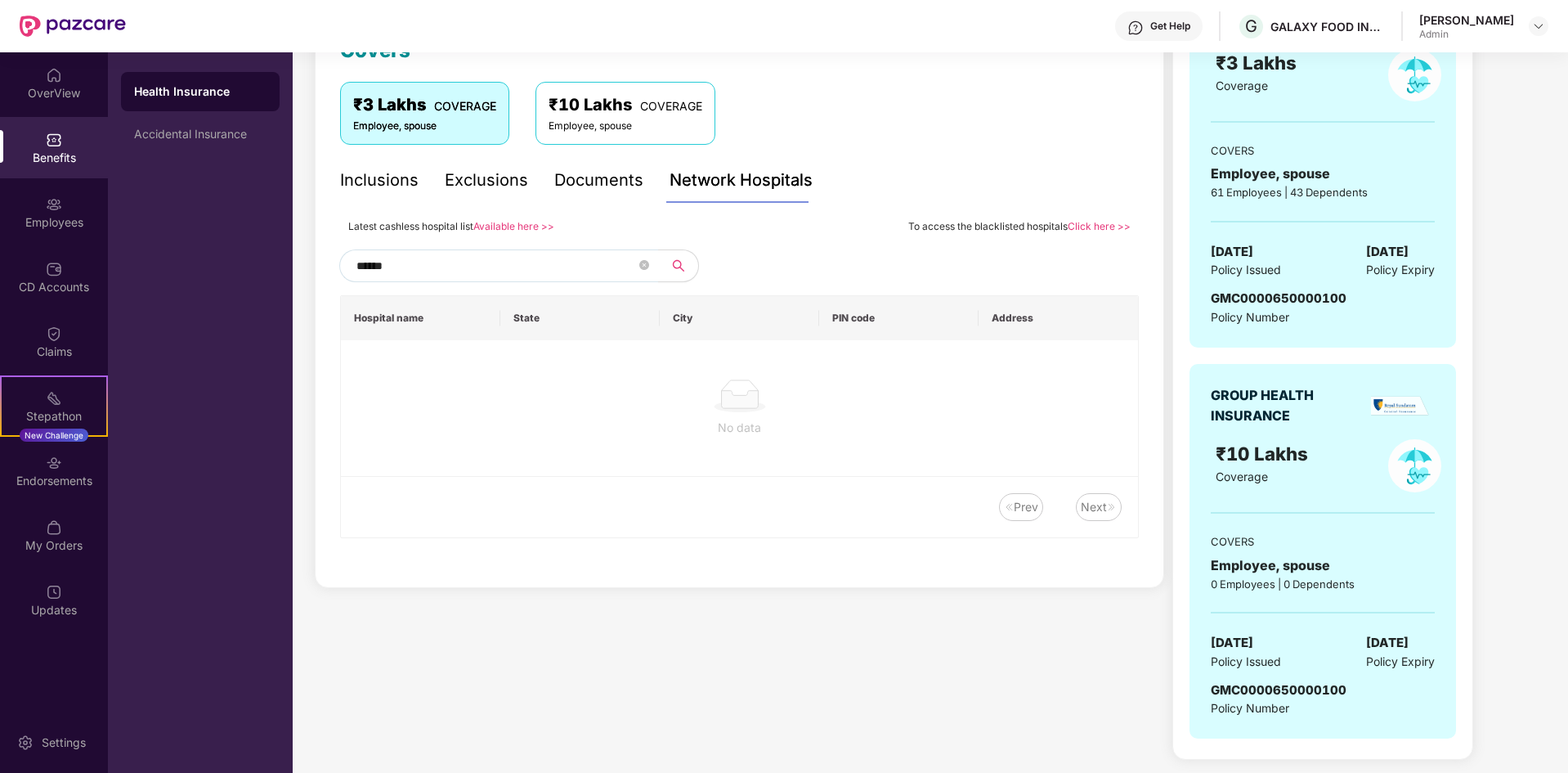
scroll to position [255, 0]
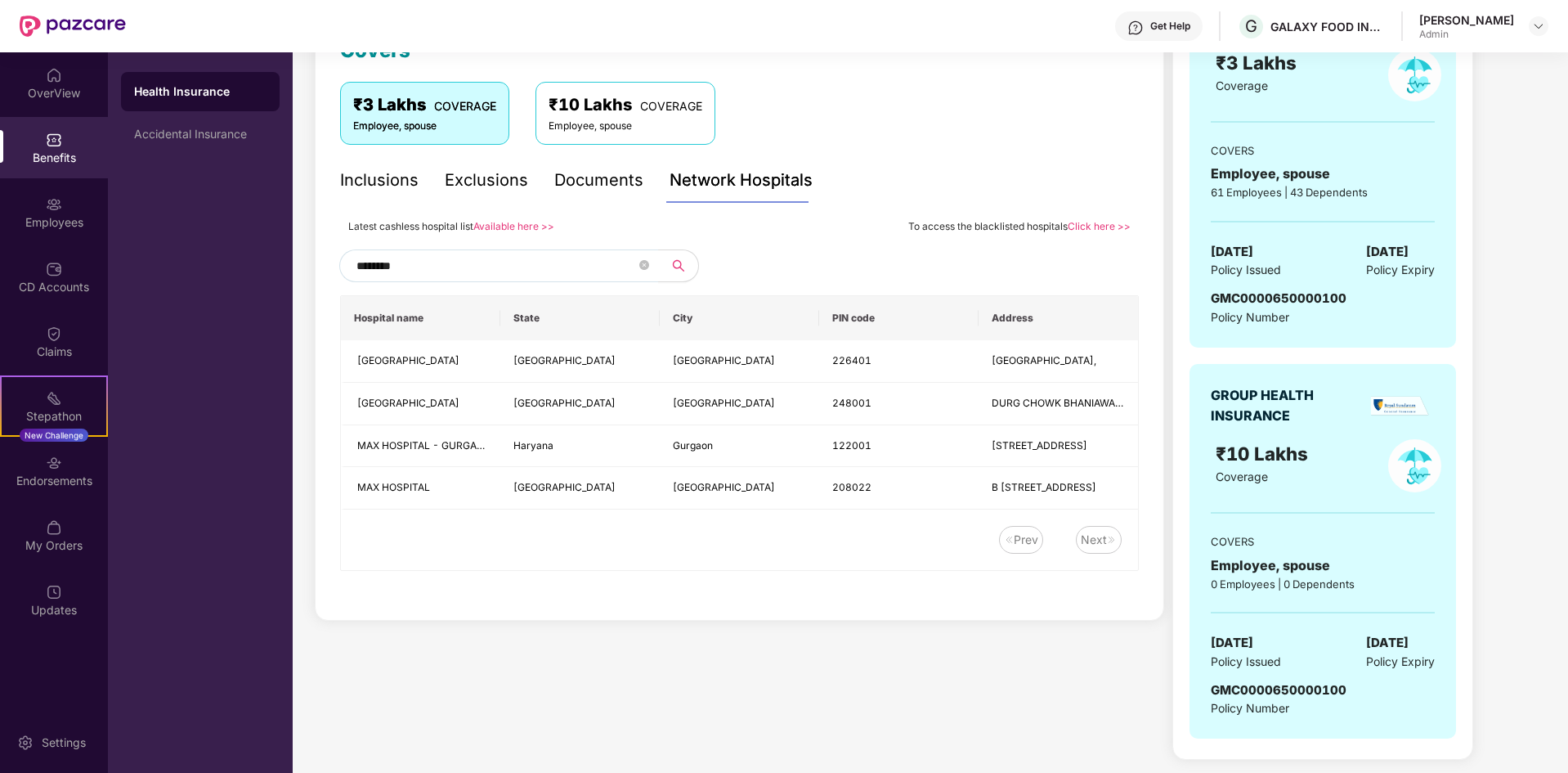
type input "********"
click at [712, 551] on div "Prev Next" at bounding box center [732, 540] width 781 height 28
